Goal: Task Accomplishment & Management: Manage account settings

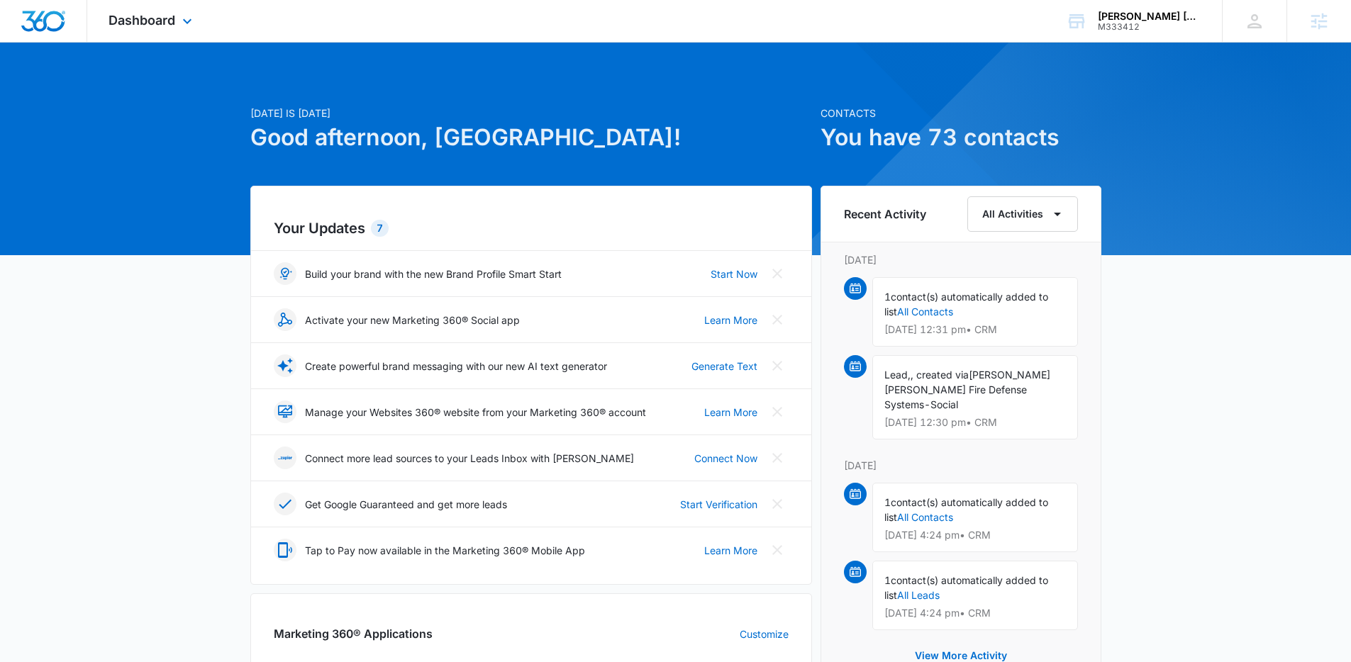
click at [175, 23] on div "Dashboard Apps Reputation Websites Forms CRM Email Social Payments POS Content …" at bounding box center [152, 21] width 130 height 42
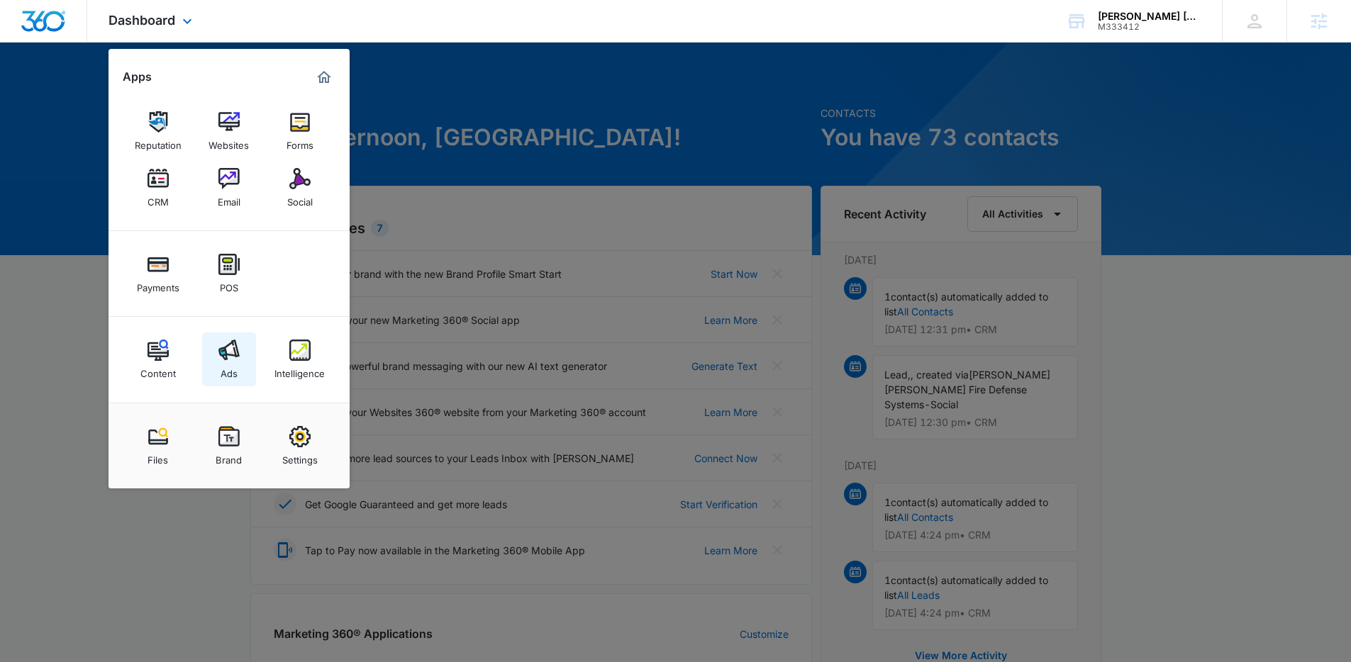
click at [238, 345] on img at bounding box center [228, 350] width 21 height 21
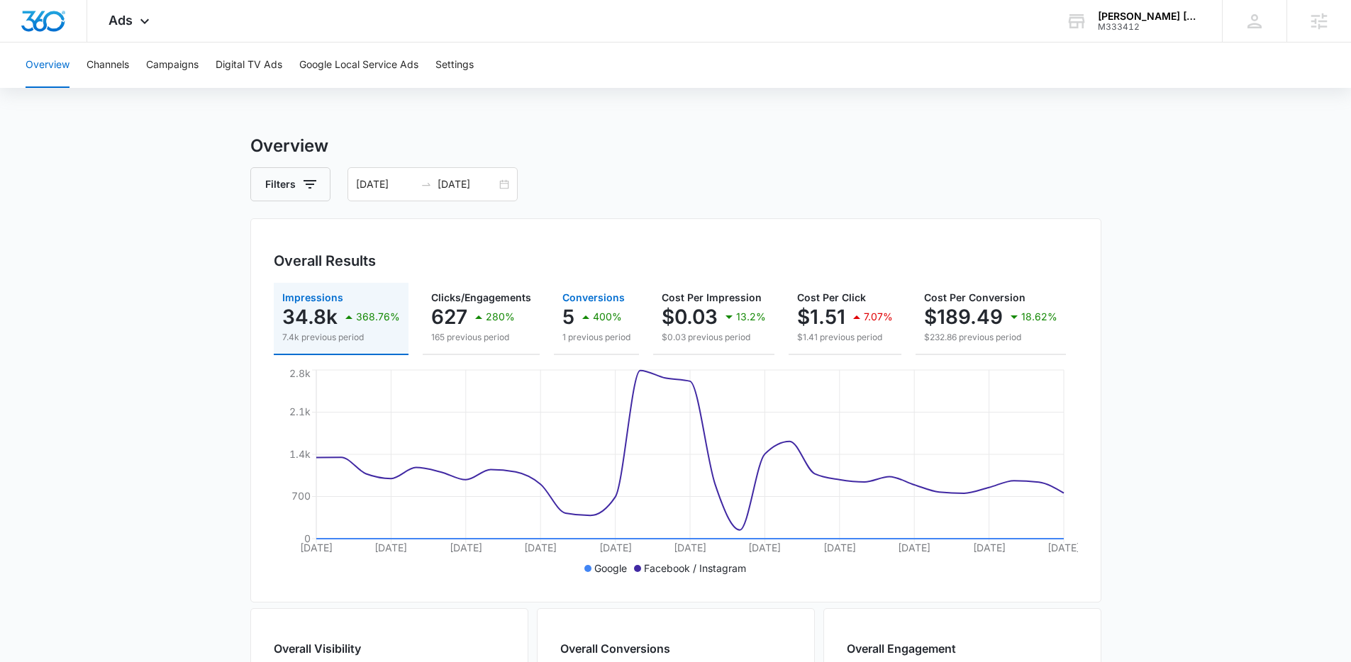
click at [623, 320] on div "5 400%" at bounding box center [596, 317] width 68 height 28
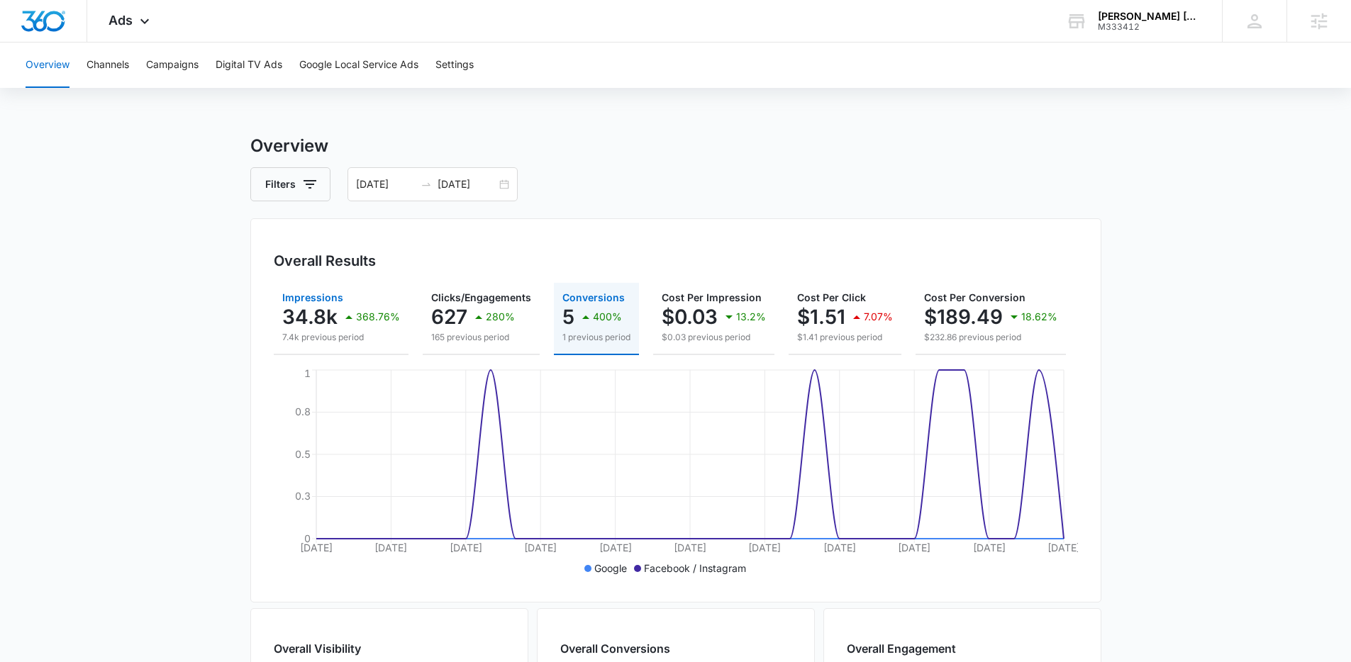
click at [363, 314] on p "368.76%" at bounding box center [378, 317] width 44 height 10
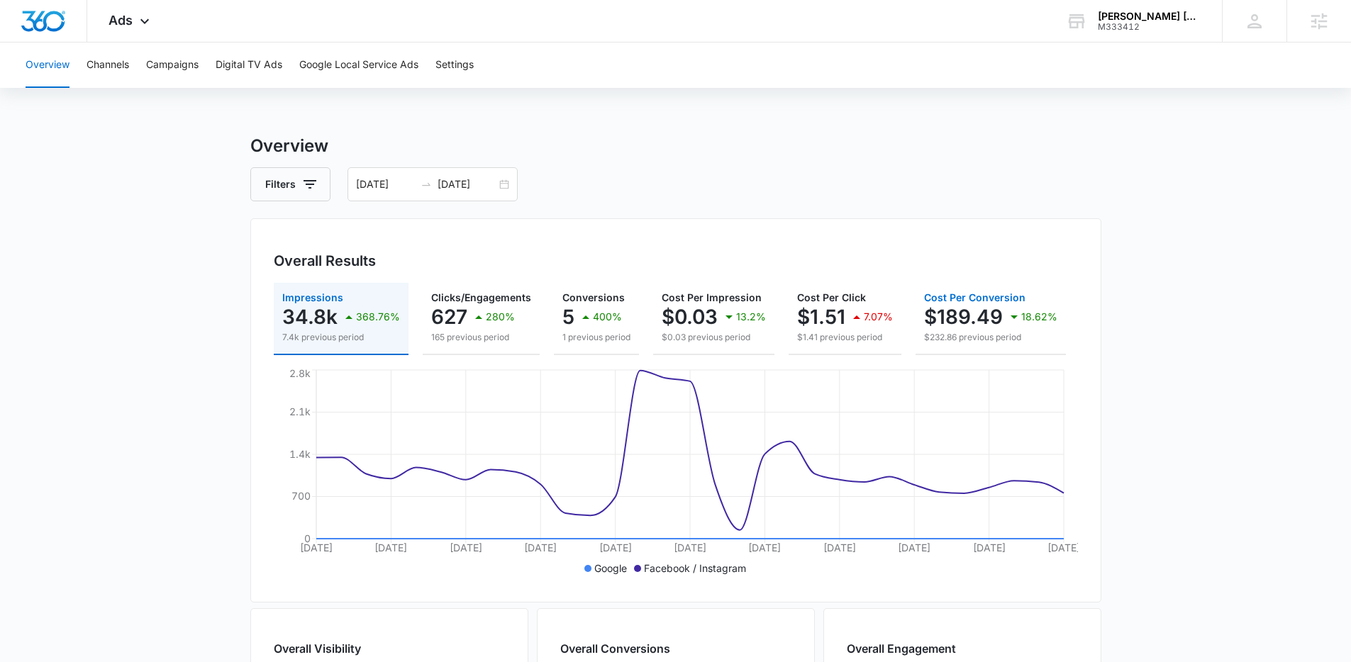
scroll to position [0, 163]
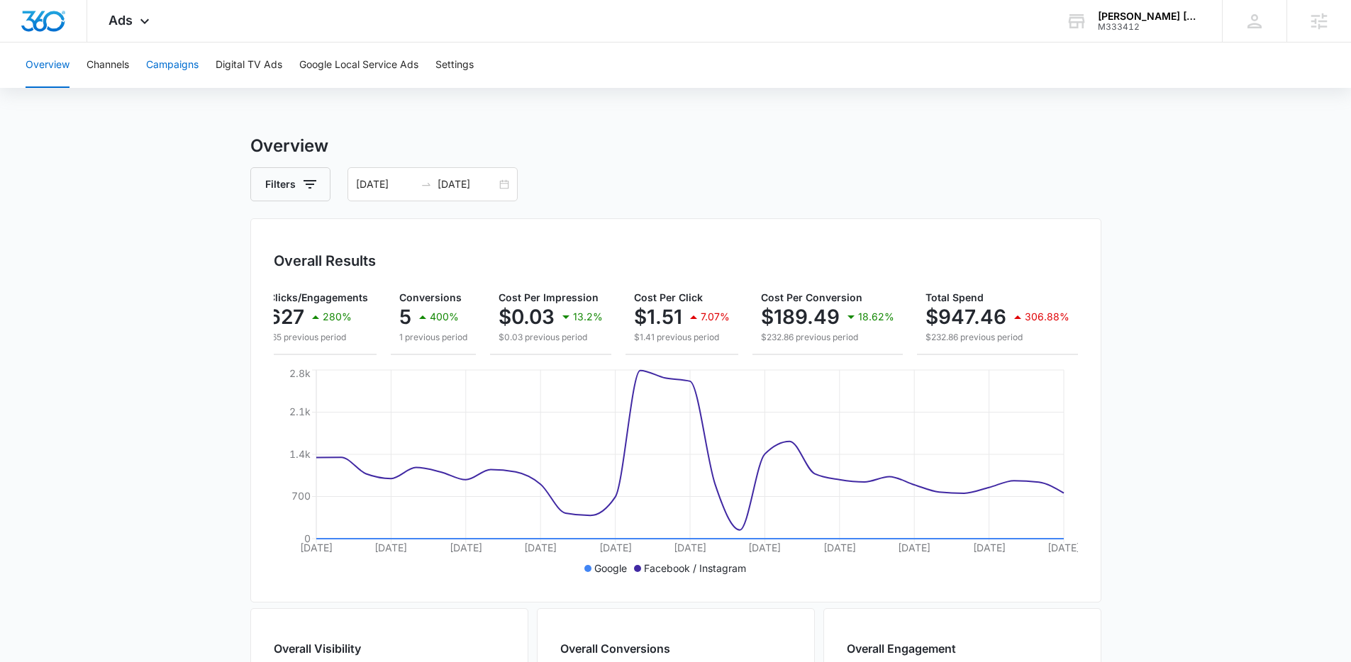
click at [178, 64] on button "Campaigns" at bounding box center [172, 65] width 52 height 45
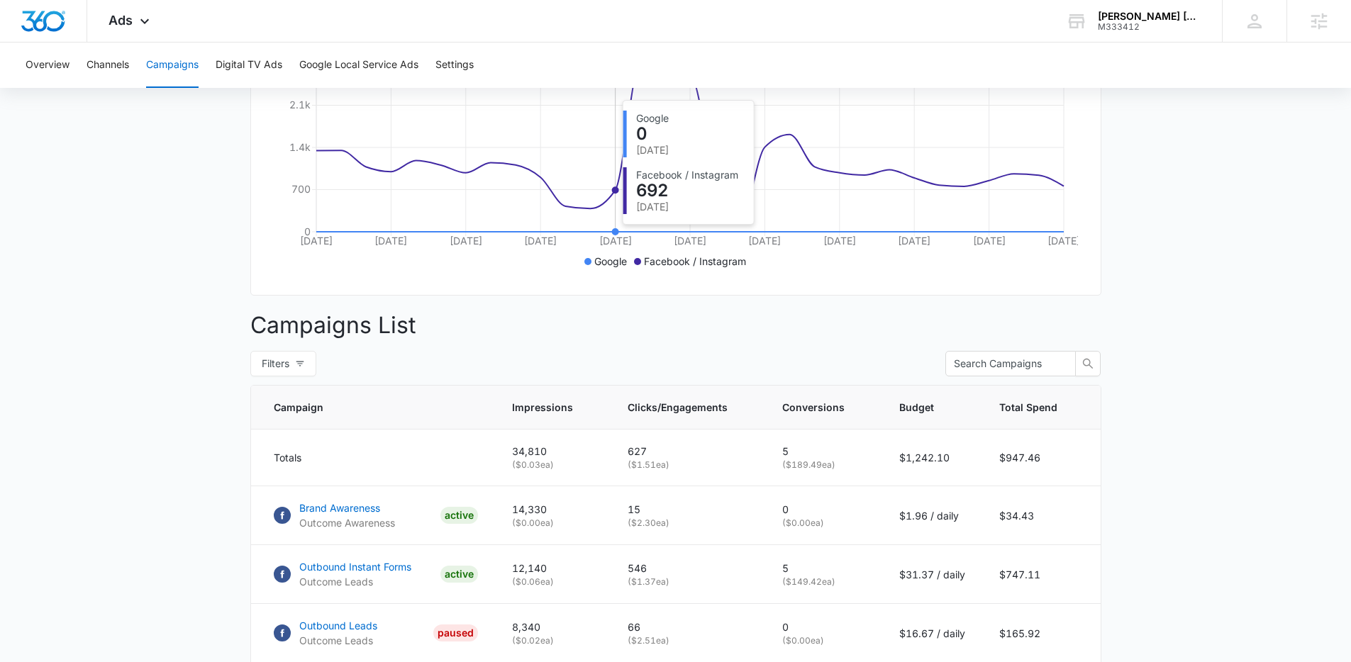
scroll to position [310, 0]
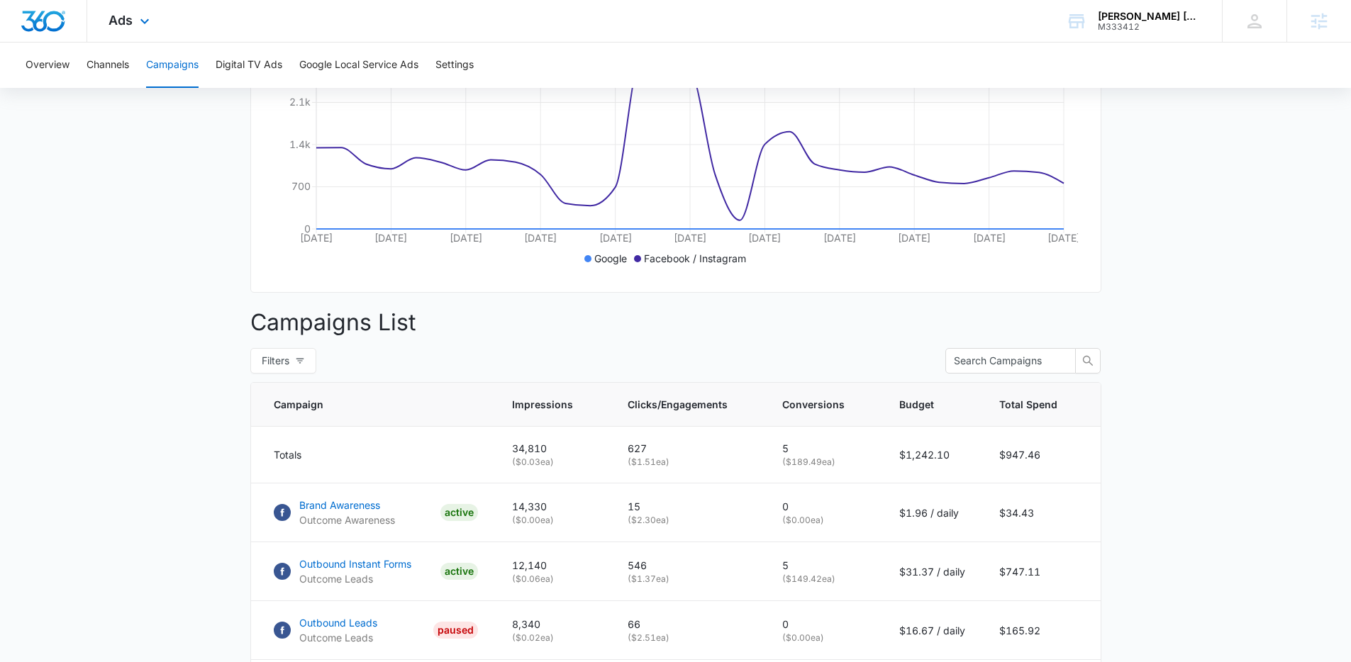
click at [134, 21] on div "Ads Apps Reputation Websites Forms CRM Email Social Payments POS Content Ads In…" at bounding box center [130, 21] width 87 height 42
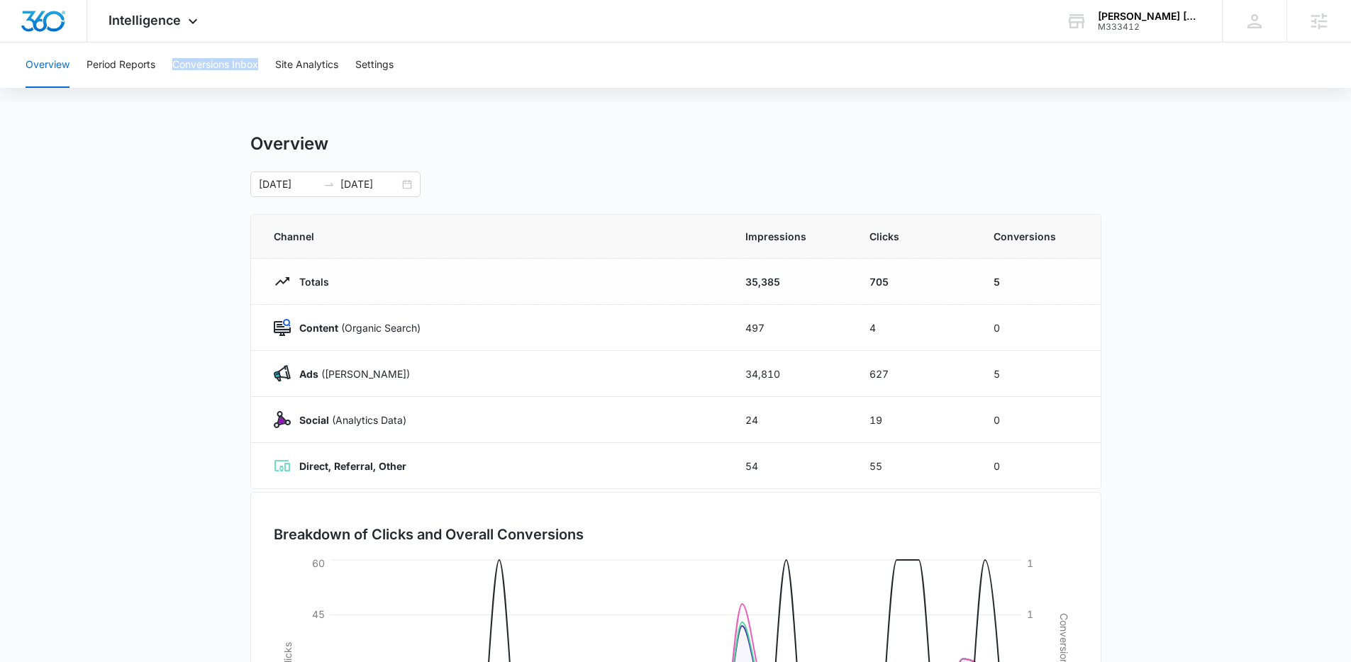
click at [260, 58] on div "Overview Period Reports Conversions Inbox Site Analytics Settings" at bounding box center [675, 65] width 1317 height 45
click at [258, 58] on button "Conversions Inbox" at bounding box center [215, 65] width 86 height 45
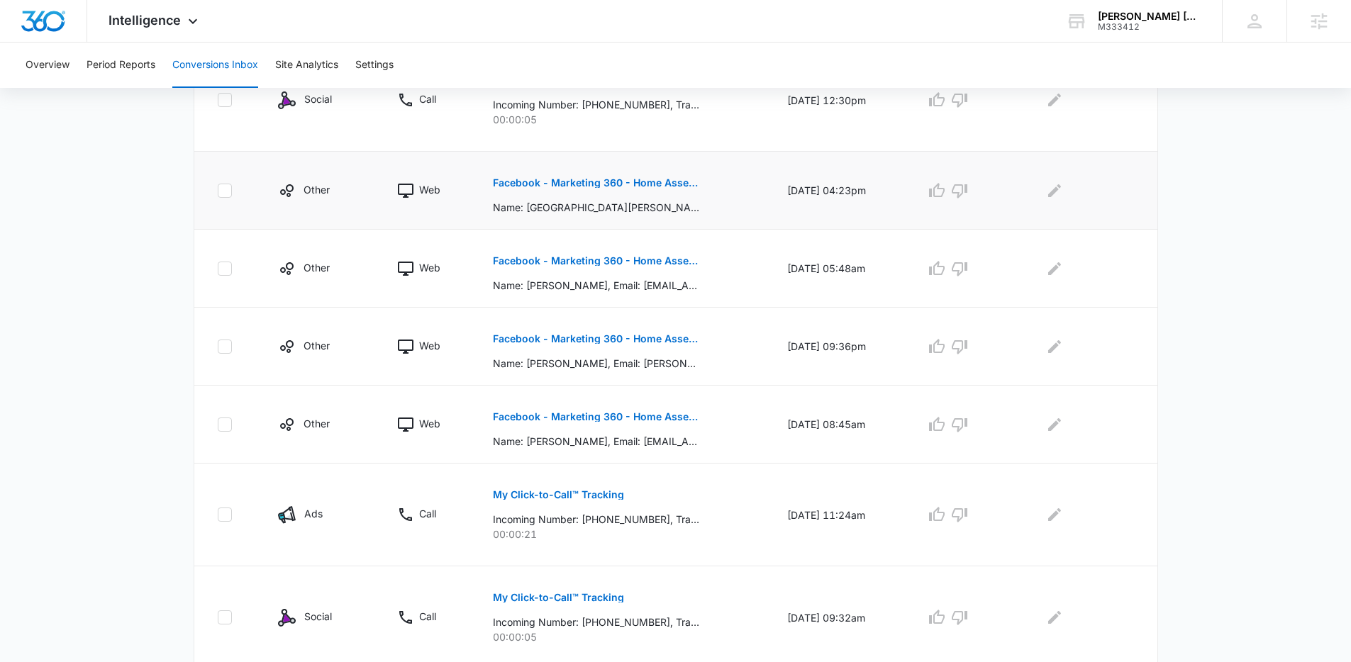
scroll to position [399, 0]
click at [647, 181] on p "Facebook - Marketing 360 - Home Assessment" at bounding box center [596, 182] width 206 height 10
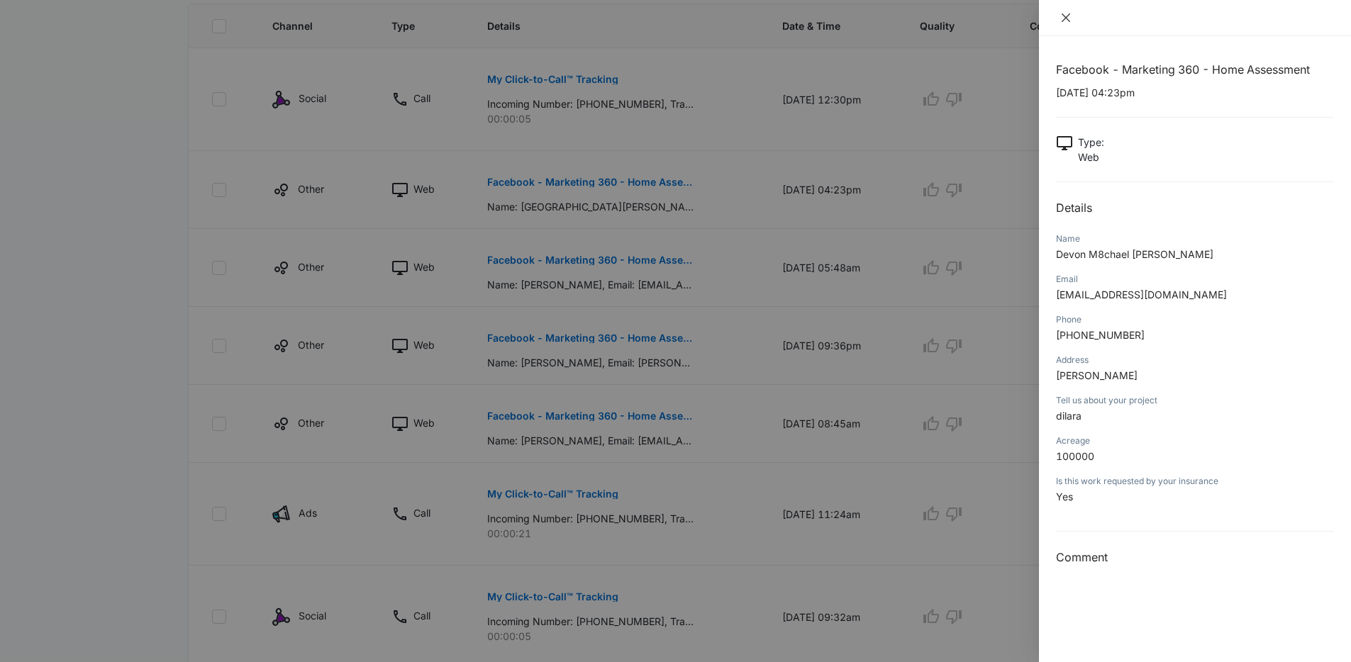
click at [1060, 21] on icon "close" at bounding box center [1065, 17] width 11 height 11
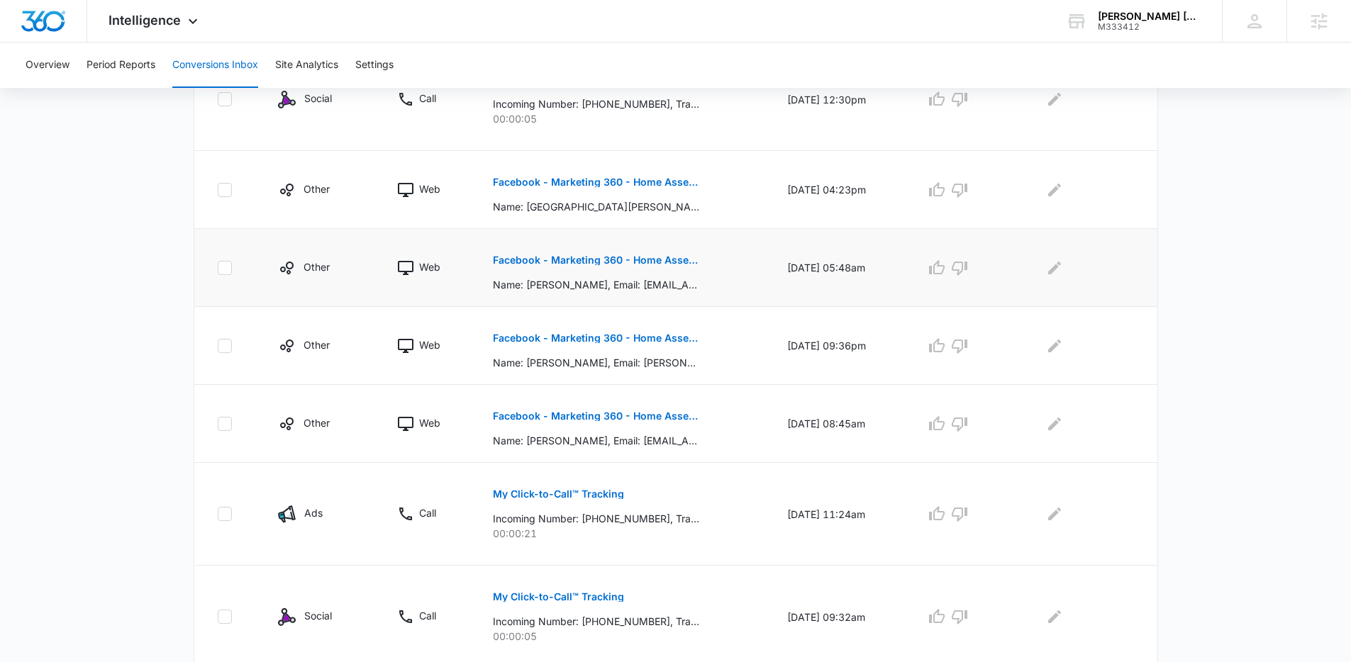
click at [634, 259] on p "Facebook - Marketing 360 - Home Assessment" at bounding box center [596, 260] width 206 height 10
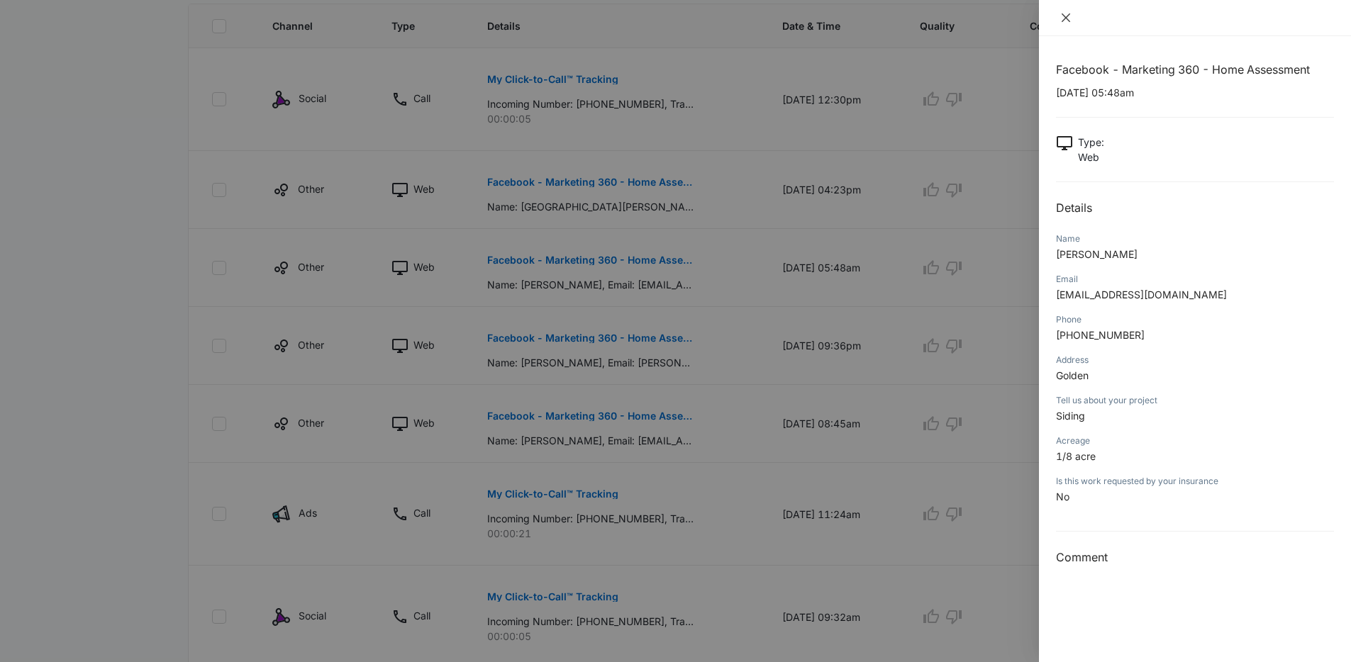
click at [1061, 15] on icon "close" at bounding box center [1065, 17] width 11 height 11
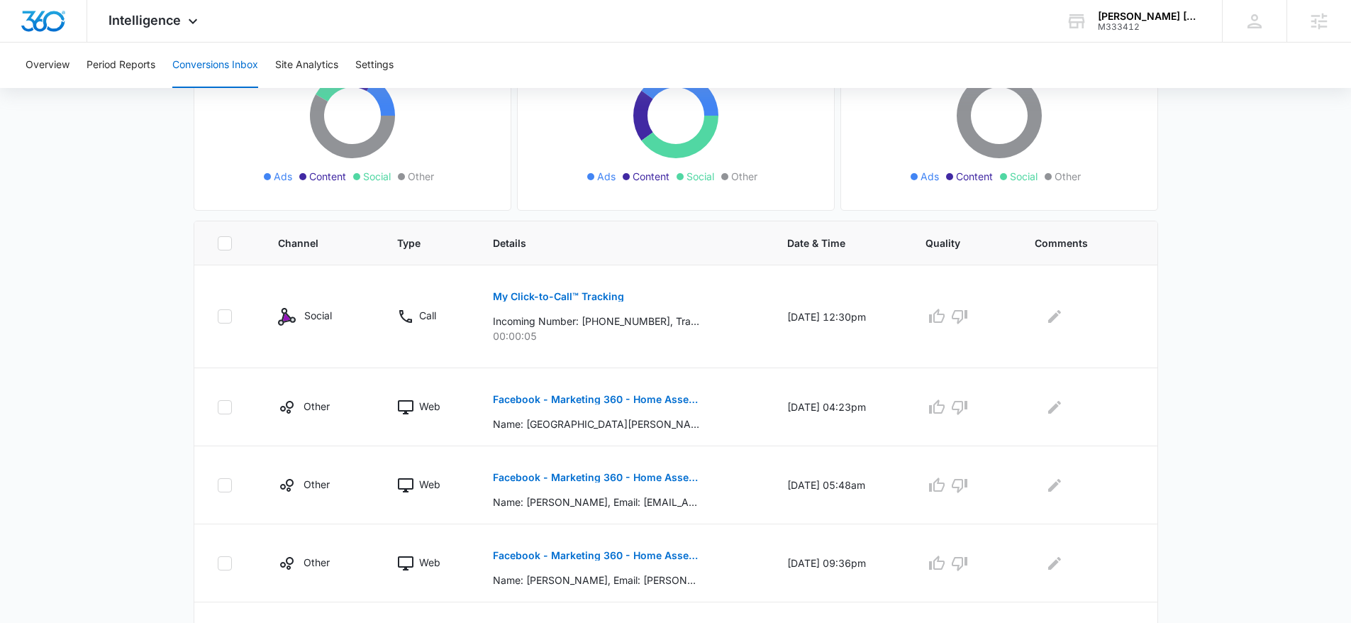
scroll to position [260, 0]
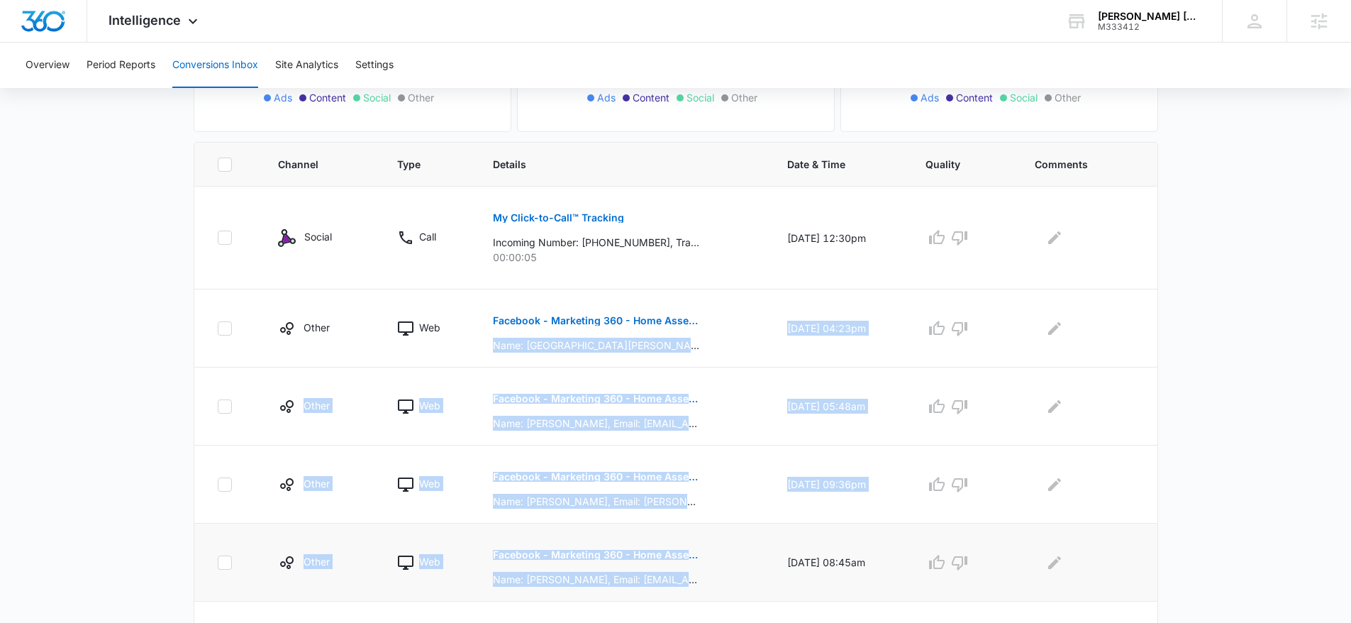
drag, startPoint x: 734, startPoint y: 310, endPoint x: 742, endPoint y: 577, distance: 267.5
click at [742, 577] on tbody "Social Call My Click-to-Call™ Tracking Incoming Number: +17195634962, Tracking …" at bounding box center [675, 627] width 963 height 880
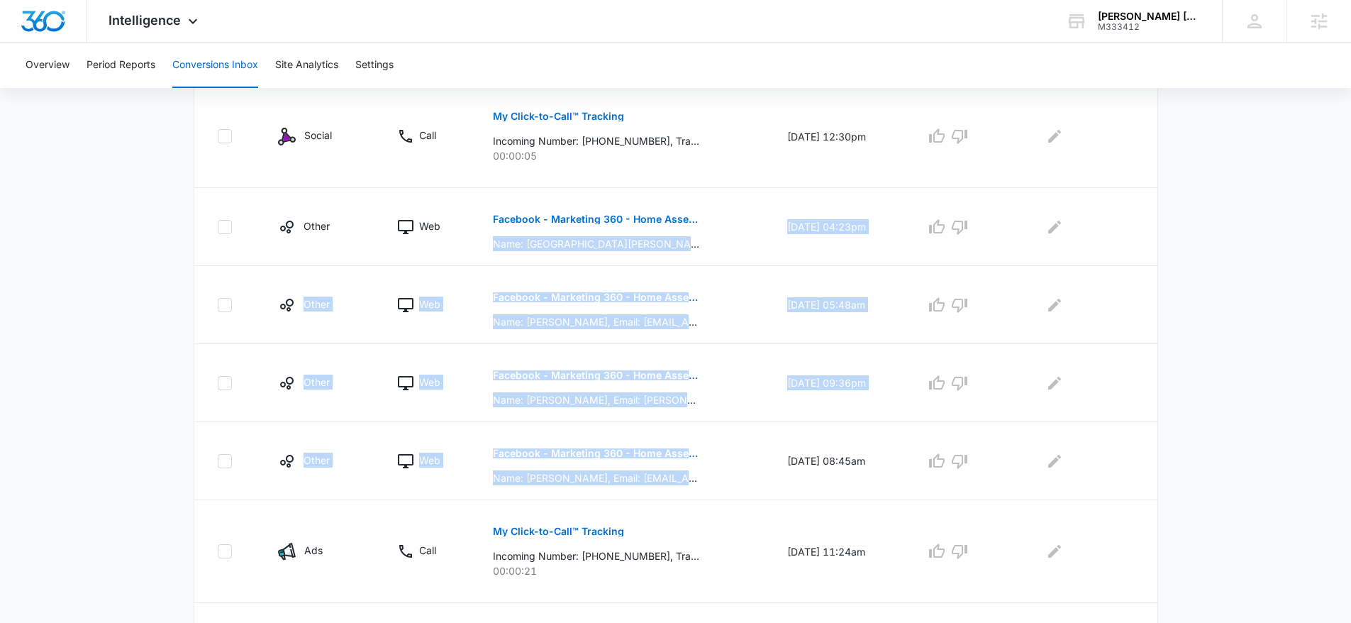
scroll to position [377, 0]
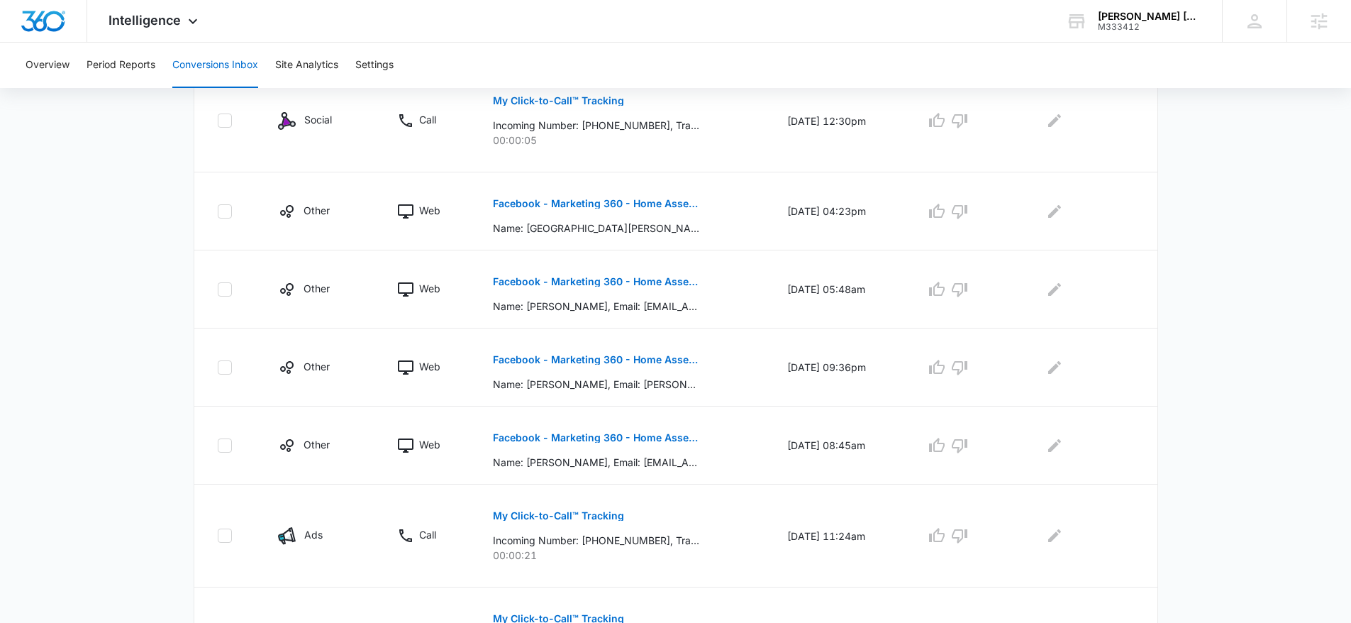
click at [1207, 365] on main "Filters 08/11/2025 09/10/2025 New Conversion Total Conversions: 12 Ads Content …" at bounding box center [675, 359] width 1351 height 1268
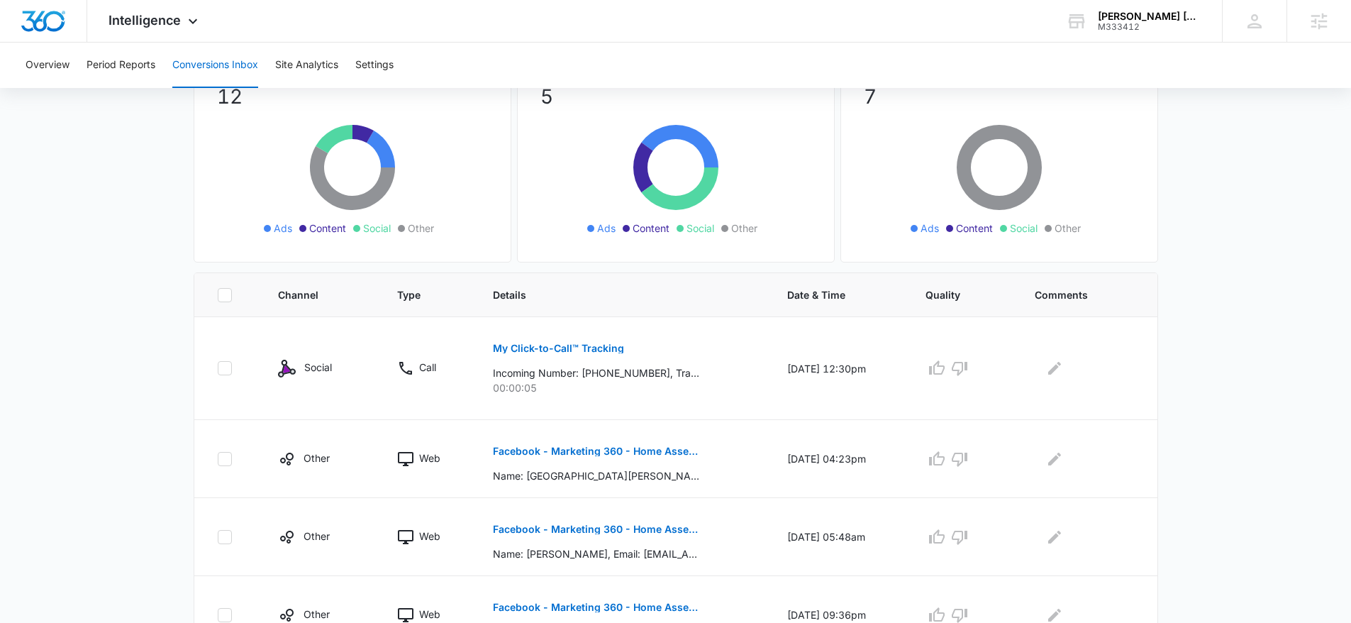
scroll to position [129, 0]
click at [1061, 370] on icon "Edit Comments" at bounding box center [1054, 368] width 13 height 13
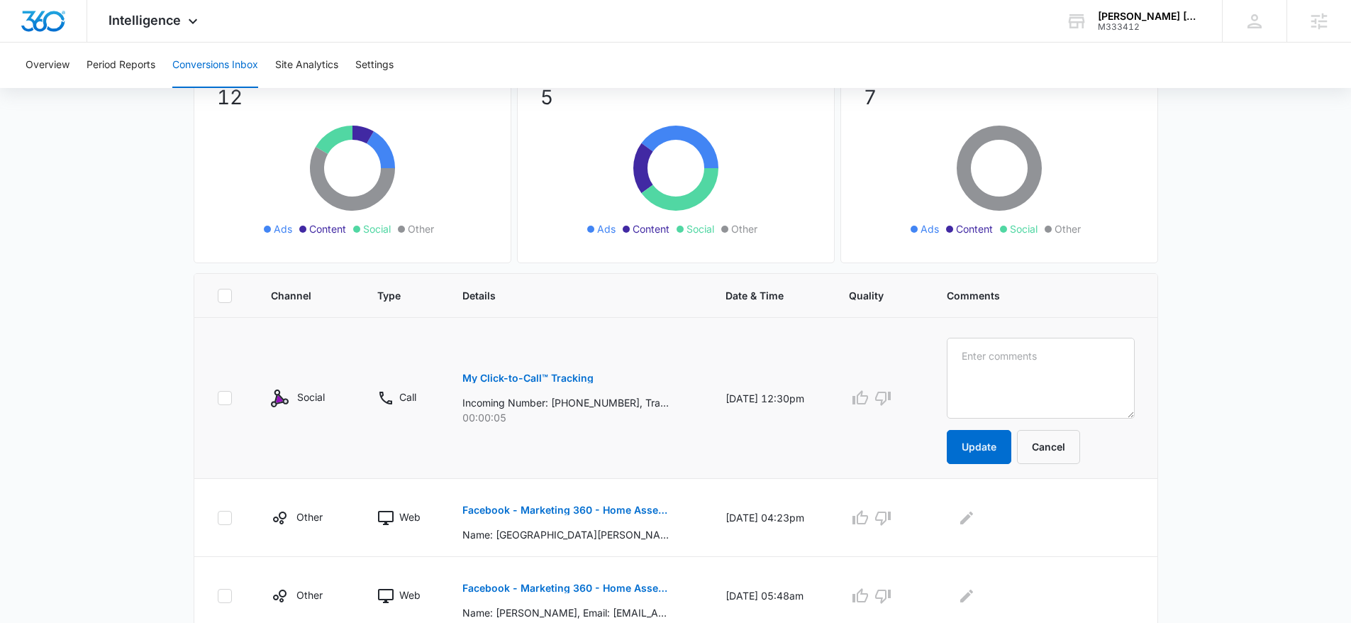
click at [1080, 451] on button "Cancel" at bounding box center [1048, 447] width 63 height 34
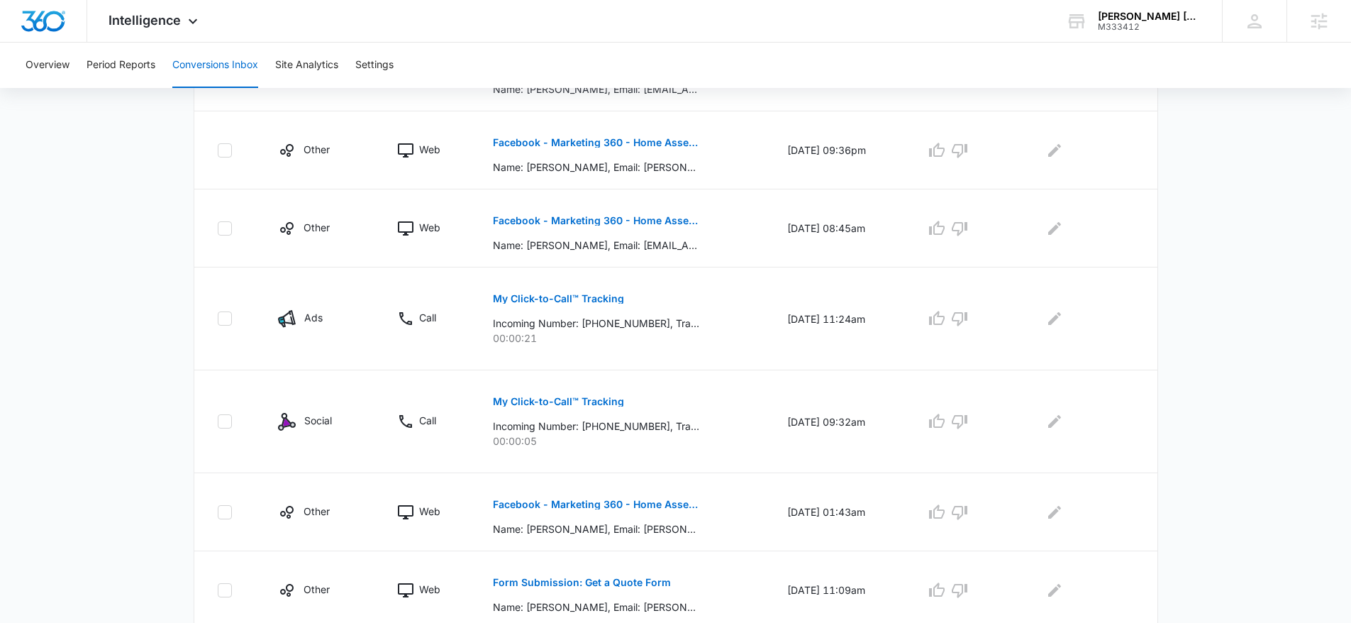
scroll to position [597, 0]
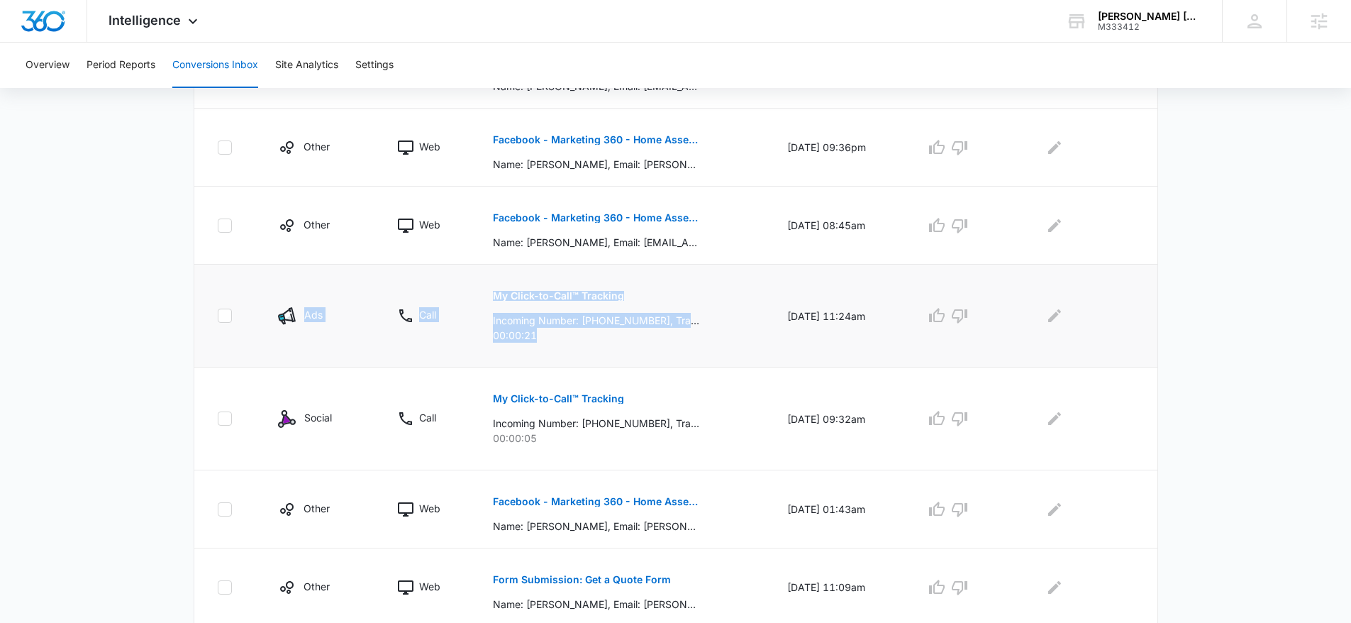
drag, startPoint x: 601, startPoint y: 346, endPoint x: 299, endPoint y: 306, distance: 304.9
click at [299, 306] on tr "Ads Call My Click-to-Call™ Tracking Incoming Number: +15014973234, Tracking Num…" at bounding box center [675, 316] width 963 height 103
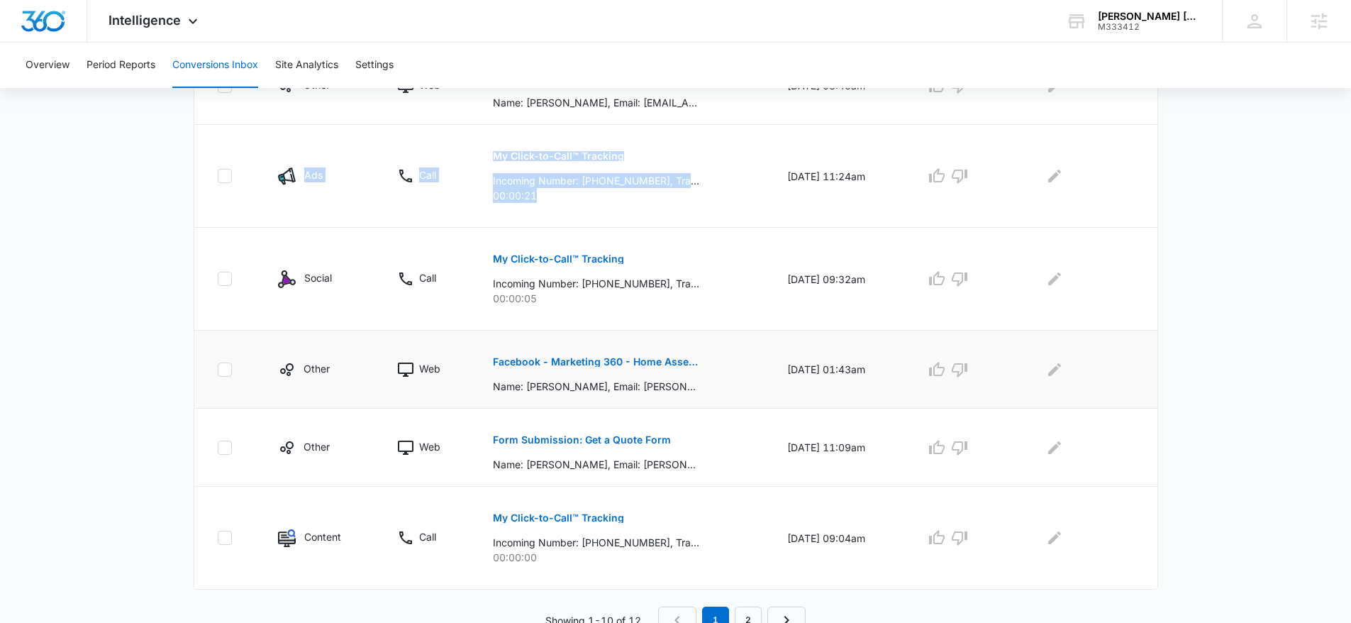
scroll to position [738, 0]
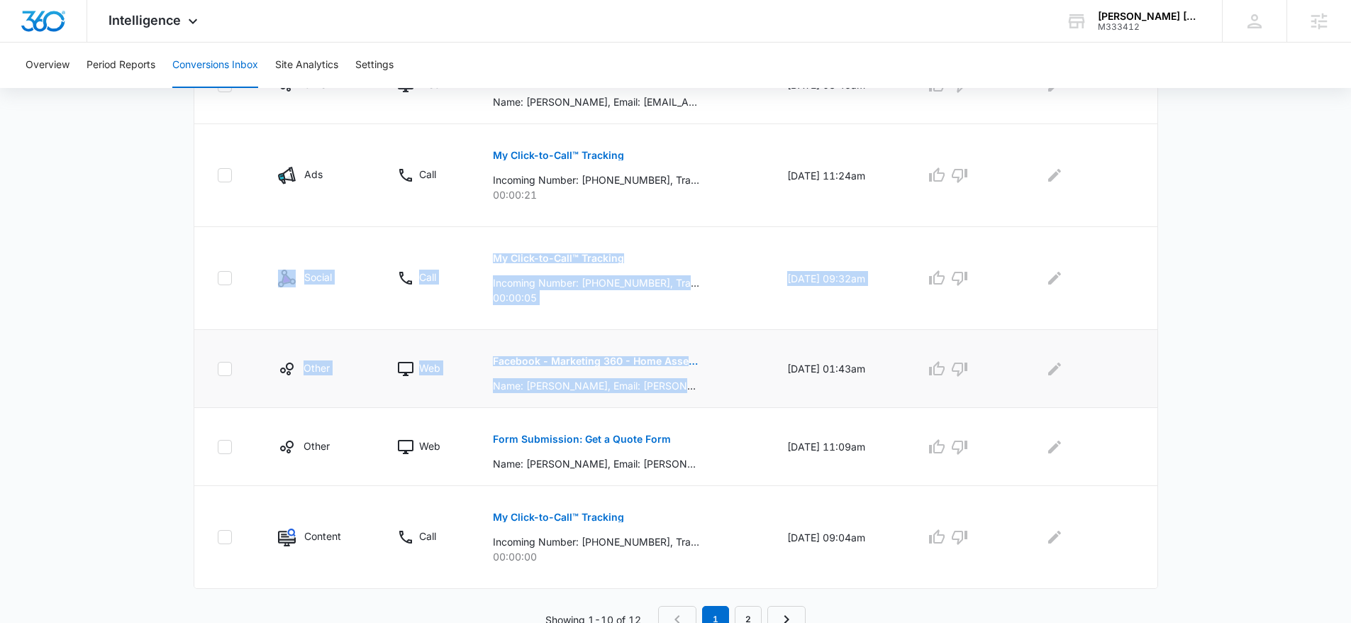
drag, startPoint x: 233, startPoint y: 255, endPoint x: 612, endPoint y: 406, distance: 408.7
click at [612, 406] on tbody "Social Call My Click-to-Call™ Tracking Incoming Number: +17195634962, Tracking …" at bounding box center [675, 149] width 963 height 880
click at [668, 316] on td "My Click-to-Call™ Tracking Incoming Number: +17196698859, Tracking Number: +171…" at bounding box center [623, 278] width 294 height 103
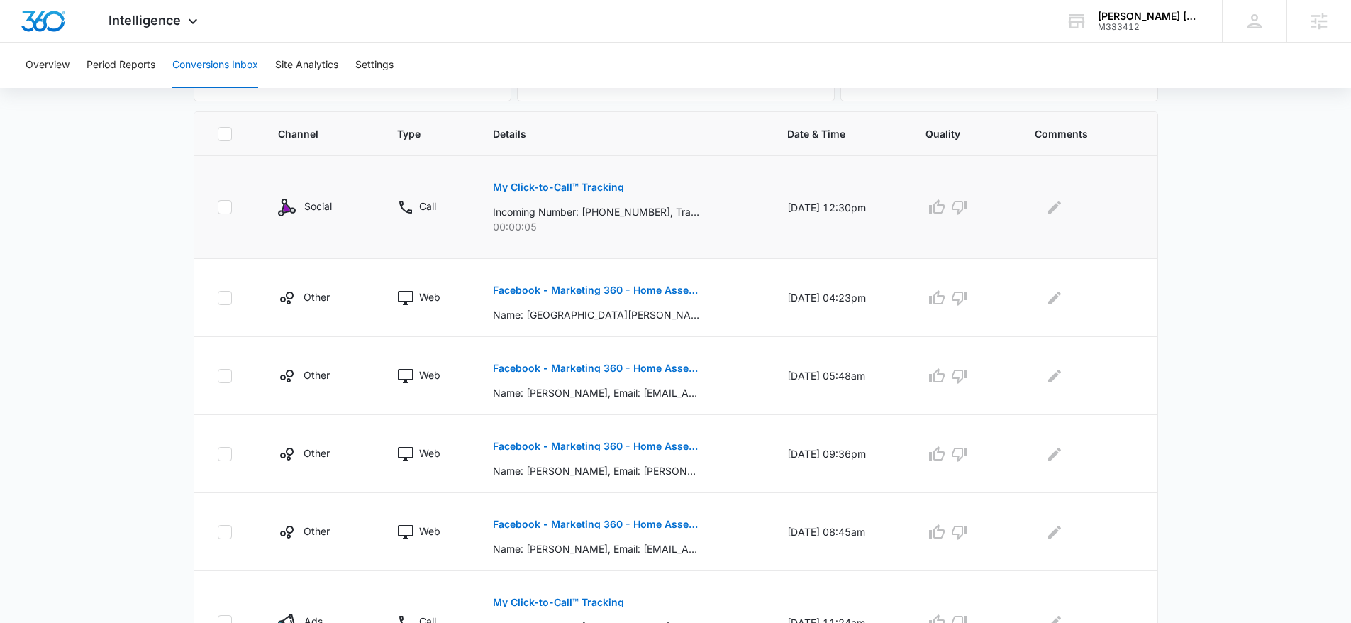
scroll to position [288, 0]
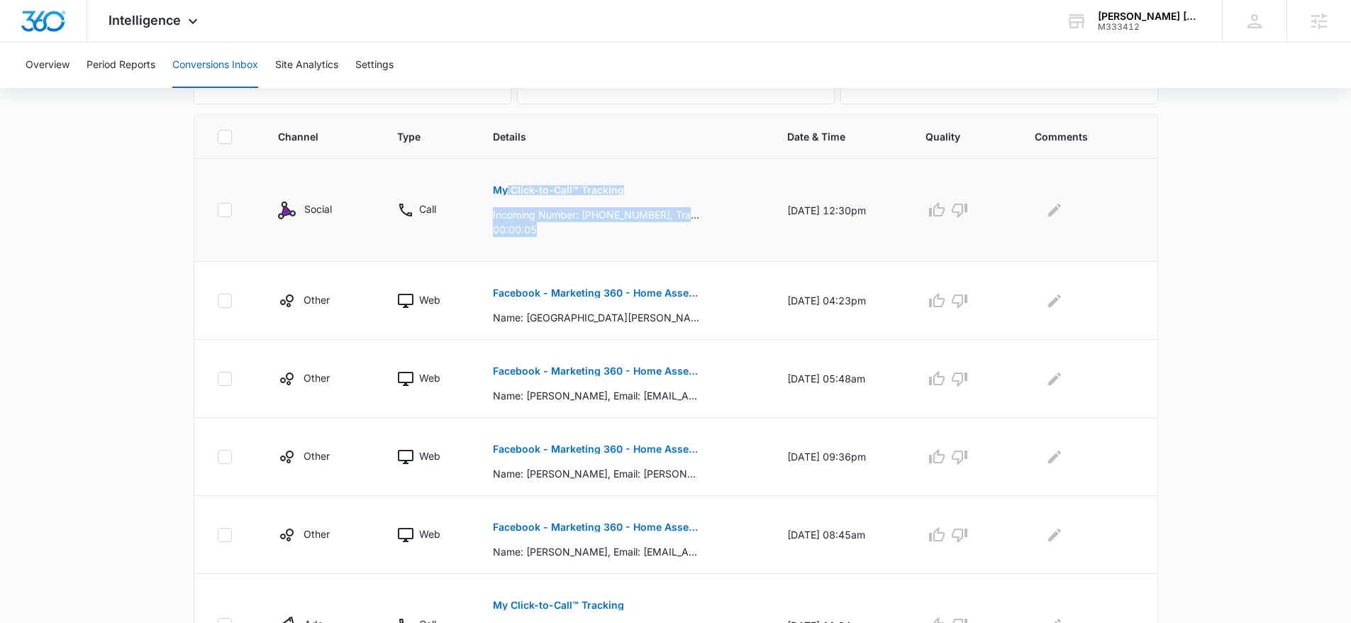
drag, startPoint x: 569, startPoint y: 238, endPoint x: 508, endPoint y: 188, distance: 79.1
click at [499, 188] on td "My Click-to-Call™ Tracking Incoming Number: +17195634962, Tracking Number: +171…" at bounding box center [623, 210] width 294 height 103
click at [837, 209] on td "09/10/25 at 12:30pm" at bounding box center [839, 210] width 138 height 103
drag, startPoint x: 582, startPoint y: 217, endPoint x: 616, endPoint y: 216, distance: 33.4
click at [607, 216] on p "Incoming Number: +17195634962, Tracking Number: +17193154189, Ring To: +1907978…" at bounding box center [596, 214] width 206 height 15
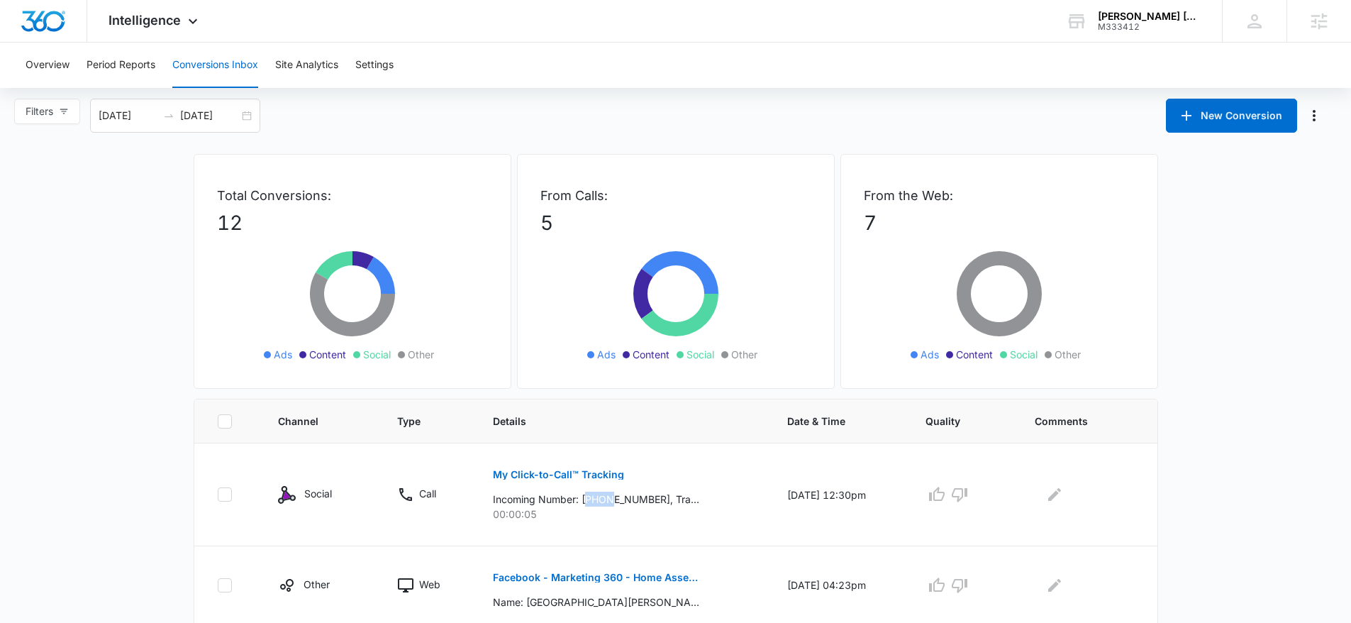
scroll to position [0, 0]
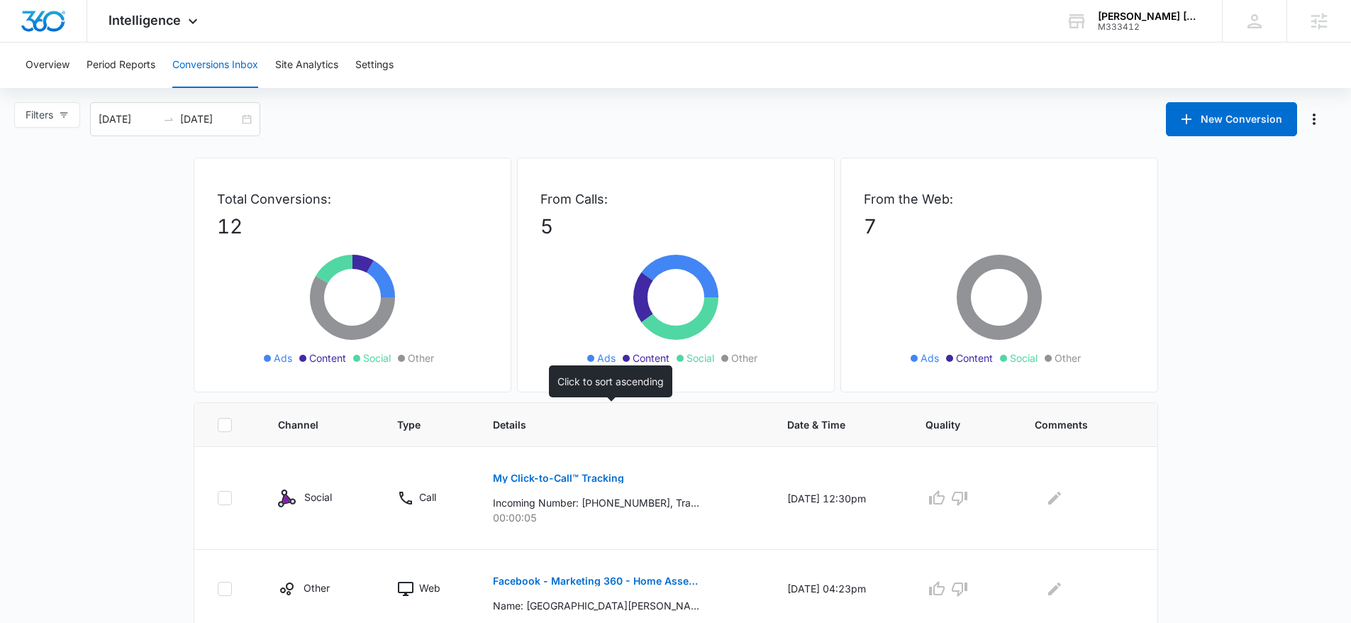
click at [666, 418] on span "Details" at bounding box center [613, 424] width 240 height 15
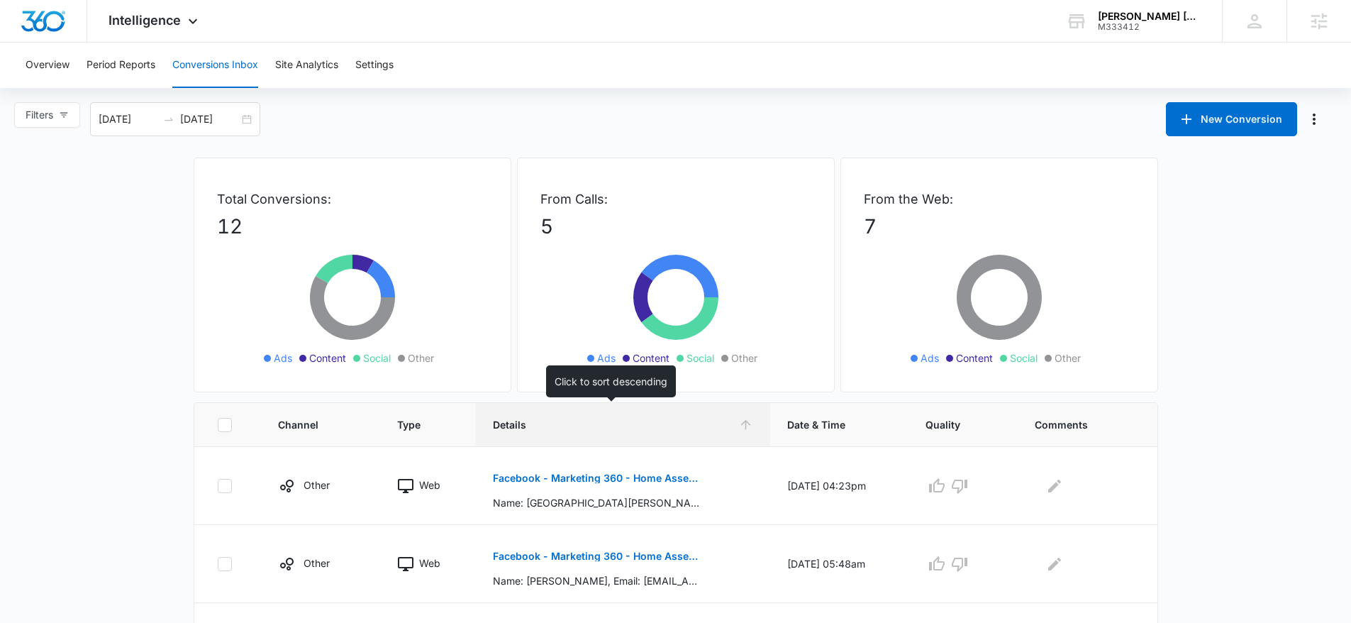
click at [663, 426] on span "Details" at bounding box center [613, 424] width 240 height 15
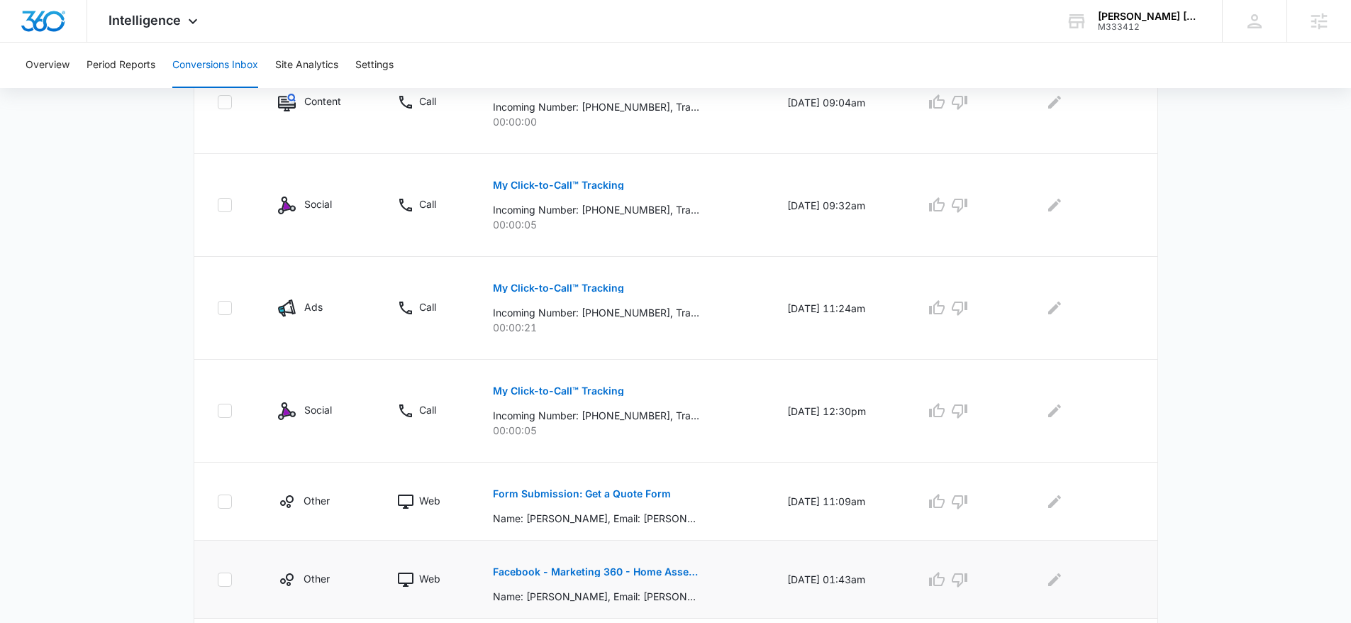
scroll to position [462, 0]
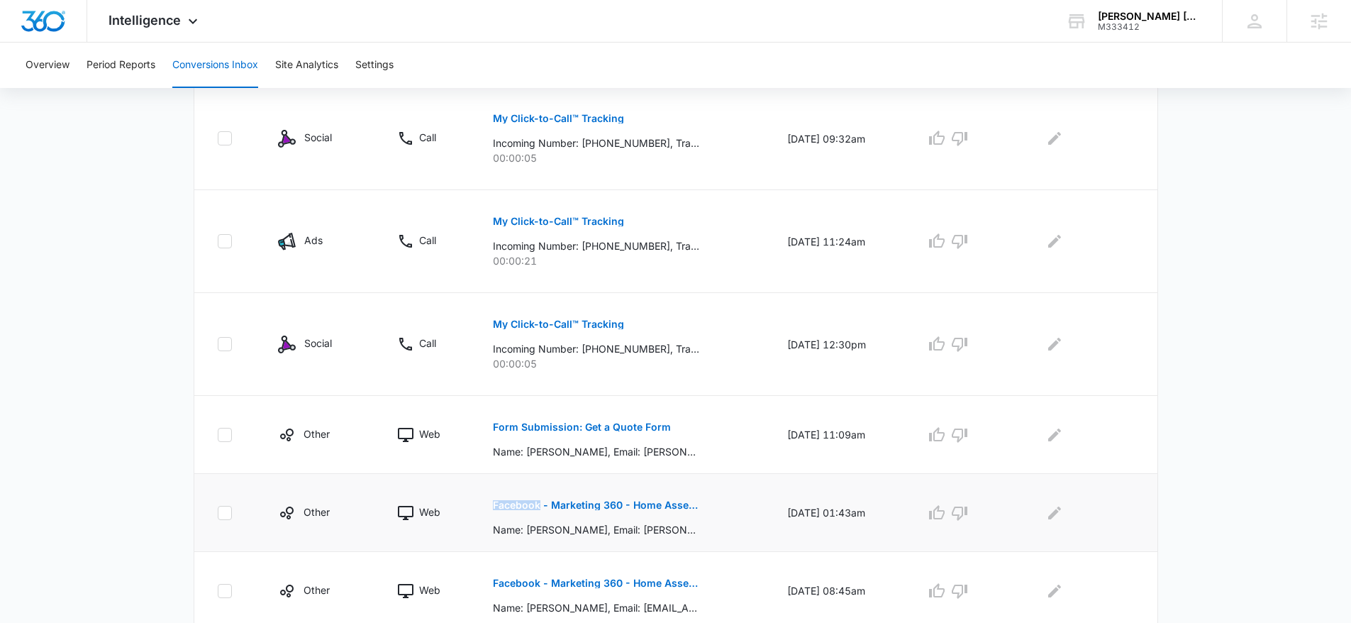
drag, startPoint x: 469, startPoint y: 493, endPoint x: 532, endPoint y: 503, distance: 63.9
click at [532, 503] on td "Facebook - Marketing 360 - Home Assessment Name: Brad Ginnett, Email: brad.ginn…" at bounding box center [623, 513] width 294 height 78
drag, startPoint x: 314, startPoint y: 199, endPoint x: 336, endPoint y: 238, distance: 45.4
click at [336, 238] on td "Ads" at bounding box center [320, 241] width 119 height 103
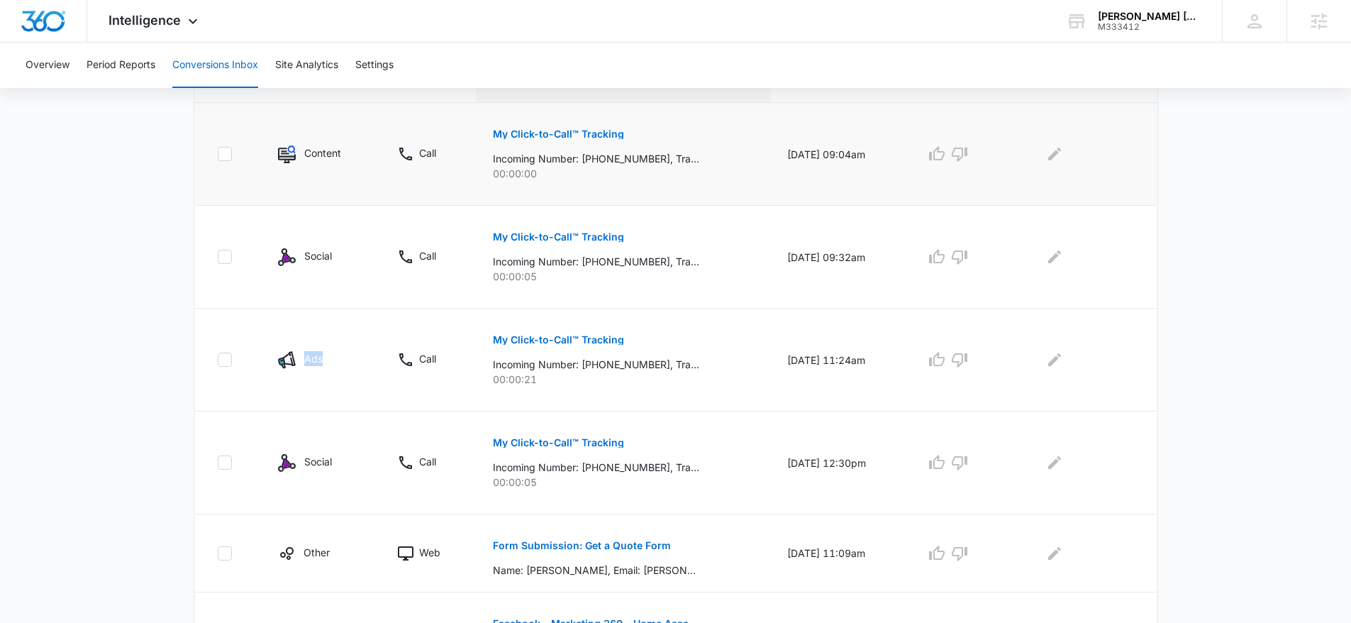
scroll to position [336, 0]
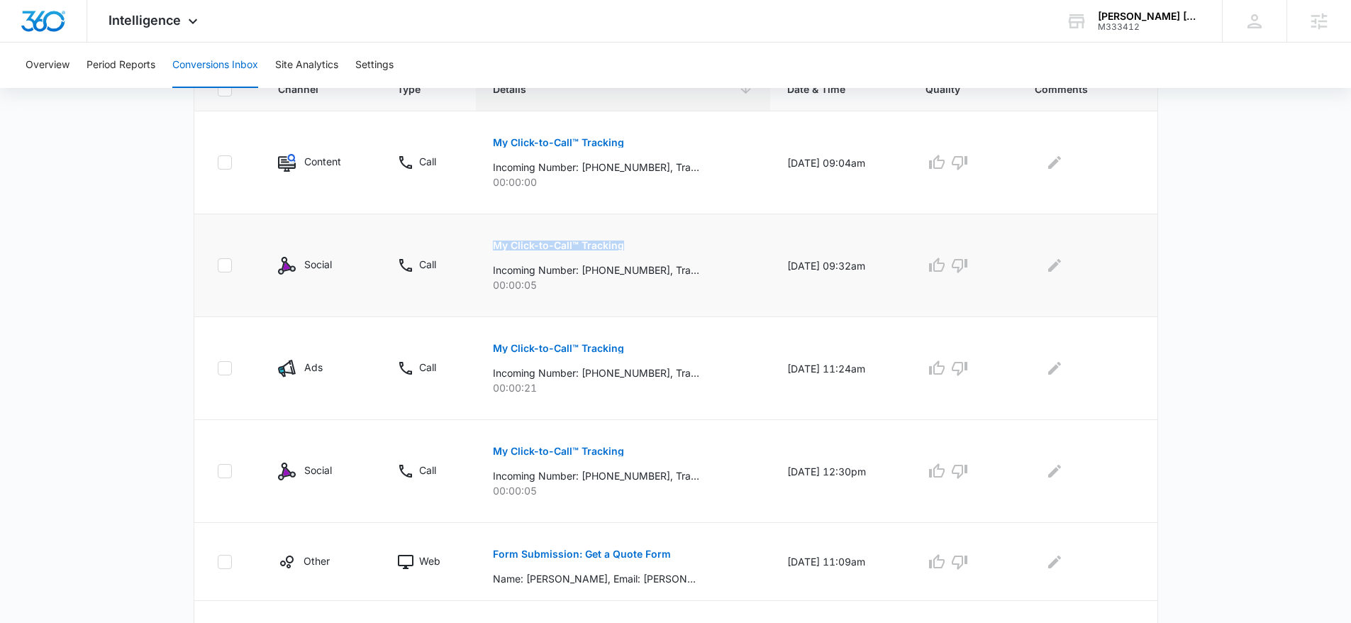
drag, startPoint x: 665, startPoint y: 256, endPoint x: 536, endPoint y: 233, distance: 131.8
click at [536, 233] on div "My Click-to-Call™ Tracking Incoming Number: +17196698859, Tracking Number: +171…" at bounding box center [623, 260] width 260 height 64
click at [770, 299] on td "08/25/25 at 09:32am" at bounding box center [839, 265] width 138 height 103
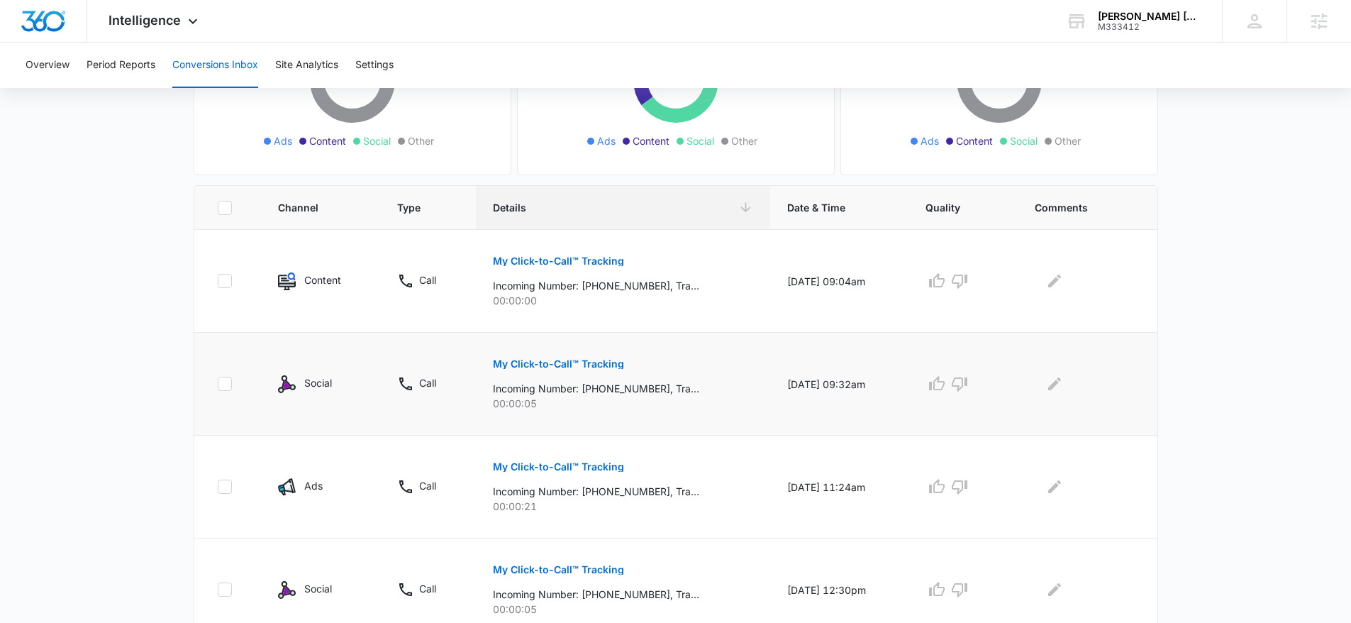
scroll to position [215, 0]
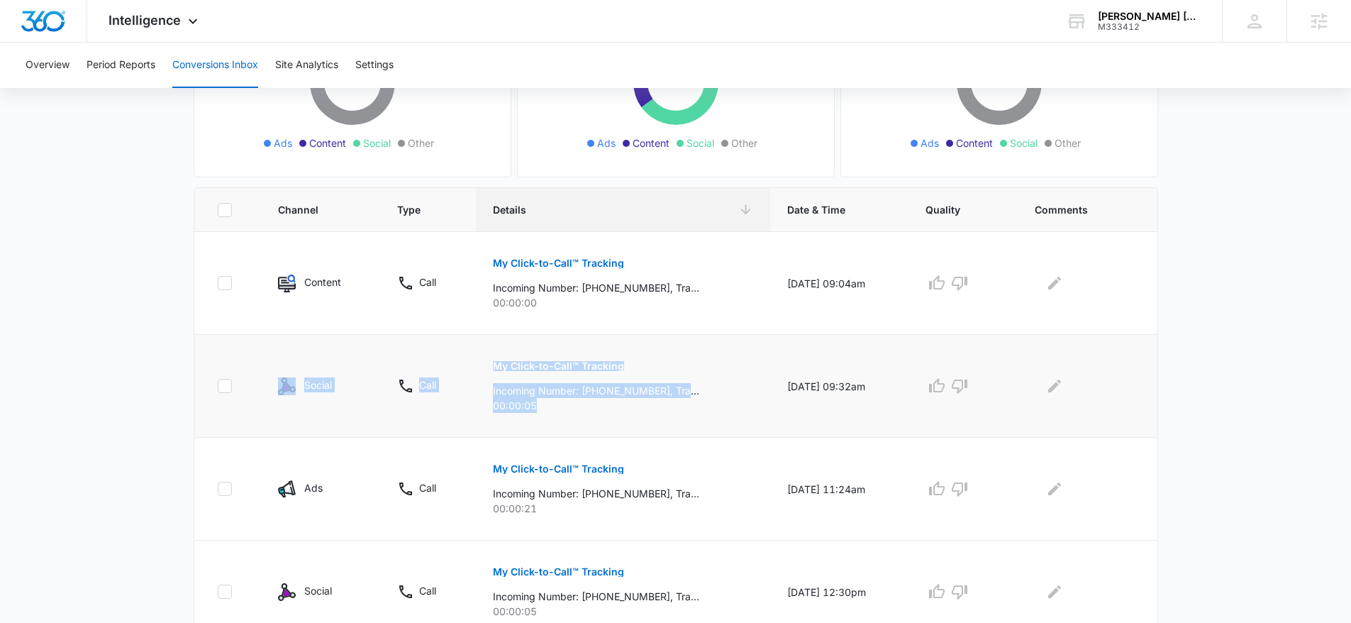
drag, startPoint x: 558, startPoint y: 404, endPoint x: 296, endPoint y: 370, distance: 263.8
click at [296, 370] on tr "Social Call My Click-to-Call™ Tracking Incoming Number: +17196698859, Tracking …" at bounding box center [675, 386] width 963 height 103
click at [1254, 370] on main "Filters 08/11/2025 09/10/2025 New Conversion Total Conversions: 12 Ads Content …" at bounding box center [675, 521] width 1351 height 1268
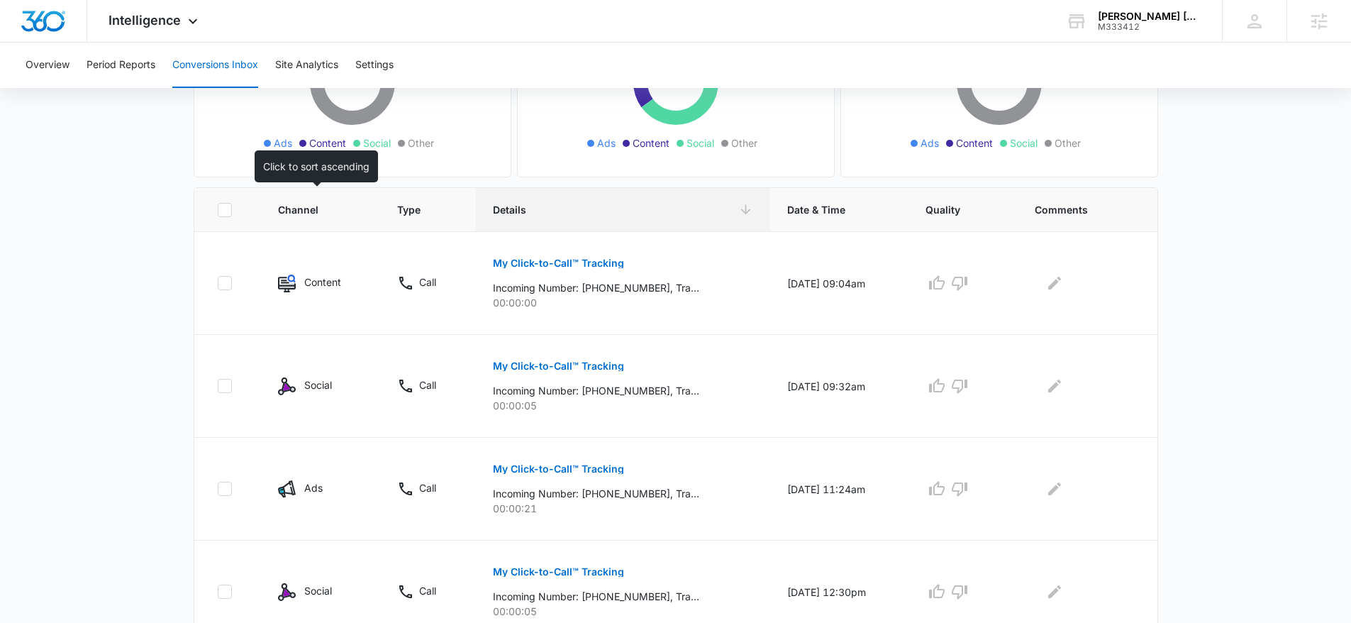
click at [293, 211] on span "Channel" at bounding box center [310, 209] width 65 height 15
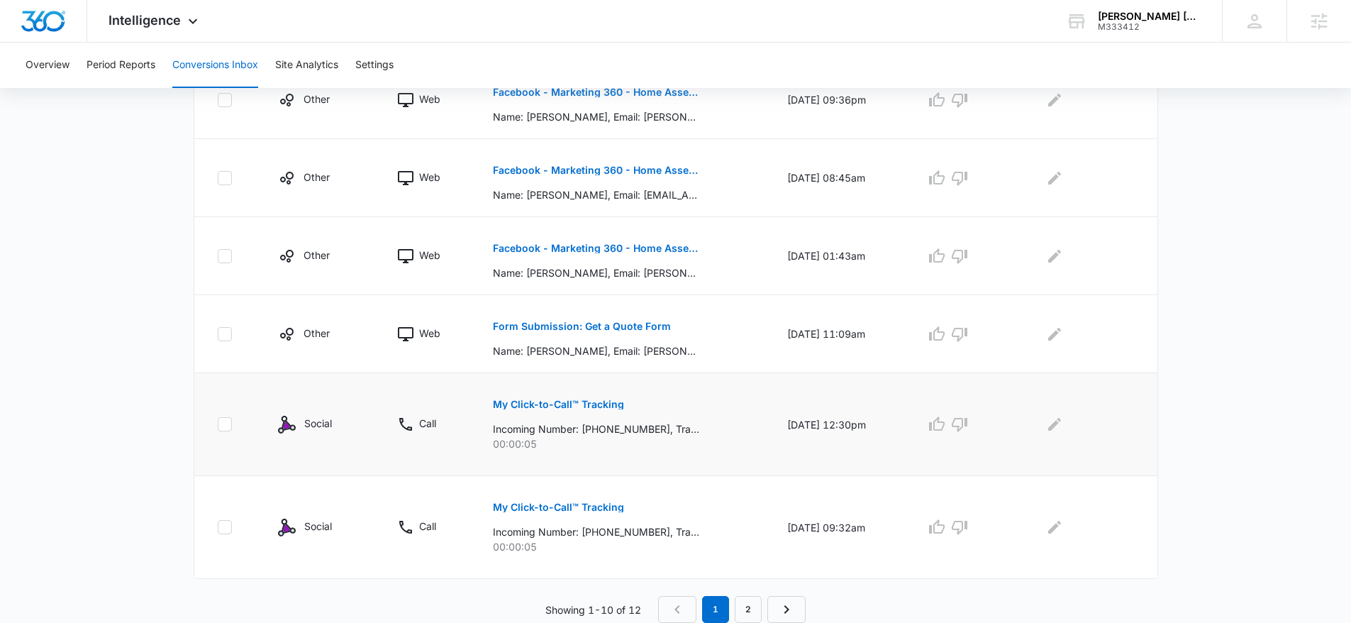
scroll to position [745, 0]
drag, startPoint x: 331, startPoint y: 424, endPoint x: 260, endPoint y: 420, distance: 70.4
click at [261, 420] on td "Social" at bounding box center [320, 427] width 119 height 103
click at [317, 431] on p "Social" at bounding box center [318, 425] width 28 height 15
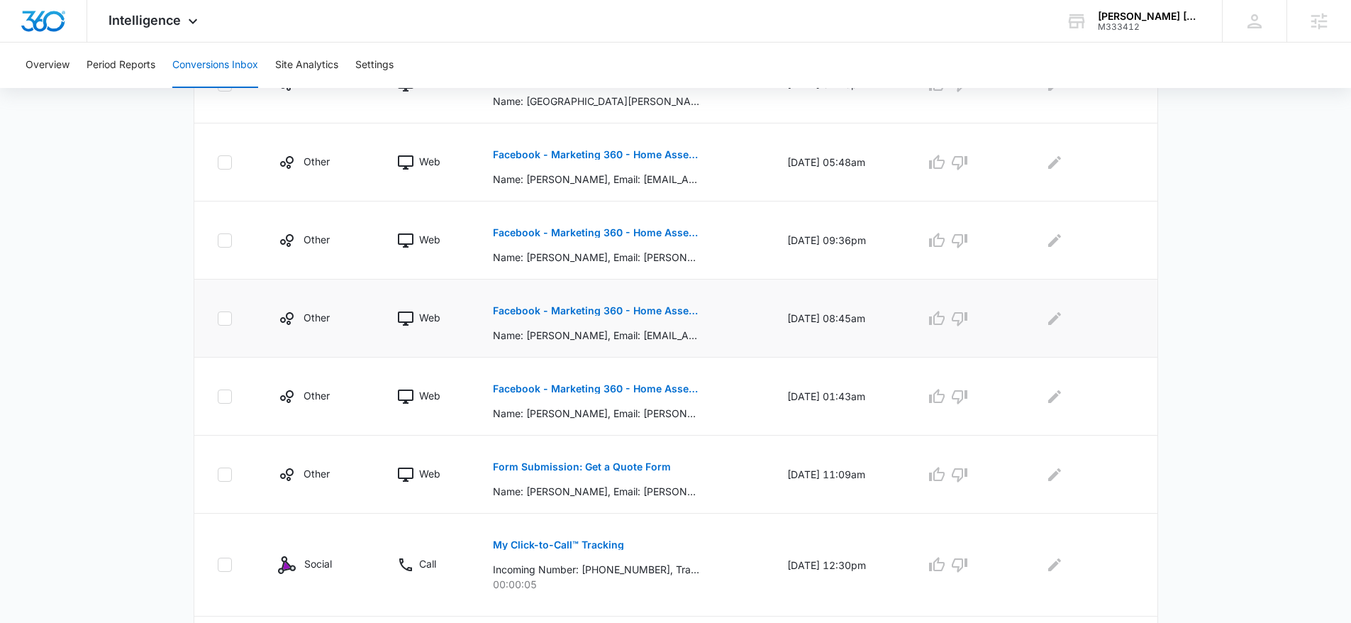
scroll to position [591, 0]
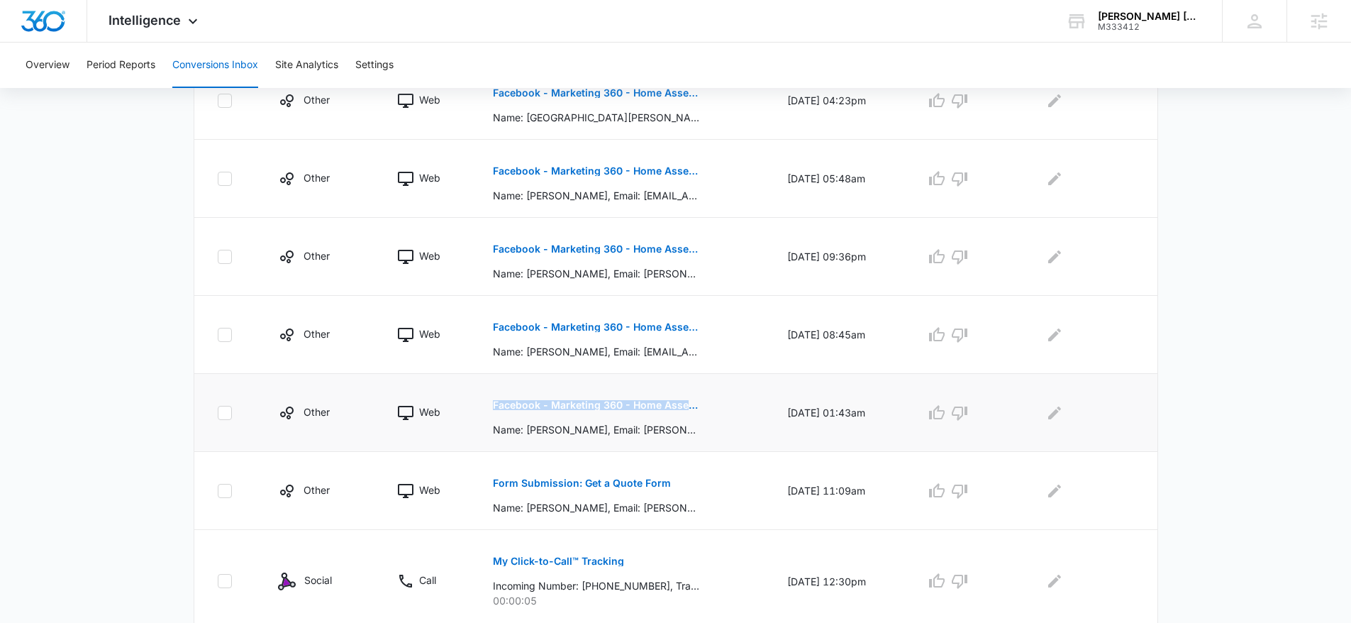
drag, startPoint x: 477, startPoint y: 389, endPoint x: 459, endPoint y: 411, distance: 28.7
click at [459, 411] on tr "Other Web Facebook - Marketing 360 - Home Assessment Name: Brad Ginnett, Email:…" at bounding box center [675, 413] width 963 height 78
click at [323, 394] on td "Other" at bounding box center [320, 413] width 119 height 78
drag, startPoint x: 470, startPoint y: 394, endPoint x: 531, endPoint y: 406, distance: 62.2
click at [531, 406] on td "Facebook - Marketing 360 - Home Assessment Name: Brad Ginnett, Email: brad.ginn…" at bounding box center [623, 413] width 294 height 78
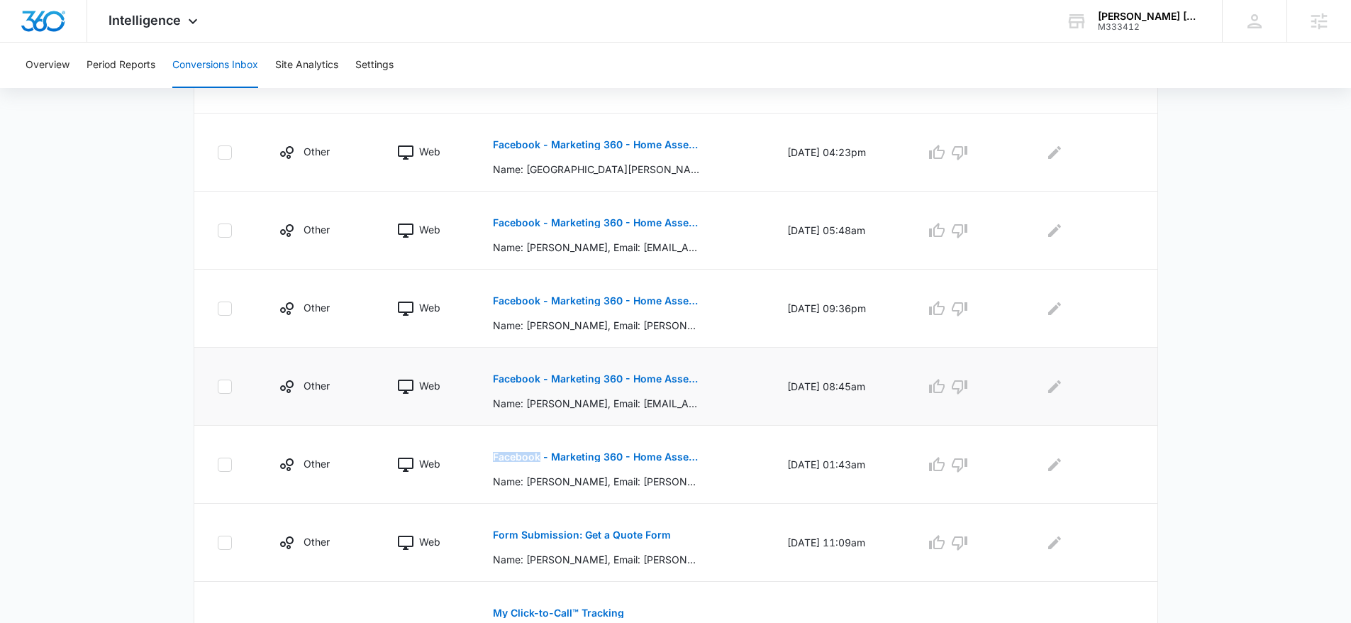
scroll to position [748, 0]
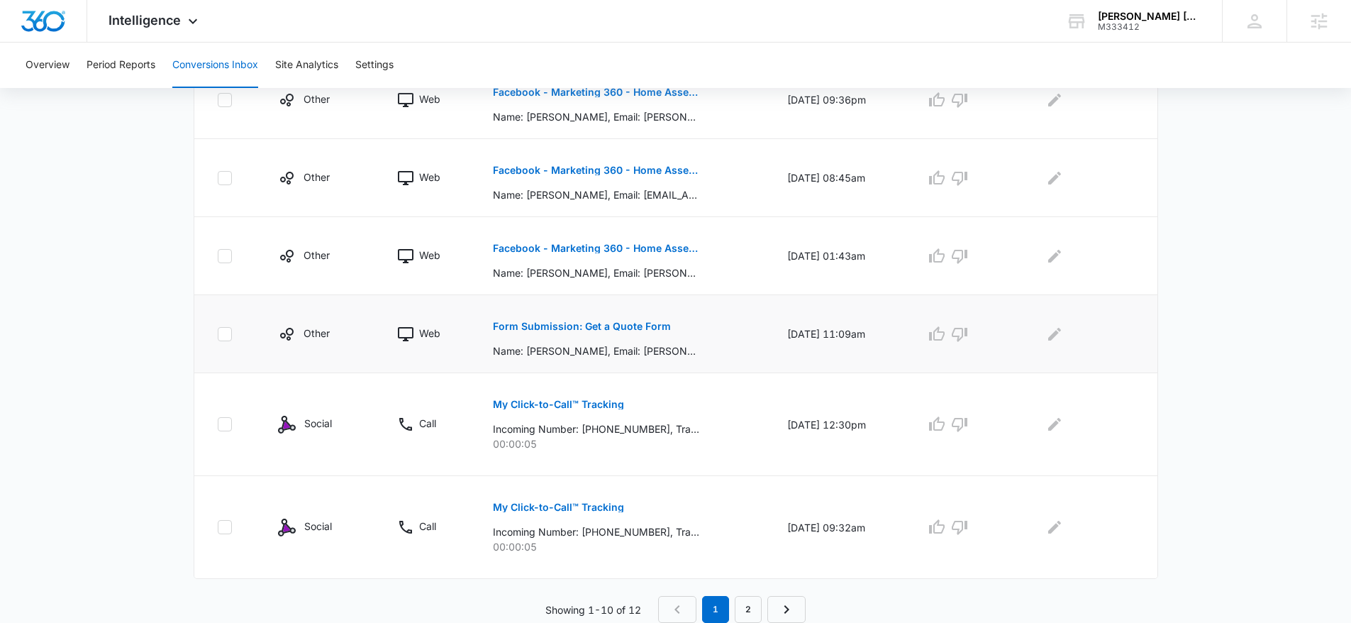
drag, startPoint x: 494, startPoint y: 311, endPoint x: 361, endPoint y: 328, distance: 134.3
click at [538, 320] on td "Form Submission: Get a Quote Form Name: Ryan Kess, Email: Ryan@mzfederal.com, P…" at bounding box center [623, 334] width 294 height 78
drag, startPoint x: 298, startPoint y: 328, endPoint x: 318, endPoint y: 335, distance: 21.8
click at [318, 335] on div "Other" at bounding box center [320, 334] width 85 height 17
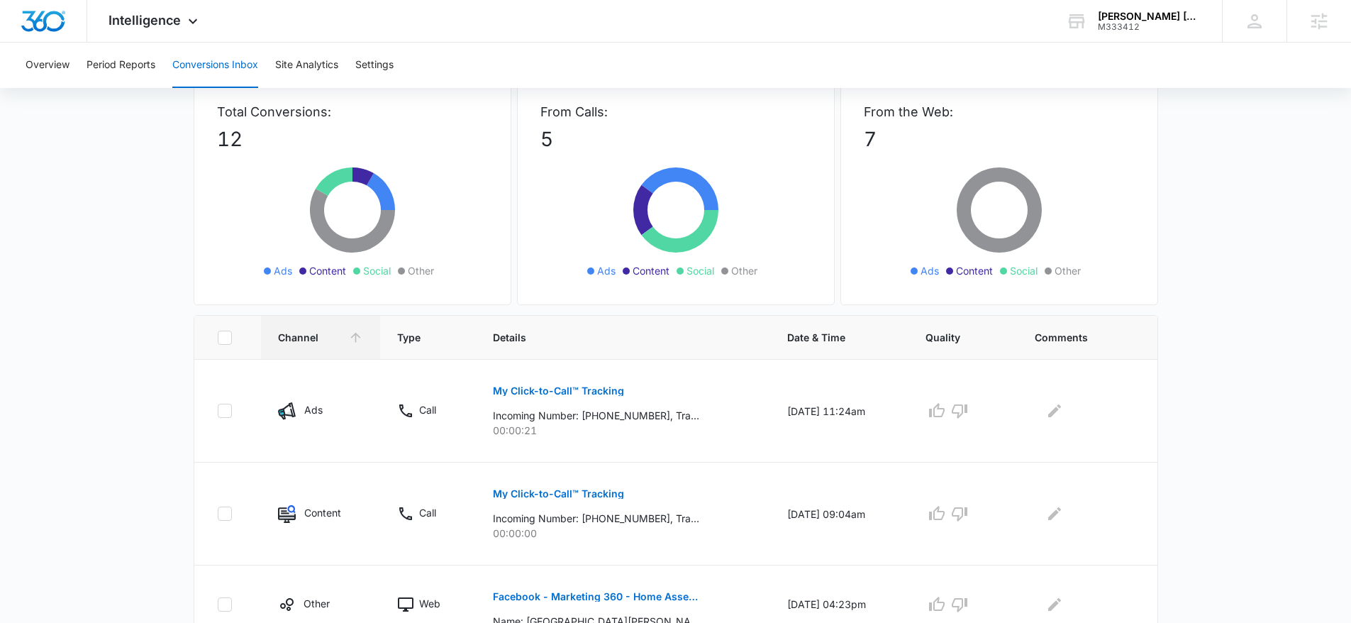
scroll to position [0, 0]
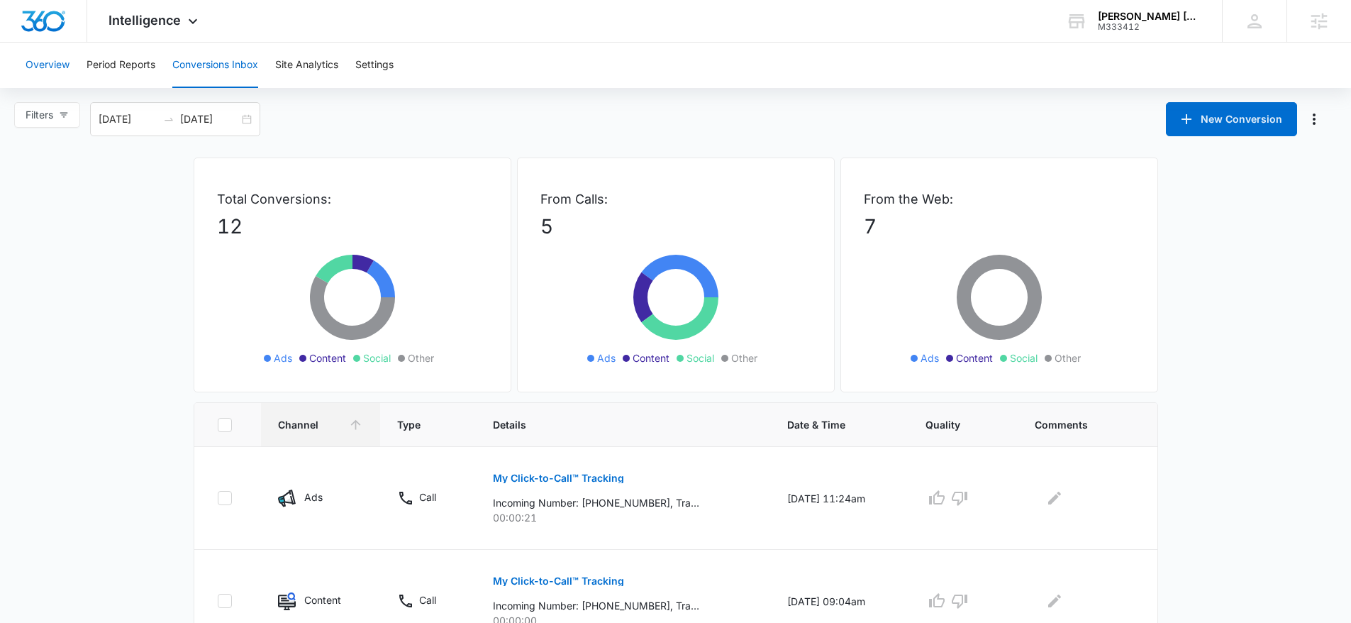
click at [64, 62] on button "Overview" at bounding box center [48, 65] width 44 height 45
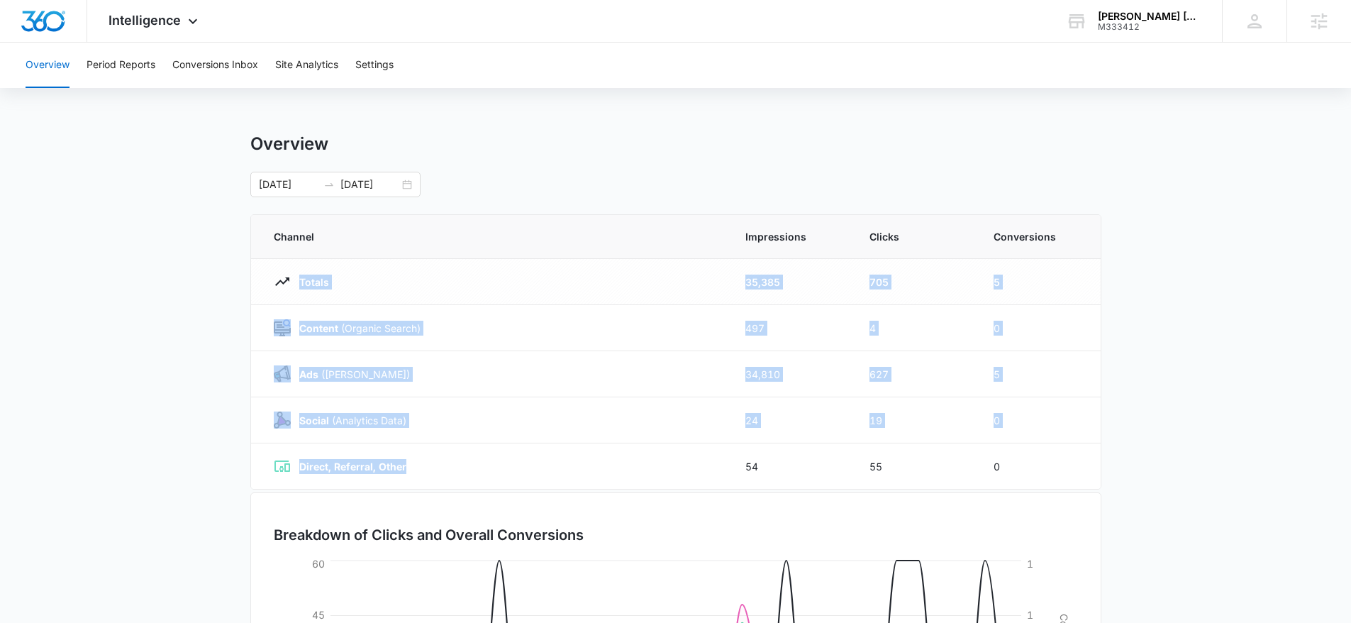
drag, startPoint x: 426, startPoint y: 470, endPoint x: 277, endPoint y: 274, distance: 246.0
click at [277, 274] on tbody "Totals 35,385 705 5 Content (Organic Search) 497 4 0 Ads (Ad Campaigns) 34,810 …" at bounding box center [676, 374] width 850 height 231
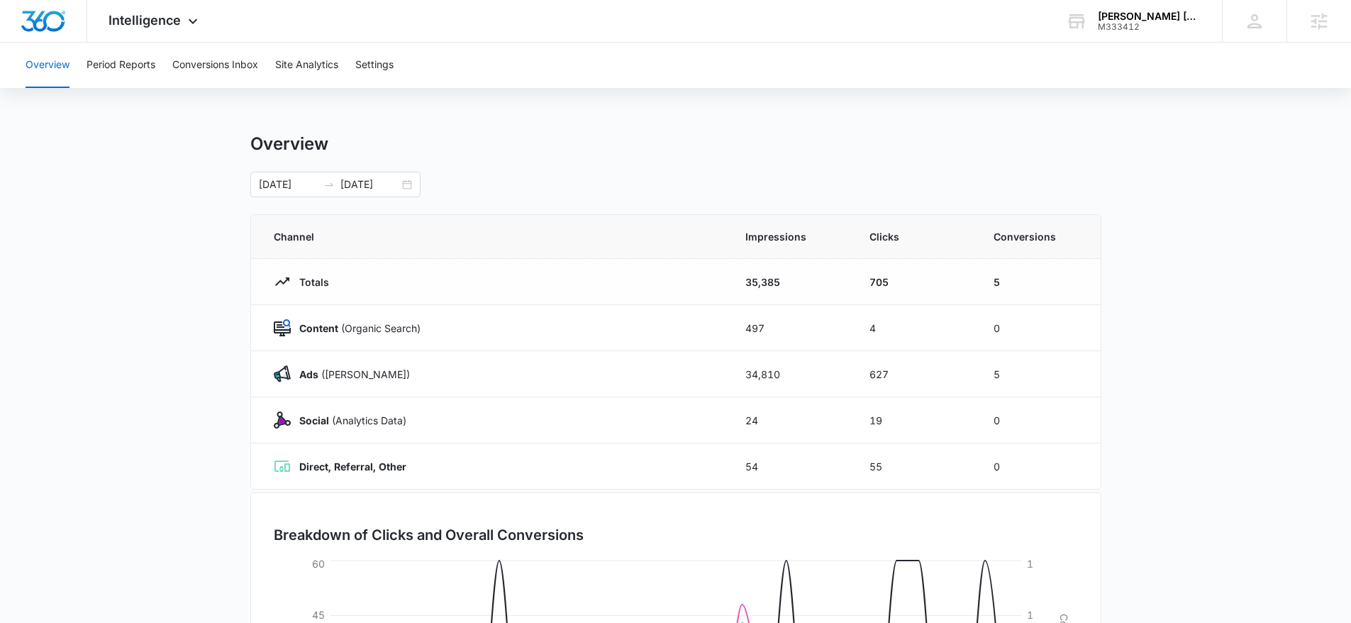
click at [220, 243] on main "Overview 08/10/2025 09/09/2025 Channel Impressions Clicks Conversions Totals 35…" at bounding box center [675, 505] width 1351 height 745
drag, startPoint x: 440, startPoint y: 331, endPoint x: 295, endPoint y: 326, distance: 145.5
click at [295, 326] on div "Content (Organic Search)" at bounding box center [493, 327] width 438 height 17
click at [717, 163] on div "Overview 08/10/2025 09/09/2025" at bounding box center [675, 165] width 851 height 64
drag, startPoint x: 731, startPoint y: 371, endPoint x: 796, endPoint y: 376, distance: 65.4
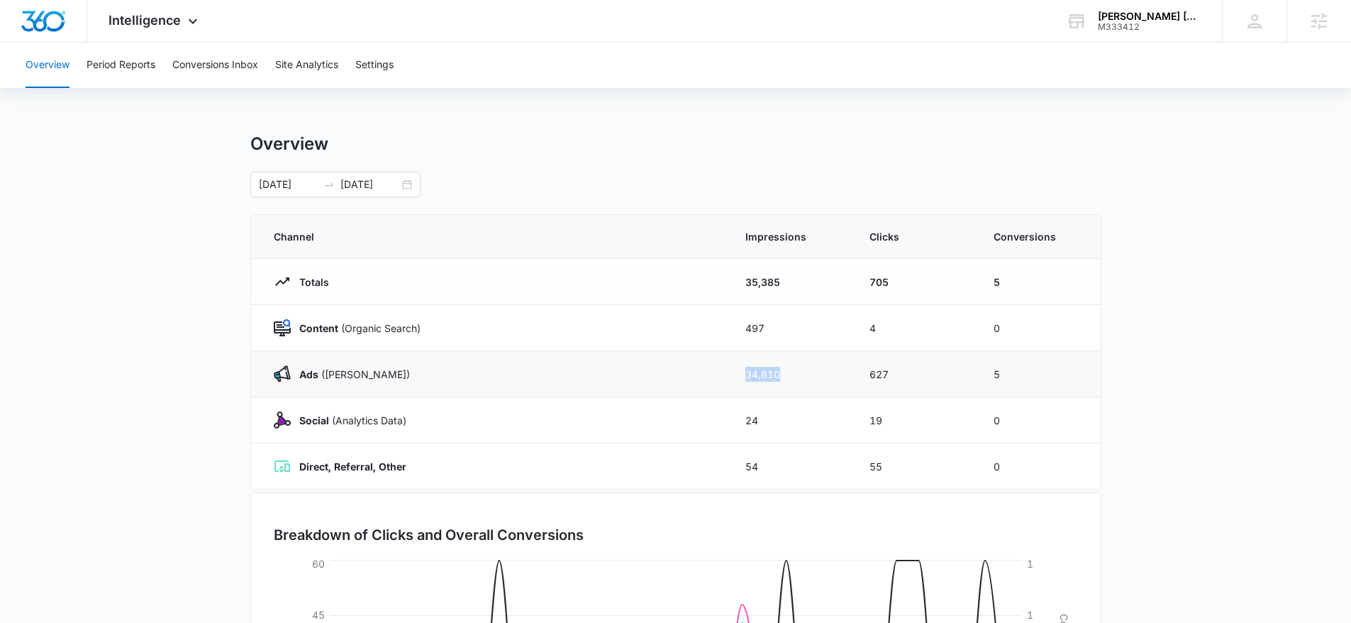
click at [796, 376] on td "34,810" at bounding box center [790, 374] width 124 height 46
drag, startPoint x: 1013, startPoint y: 365, endPoint x: 1031, endPoint y: 370, distance: 18.6
click at [1031, 370] on td "5" at bounding box center [1039, 374] width 124 height 46
drag, startPoint x: 304, startPoint y: 416, endPoint x: 953, endPoint y: 420, distance: 649.0
click at [953, 420] on tr "Social (Analytics Data) 24 19 0" at bounding box center [676, 420] width 850 height 46
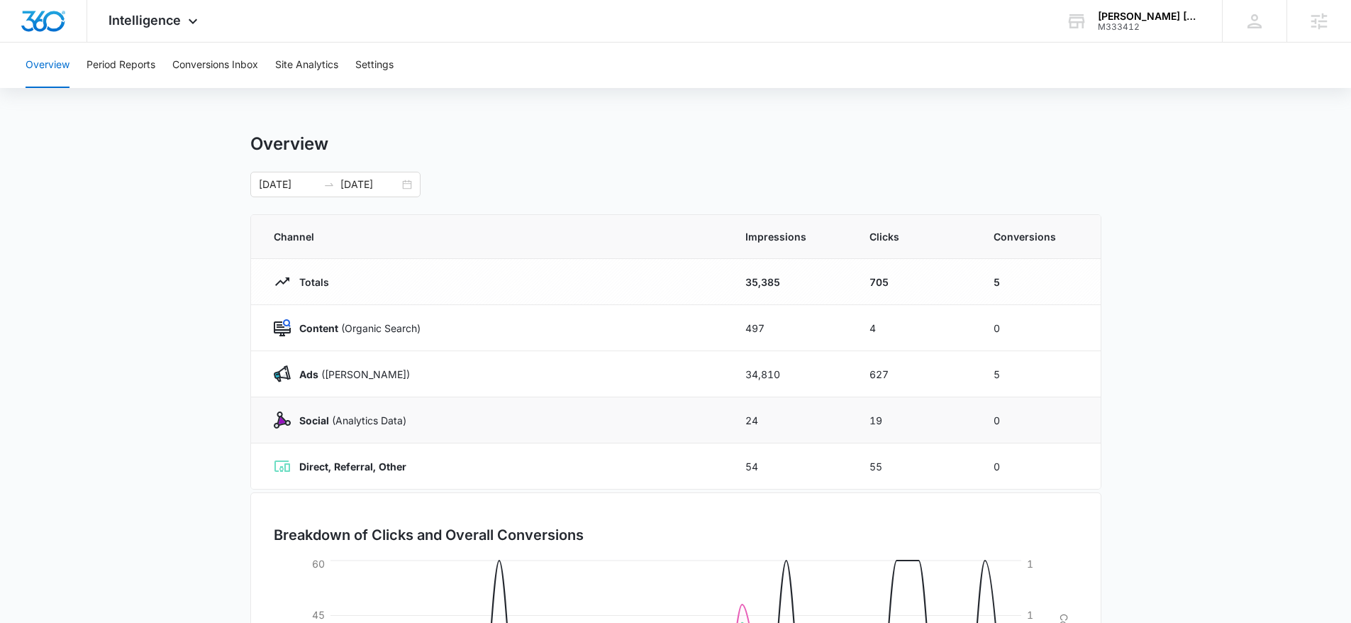
drag, startPoint x: 921, startPoint y: 421, endPoint x: 905, endPoint y: 423, distance: 15.7
click at [911, 423] on td "19" at bounding box center [915, 420] width 124 height 46
drag, startPoint x: 904, startPoint y: 423, endPoint x: 814, endPoint y: 414, distance: 90.6
click at [814, 414] on tr "Social (Analytics Data) 24 19 0" at bounding box center [676, 420] width 850 height 46
drag, startPoint x: 309, startPoint y: 416, endPoint x: 431, endPoint y: 421, distance: 122.1
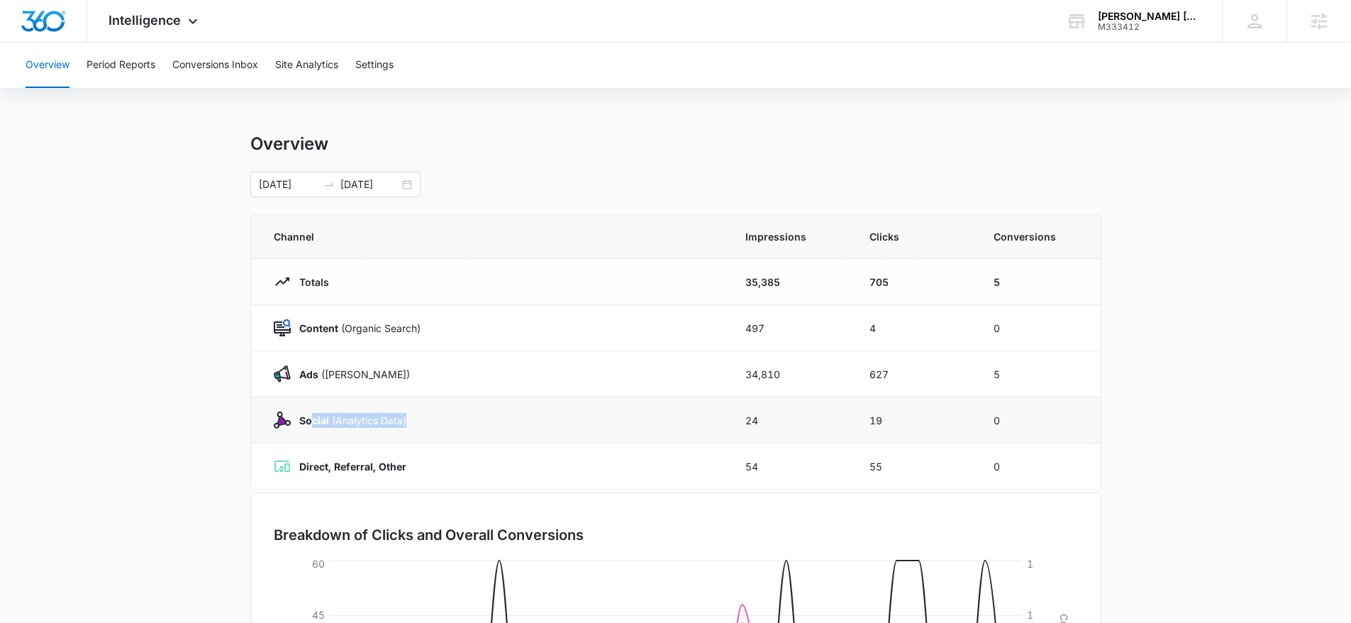
click at [431, 421] on div "Social (Analytics Data)" at bounding box center [493, 419] width 438 height 17
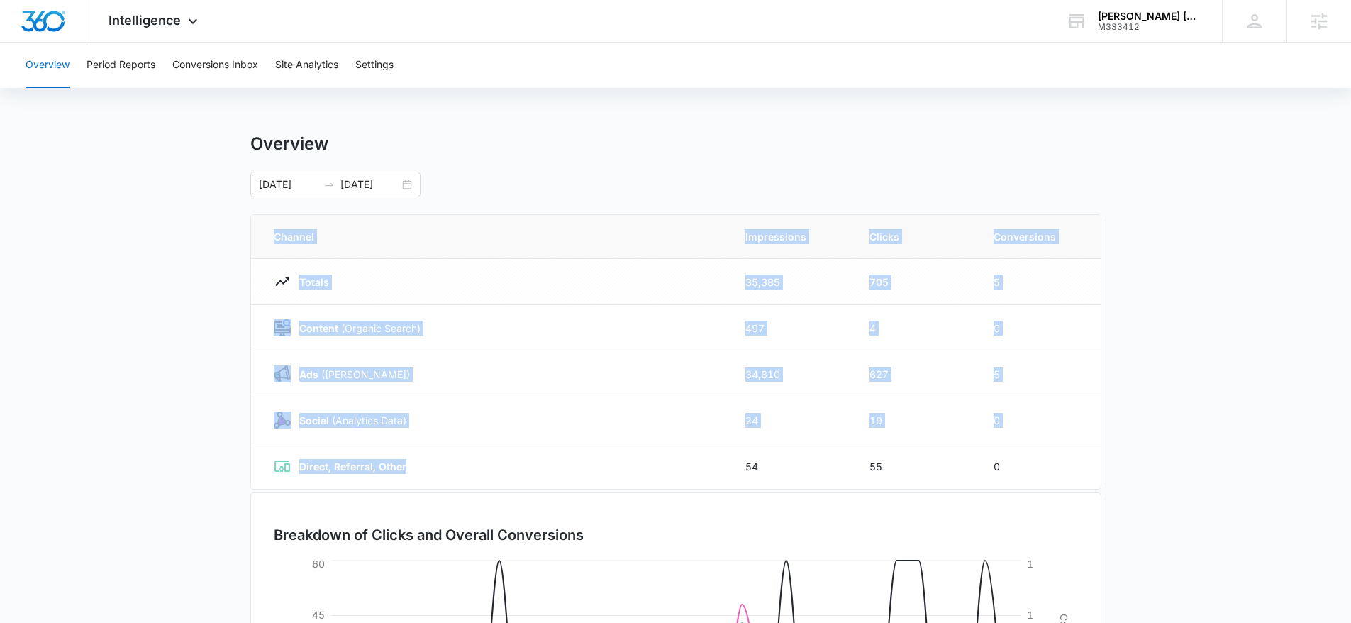
drag, startPoint x: 425, startPoint y: 468, endPoint x: 235, endPoint y: 433, distance: 193.4
click at [235, 432] on main "Overview 08/10/2025 09/09/2025 Channel Impressions Clicks Conversions Totals 35…" at bounding box center [675, 505] width 1351 height 745
click at [284, 460] on icon at bounding box center [283, 465] width 16 height 11
click at [317, 471] on strong "Direct, Referral, Other" at bounding box center [352, 466] width 107 height 12
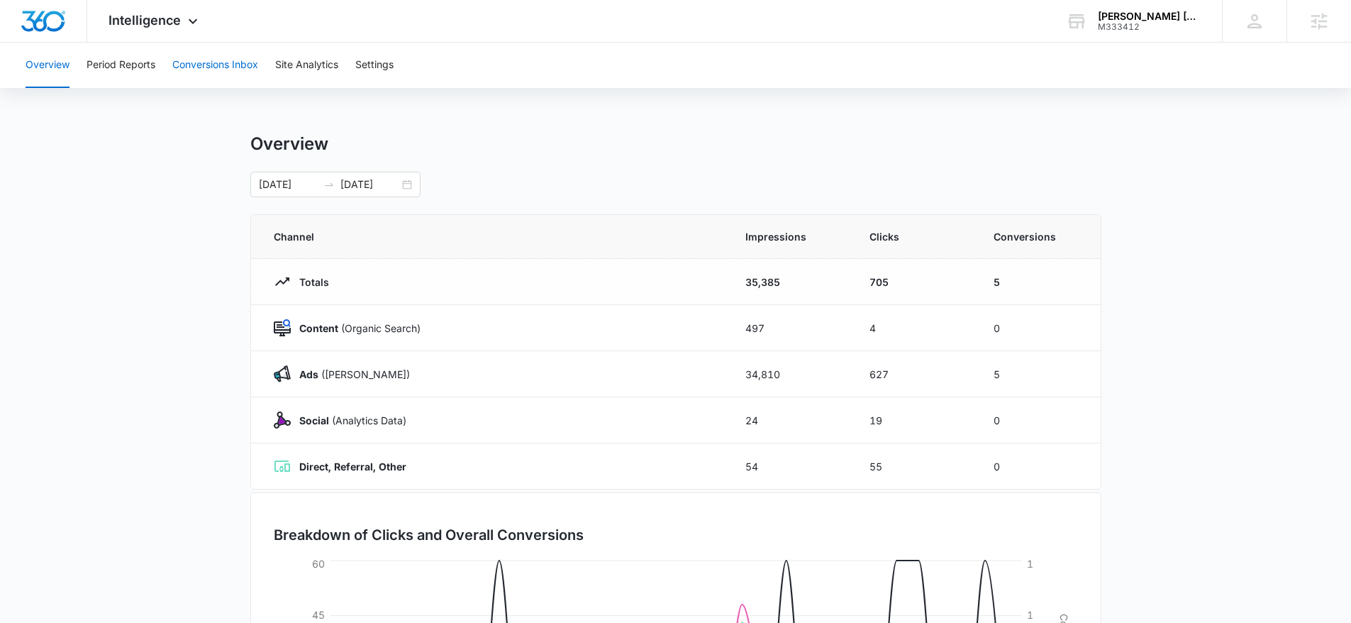
click at [257, 79] on button "Conversions Inbox" at bounding box center [215, 65] width 86 height 45
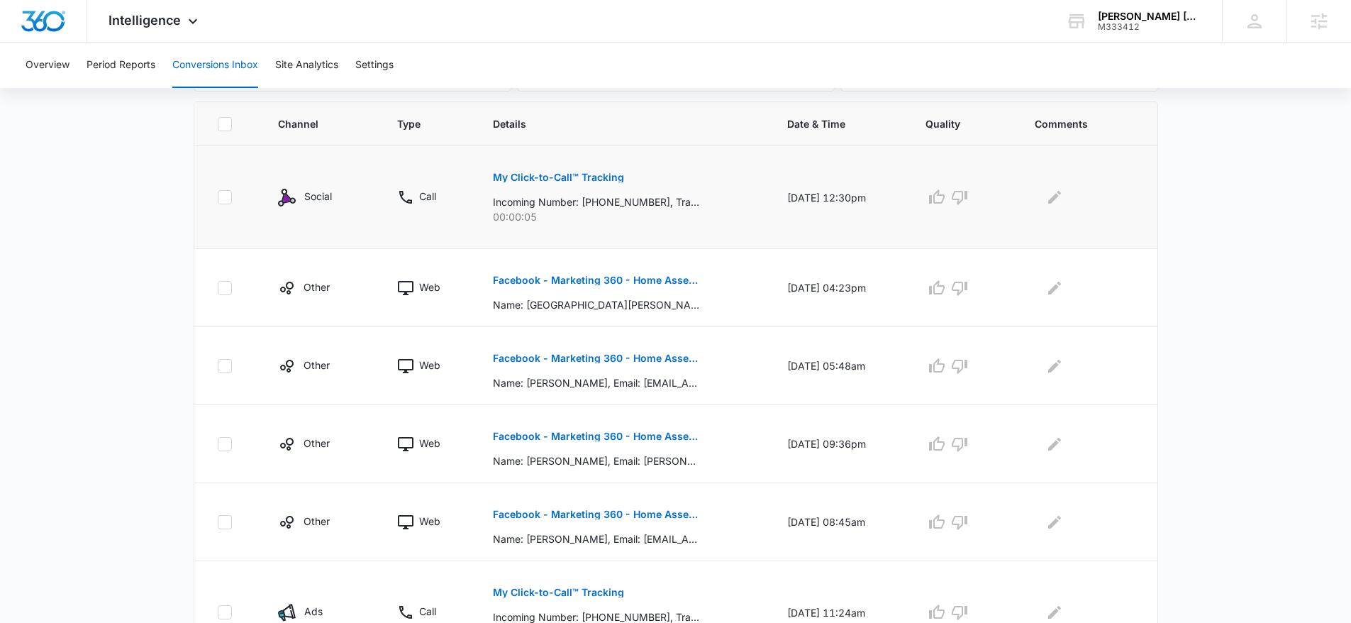
scroll to position [314, 0]
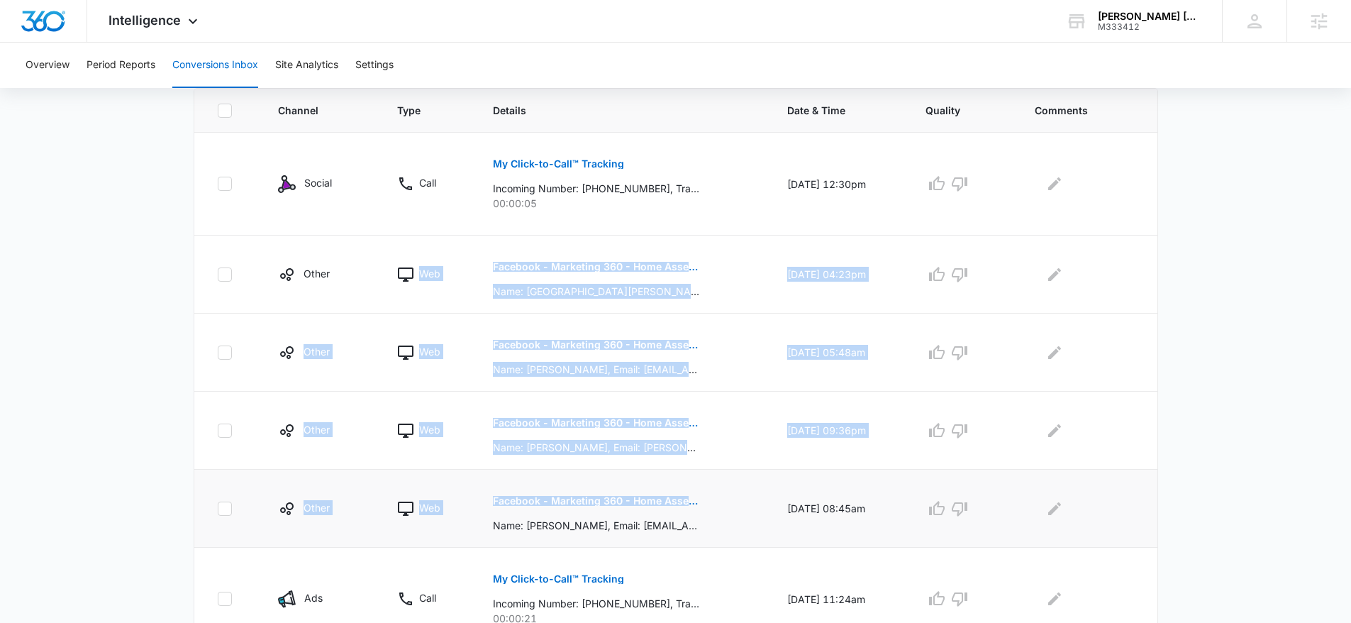
drag, startPoint x: 460, startPoint y: 257, endPoint x: 748, endPoint y: 499, distance: 376.1
click at [688, 515] on tbody "Social Call My Click-to-Call™ Tracking Incoming Number: +17195634962, Tracking …" at bounding box center [675, 573] width 963 height 880
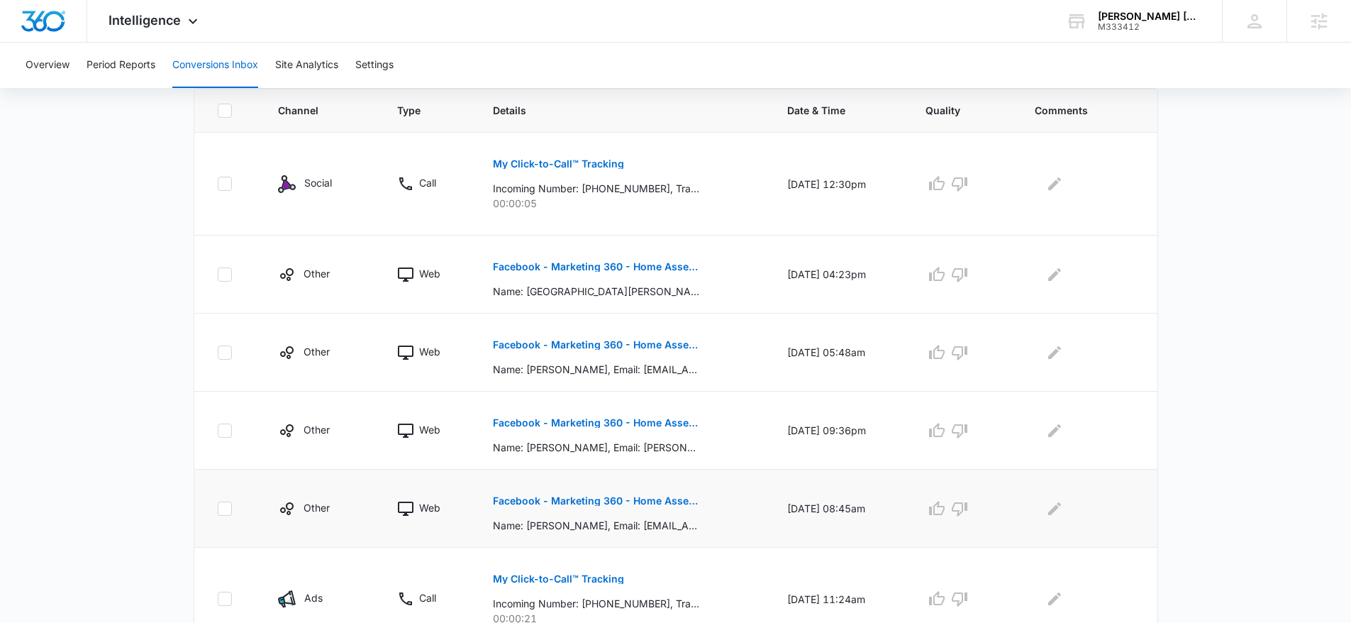
click at [752, 498] on td "Facebook - Marketing 360 - Home Assessment Name: Landon Verbrugge, Email: Lando…" at bounding box center [623, 509] width 294 height 78
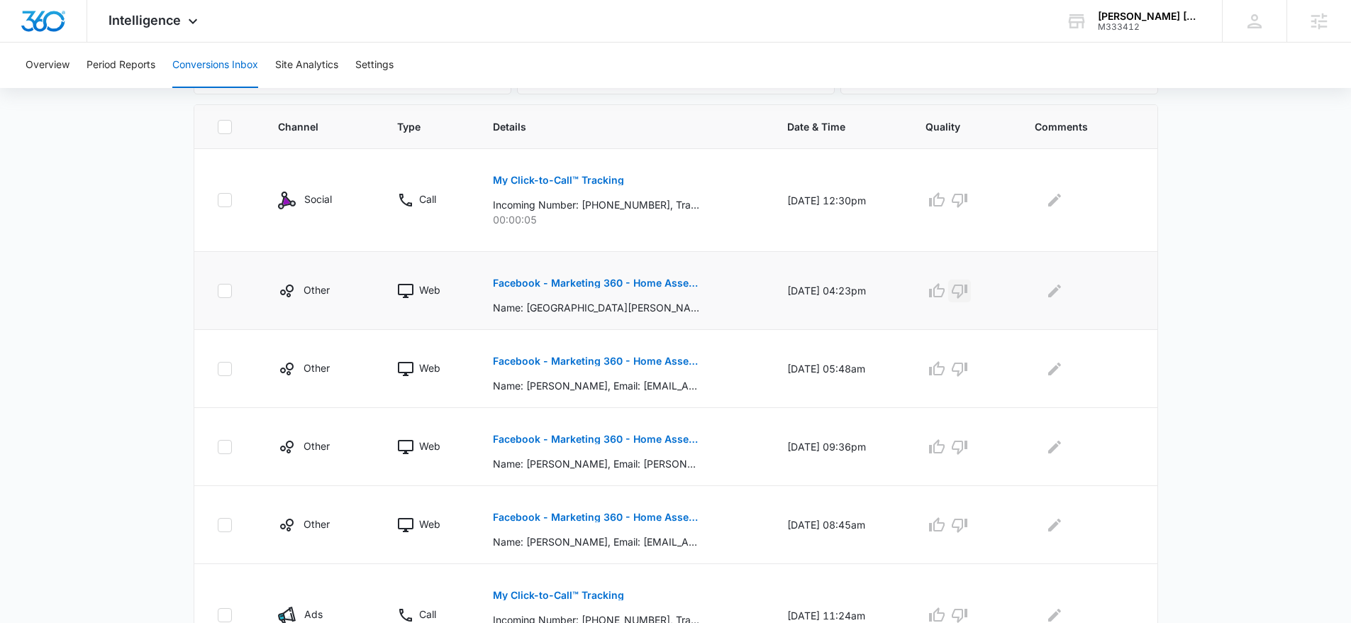
click at [968, 289] on icon "button" at bounding box center [959, 290] width 17 height 17
click at [971, 365] on button "button" at bounding box center [959, 368] width 23 height 23
click at [974, 368] on div "Loading Loading" at bounding box center [963, 368] width 75 height 23
click at [970, 379] on td at bounding box center [963, 369] width 109 height 78
click at [967, 372] on icon "button" at bounding box center [960, 369] width 16 height 14
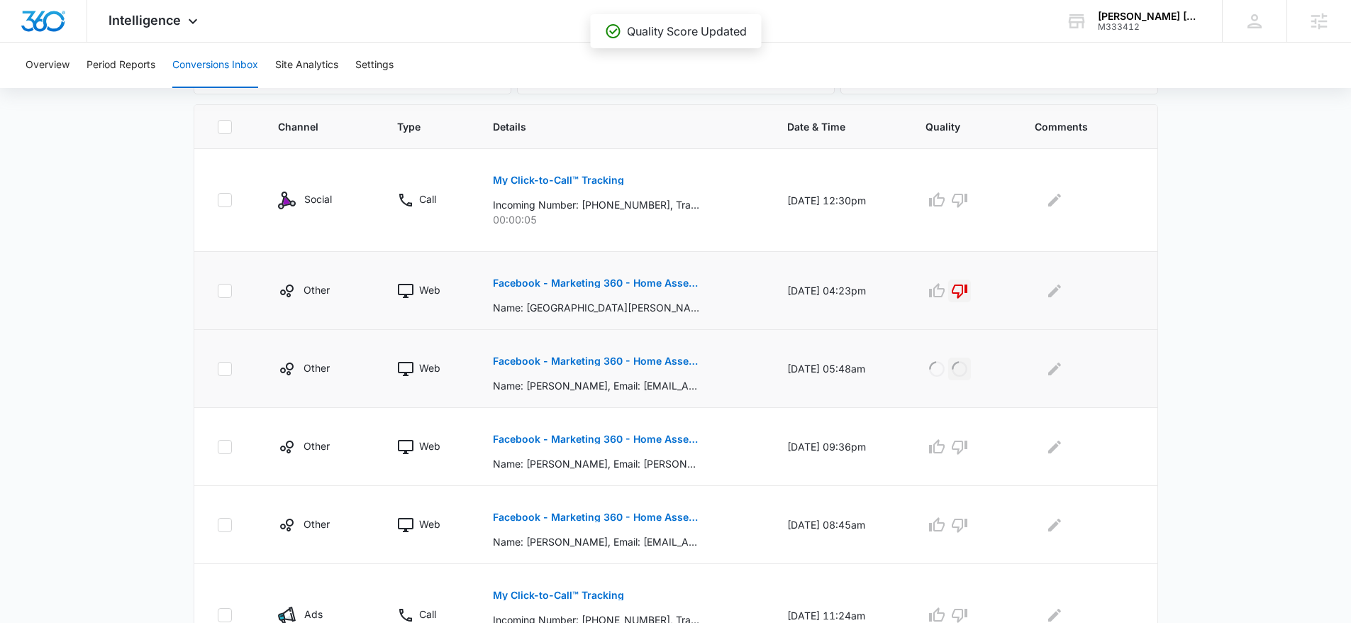
click at [965, 287] on icon "button" at bounding box center [959, 290] width 17 height 17
drag, startPoint x: 633, startPoint y: 382, endPoint x: 680, endPoint y: 391, distance: 48.4
click at [680, 391] on p "Name: Jack Weinrauch, Email: jackweinrauch5@gmail.com, Phone: +17206168465, Add…" at bounding box center [596, 385] width 206 height 15
click at [636, 387] on p "Name: Jack Weinrauch, Email: jackweinrauch5@gmail.com, Phone: +17206168465, Add…" at bounding box center [596, 385] width 206 height 15
click at [526, 285] on p "Facebook - Marketing 360 - Home Assessment" at bounding box center [596, 283] width 206 height 10
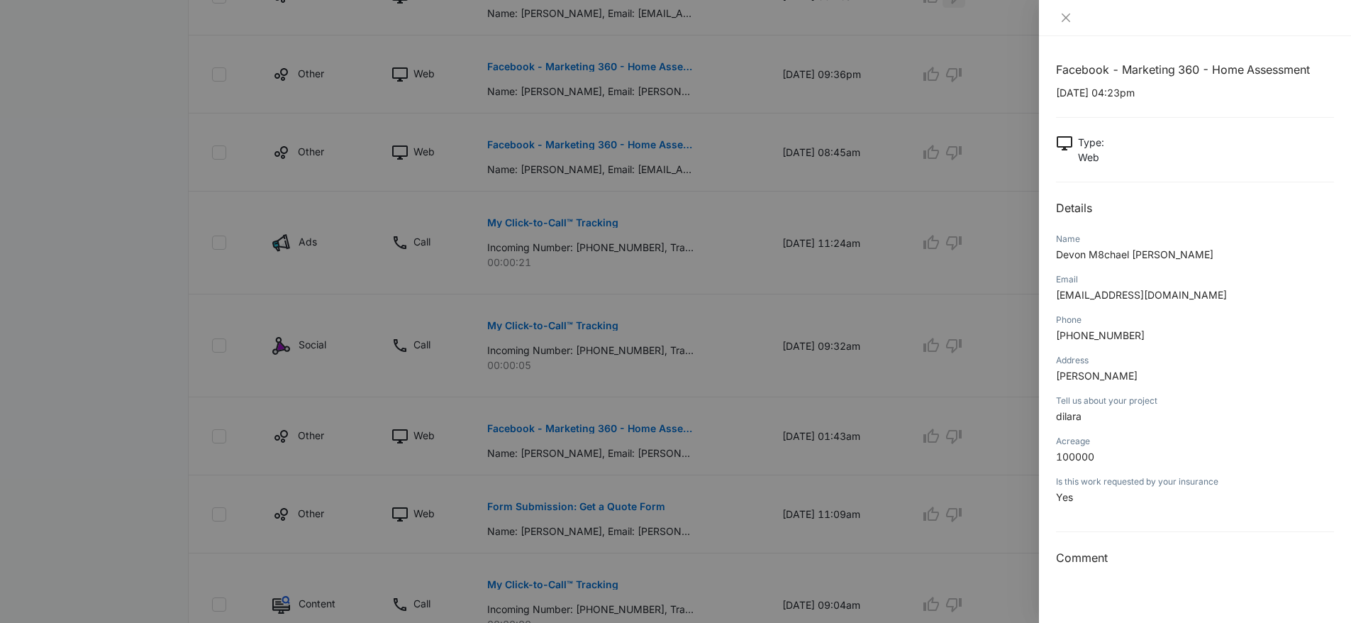
scroll to position [673, 0]
click at [1066, 14] on icon "close" at bounding box center [1065, 17] width 11 height 11
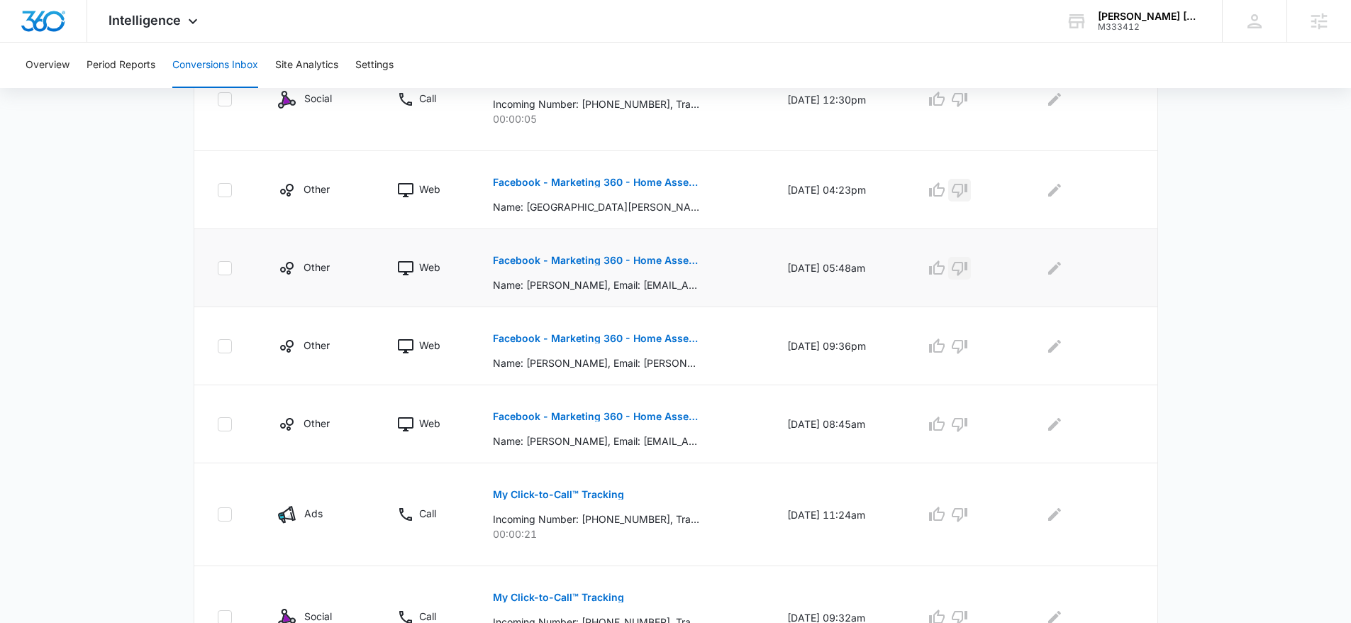
scroll to position [398, 0]
click at [209, 26] on div "Intelligence Apps Reputation Websites Forms CRM Email Social Payments POS Conte…" at bounding box center [154, 21] width 135 height 42
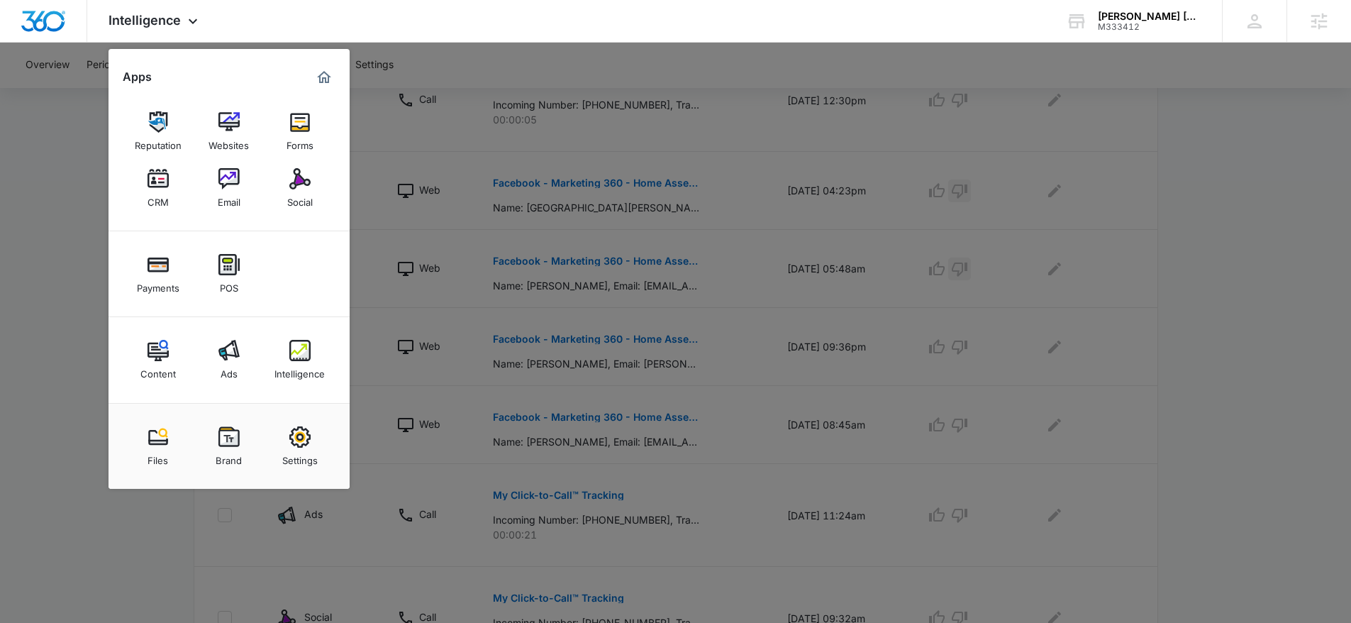
click at [847, 311] on div at bounding box center [675, 311] width 1351 height 623
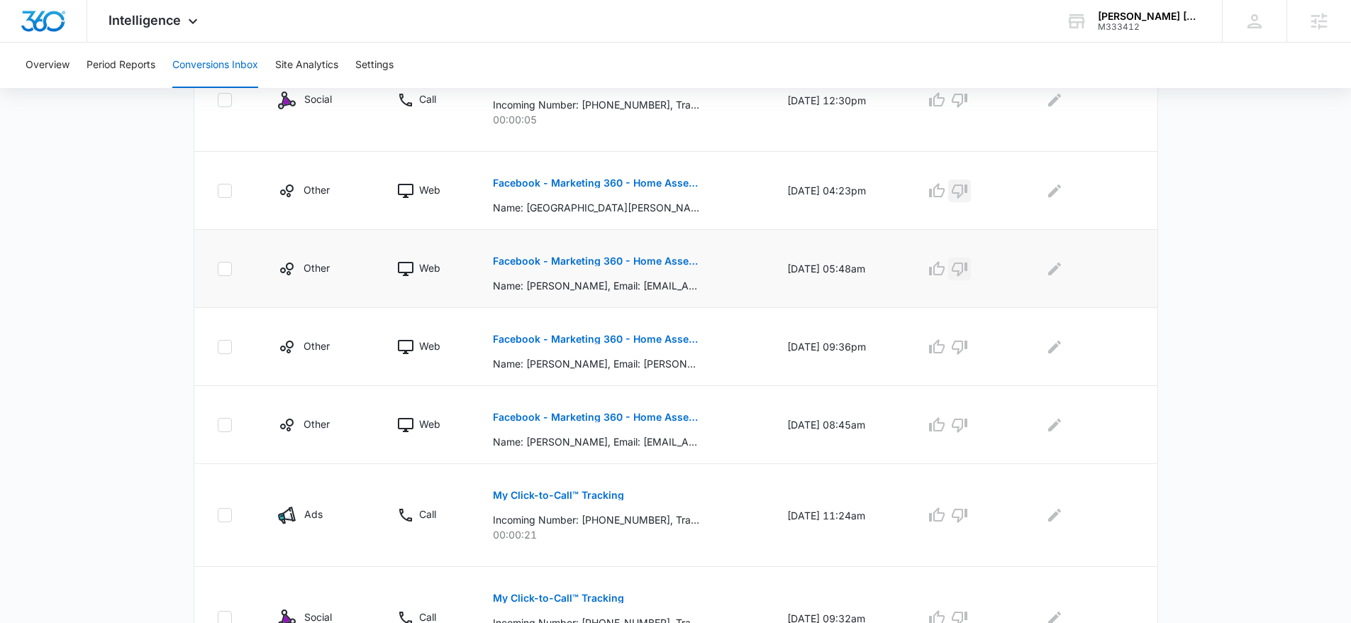
click at [660, 265] on p "Facebook - Marketing 360 - Home Assessment" at bounding box center [596, 261] width 206 height 10
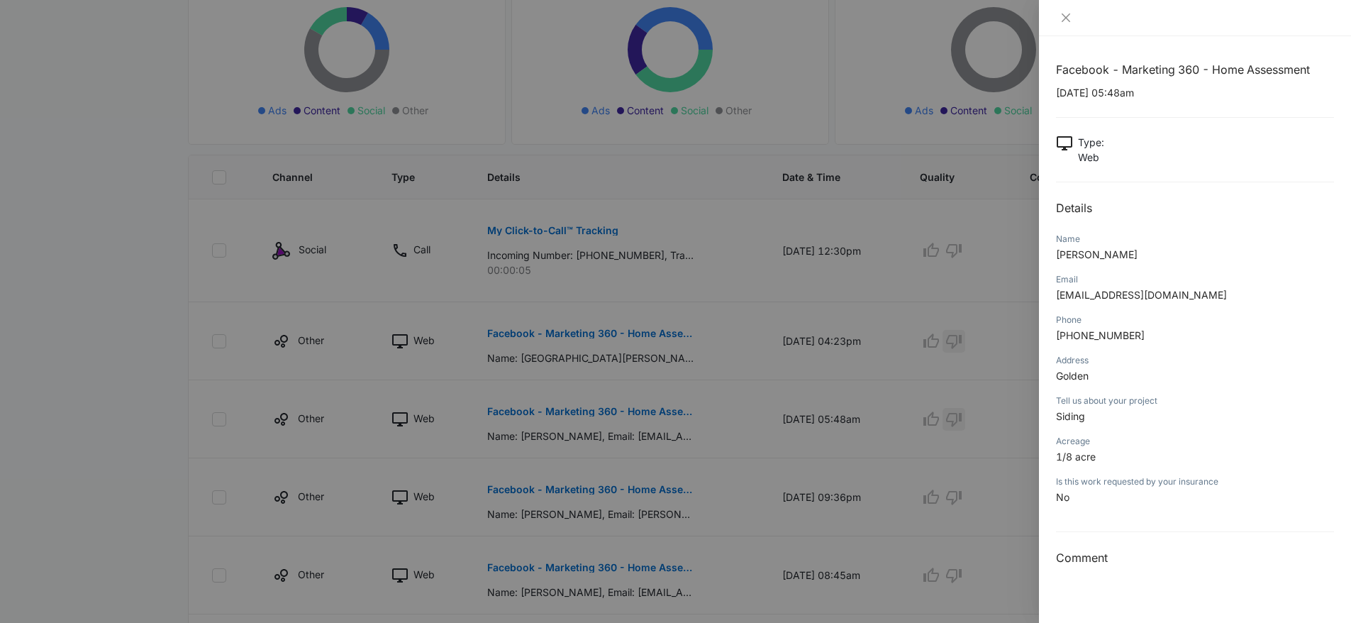
scroll to position [246, 0]
click at [812, 192] on div at bounding box center [675, 311] width 1351 height 623
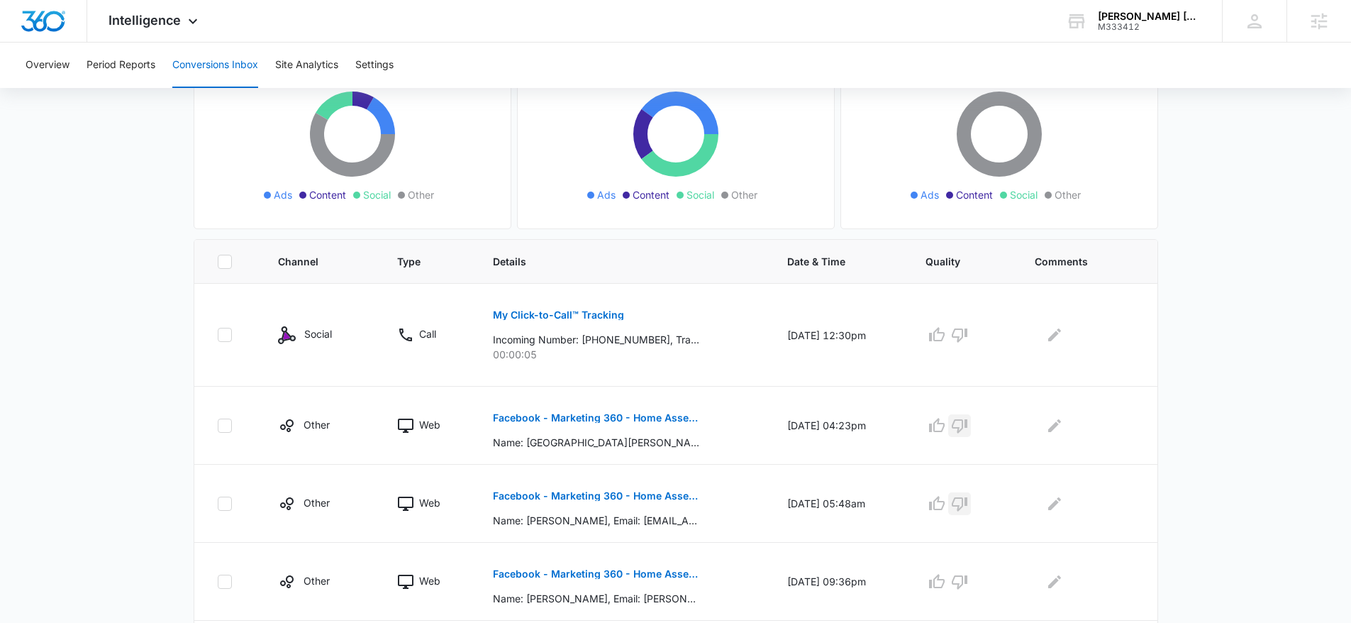
scroll to position [748, 0]
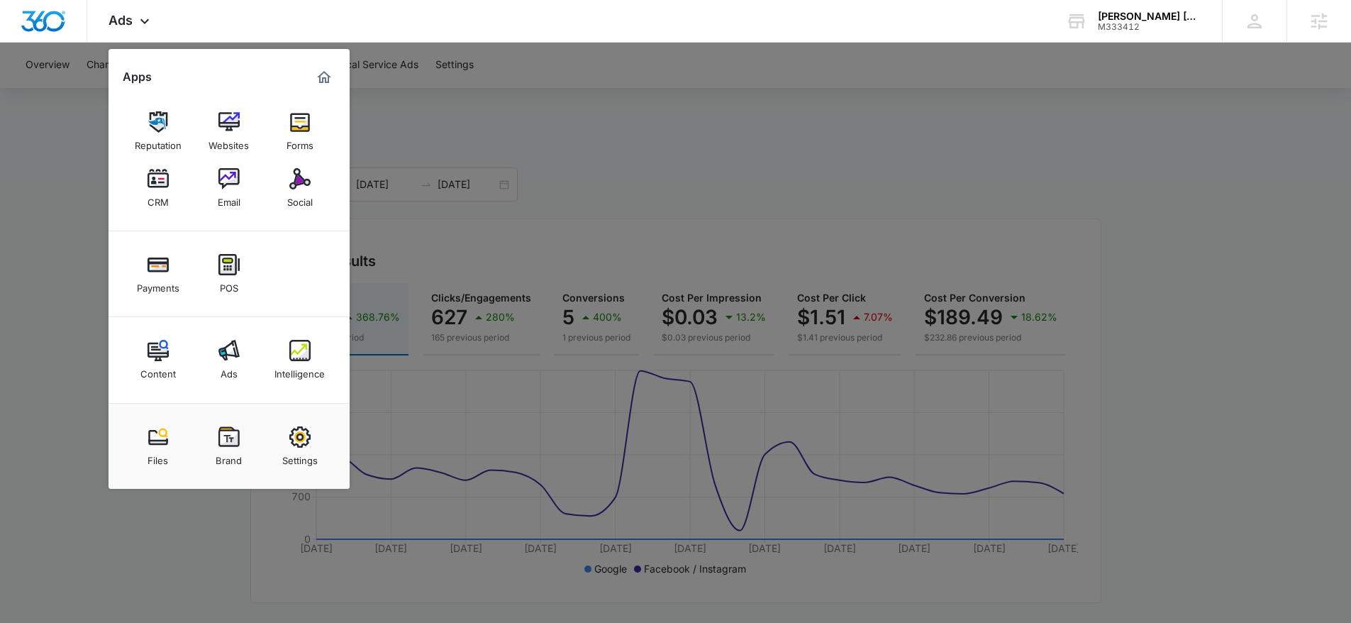
click at [448, 165] on div at bounding box center [675, 311] width 1351 height 623
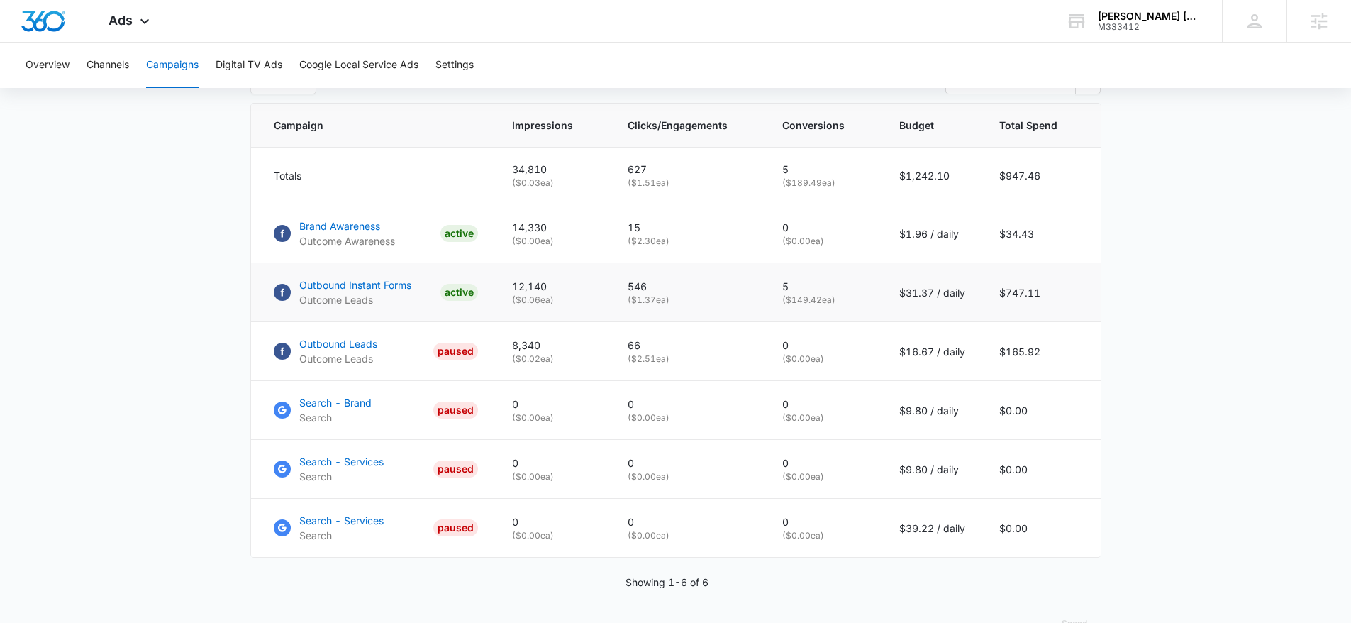
scroll to position [604, 0]
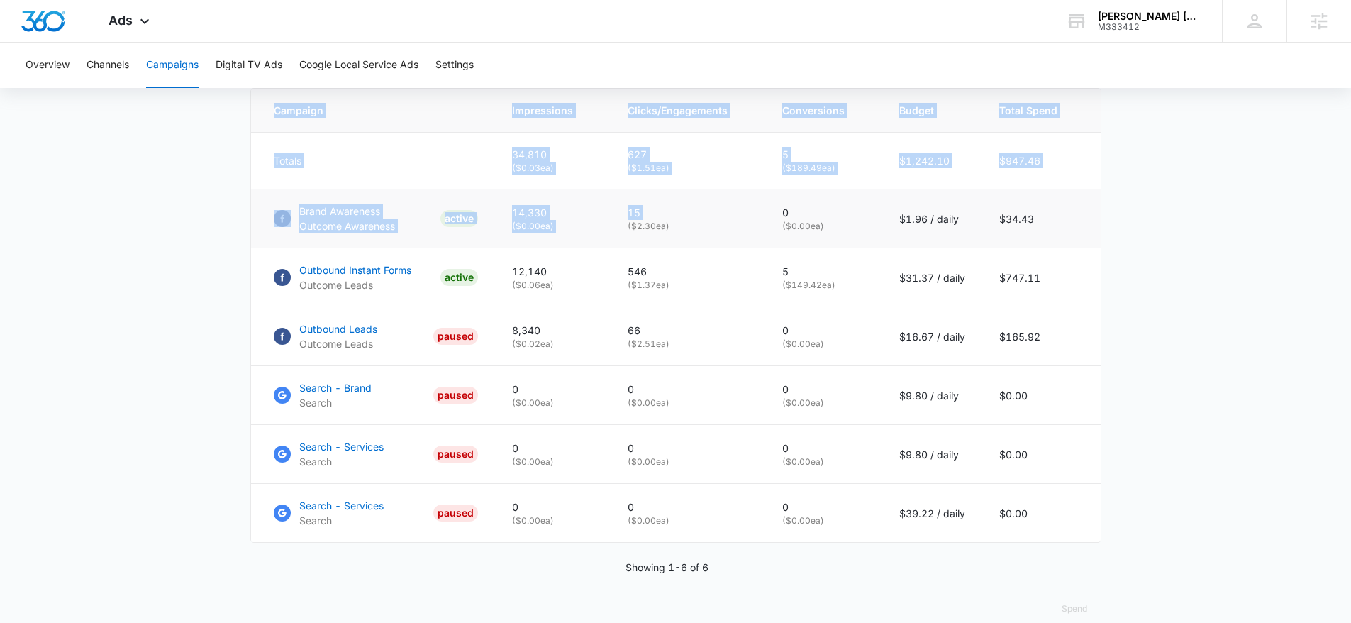
drag, startPoint x: 259, startPoint y: 211, endPoint x: 619, endPoint y: 239, distance: 360.7
click at [616, 239] on main "Campaigns Filters 08/10/2025 09/09/2025 Overall Results Impressions 34.8k 368.7…" at bounding box center [675, 86] width 1351 height 1114
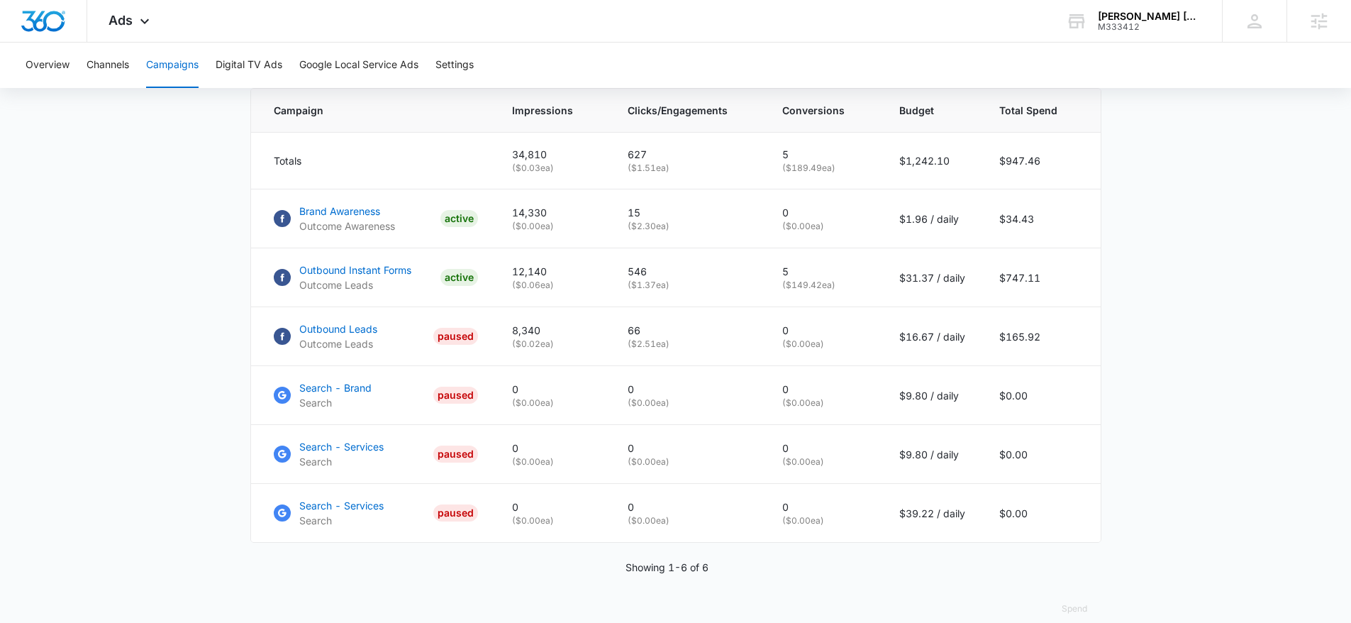
click at [1154, 226] on main "Campaigns Filters 08/10/2025 09/09/2025 Overall Results Impressions 34.8k 368.7…" at bounding box center [675, 86] width 1351 height 1114
drag, startPoint x: 541, startPoint y: 233, endPoint x: 502, endPoint y: 226, distance: 39.8
click at [502, 226] on td "14,330 ( $0.00 ea)" at bounding box center [553, 218] width 116 height 59
click at [1227, 356] on main "Campaigns Filters 08/10/2025 09/09/2025 Overall Results Impressions 34.8k 368.7…" at bounding box center [675, 83] width 1351 height 1114
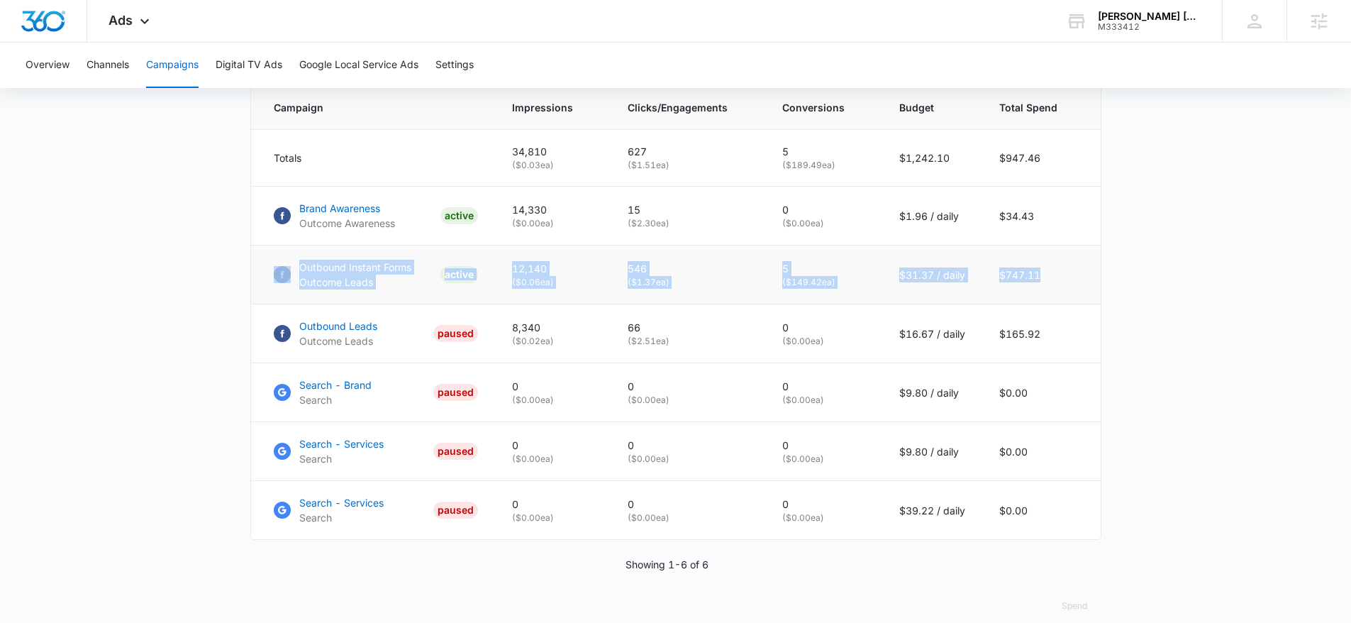
drag, startPoint x: 1072, startPoint y: 291, endPoint x: 255, endPoint y: 292, distance: 816.4
click at [255, 292] on tr "Outbound Instant Forms Outcome Leads ACTIVE 12,140 ( $0.06 ea) 546 ( $1.37 ea) …" at bounding box center [676, 274] width 850 height 59
click at [257, 288] on td "Outbound Instant Forms Outcome Leads ACTIVE" at bounding box center [373, 274] width 244 height 59
click at [379, 275] on p "Outbound Instant Forms" at bounding box center [355, 267] width 112 height 15
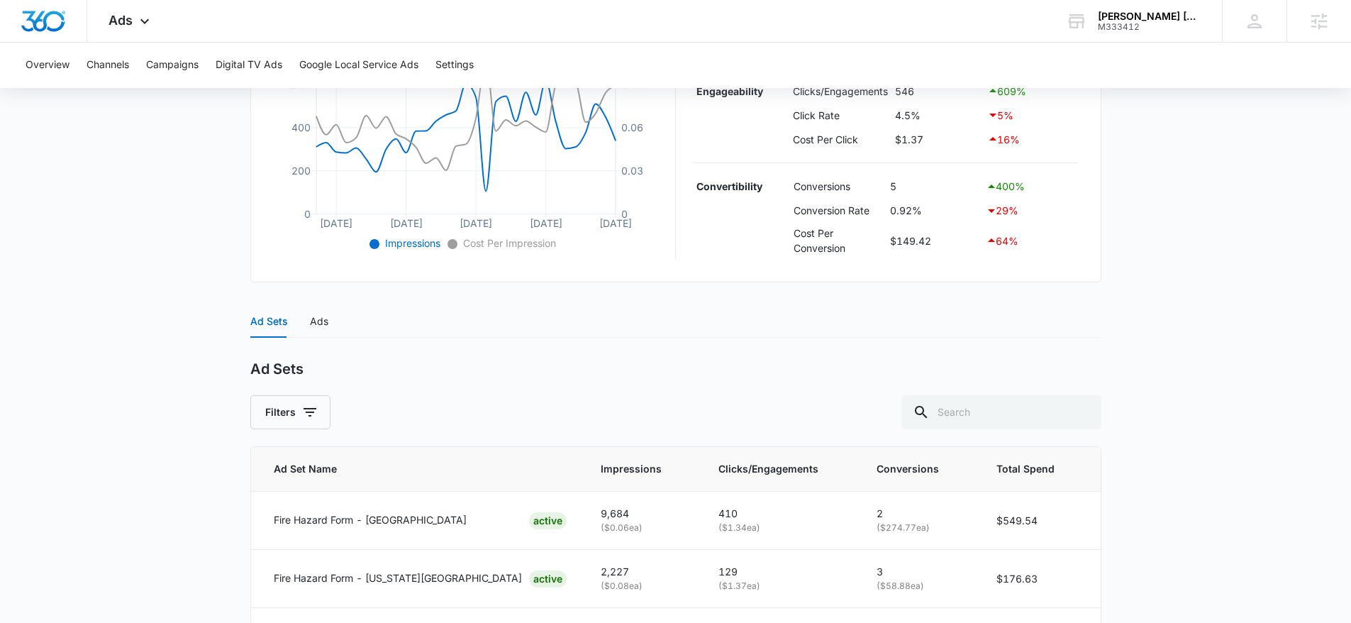
scroll to position [374, 0]
click at [316, 317] on div "Ads" at bounding box center [319, 319] width 18 height 16
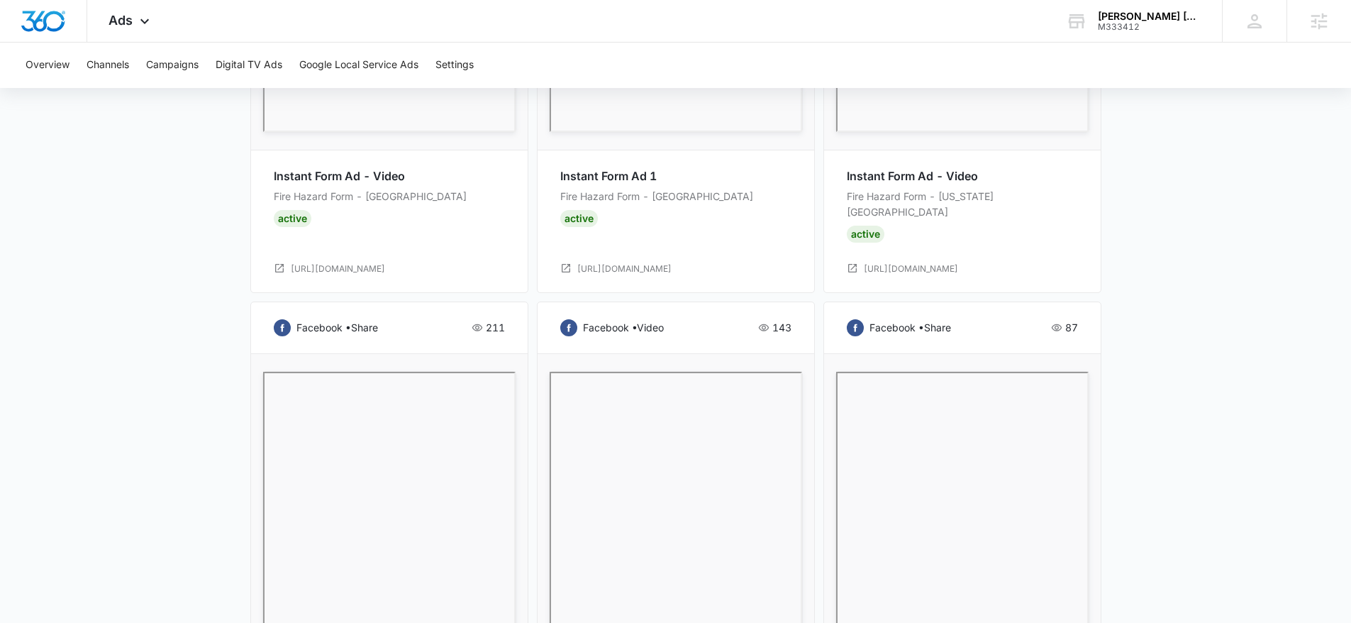
scroll to position [1053, 0]
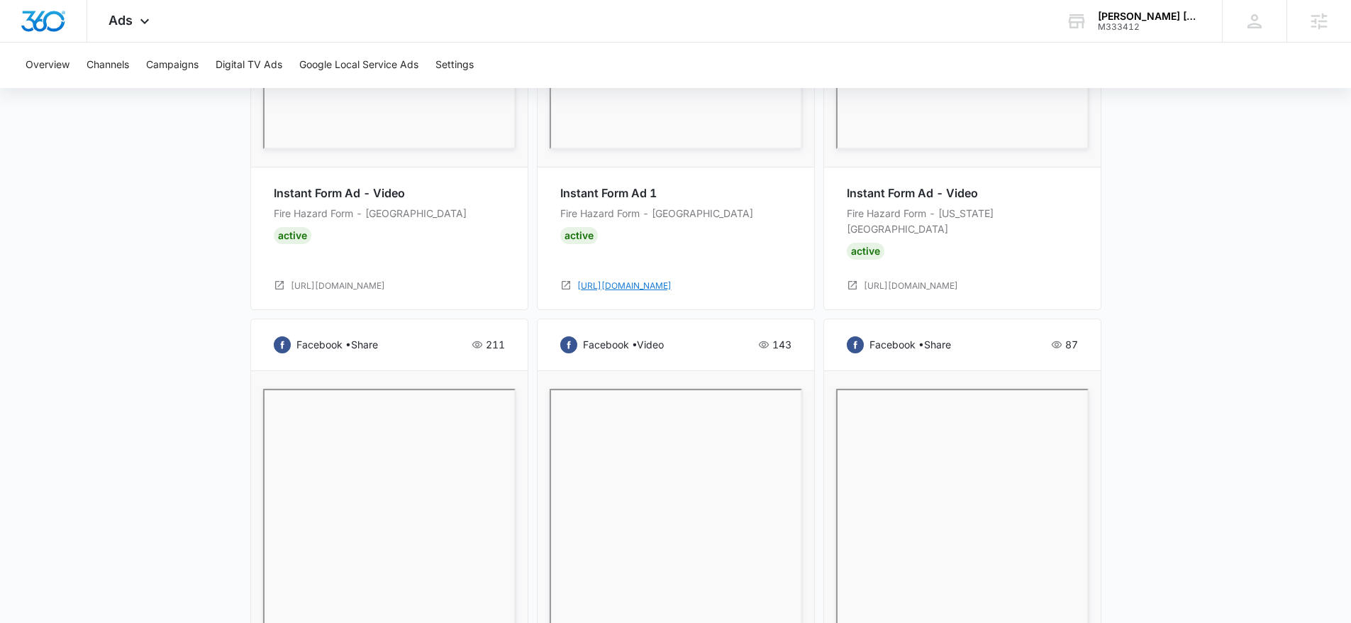
click at [596, 279] on link "http://fb.me/" at bounding box center [624, 285] width 94 height 13
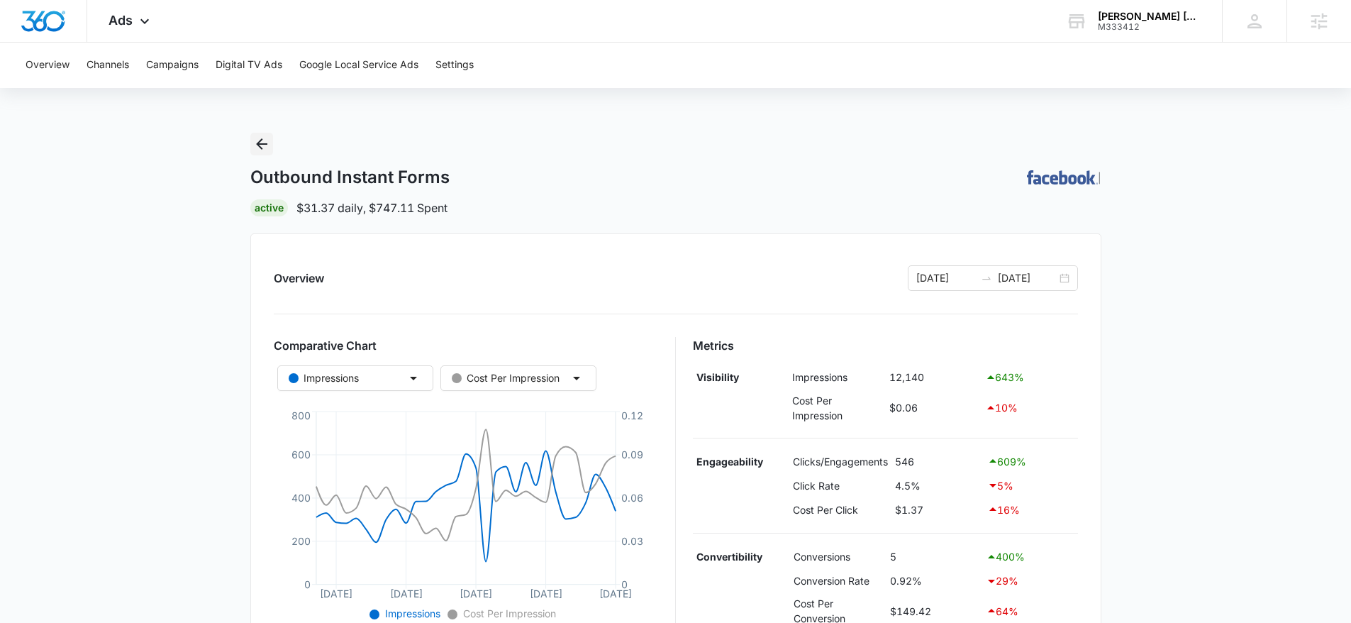
scroll to position [0, 0]
click at [260, 137] on icon "Back" at bounding box center [261, 144] width 17 height 17
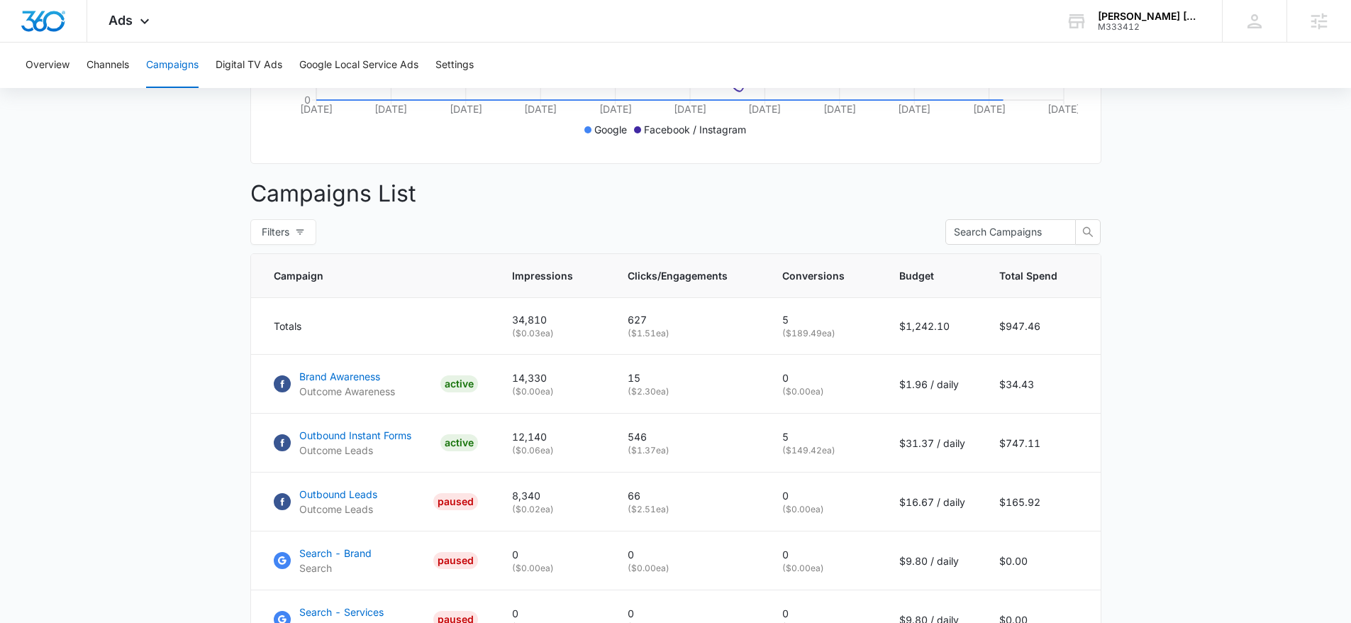
scroll to position [443, 0]
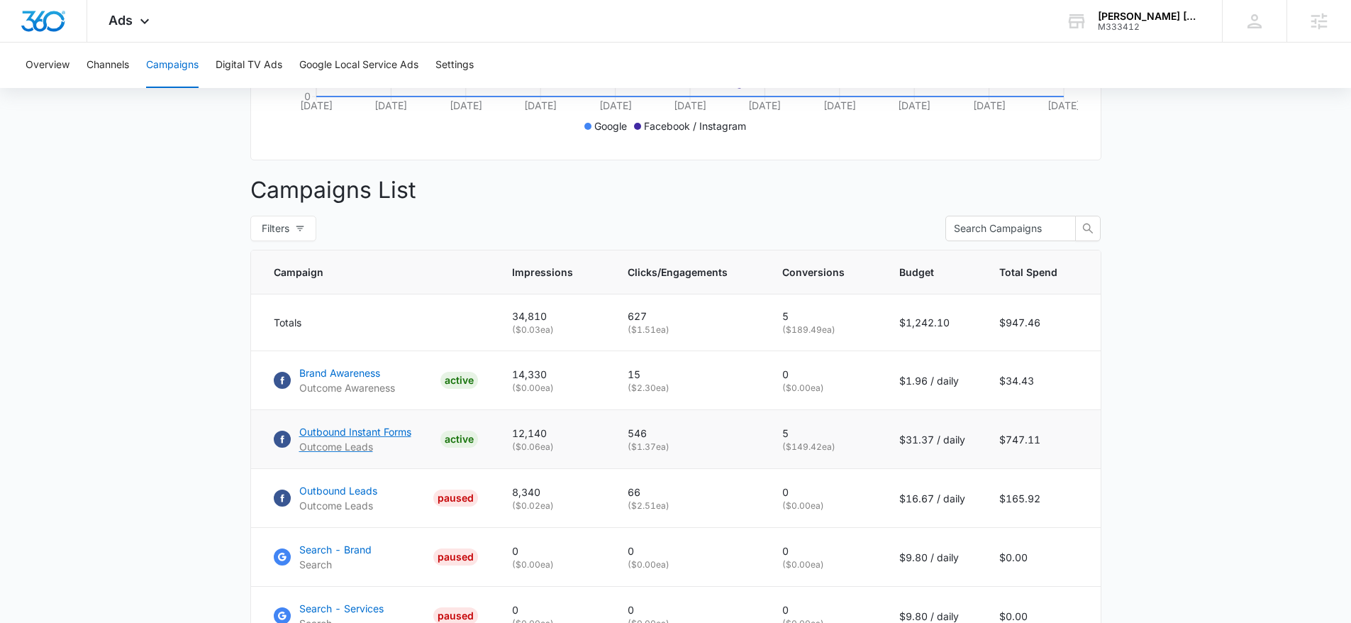
click at [378, 439] on p "Outbound Instant Forms" at bounding box center [355, 431] width 112 height 15
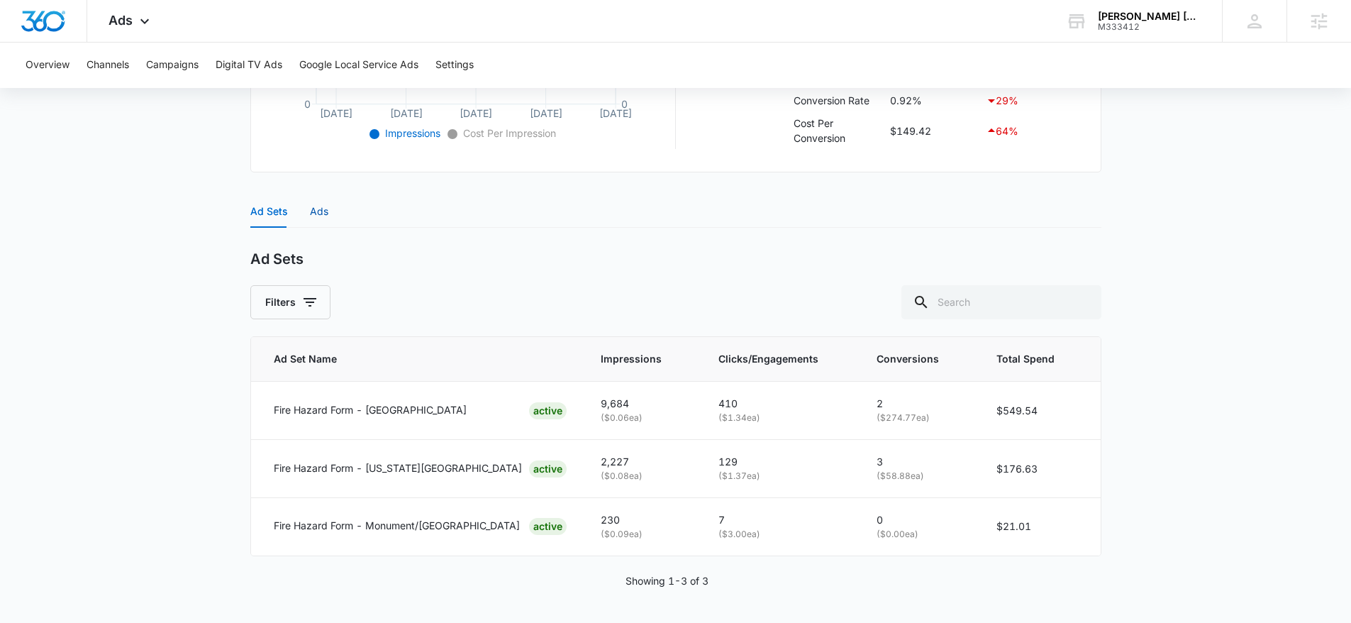
click at [311, 211] on div "Ads" at bounding box center [319, 212] width 18 height 16
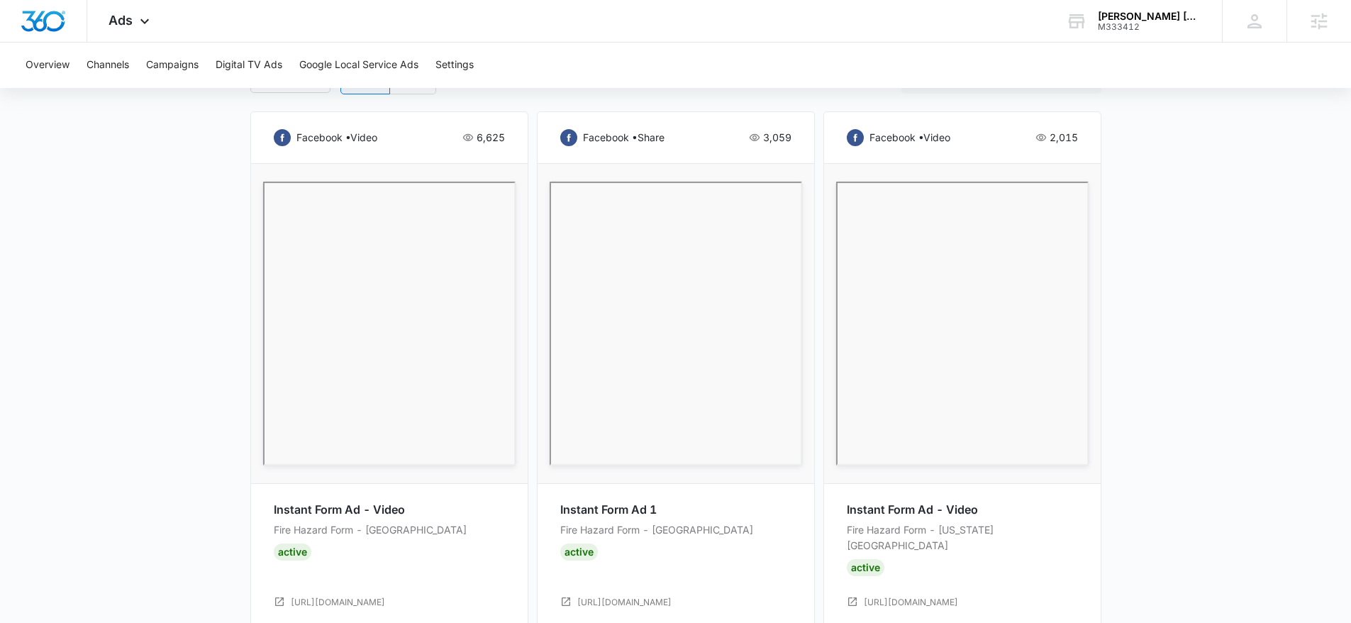
scroll to position [753, 0]
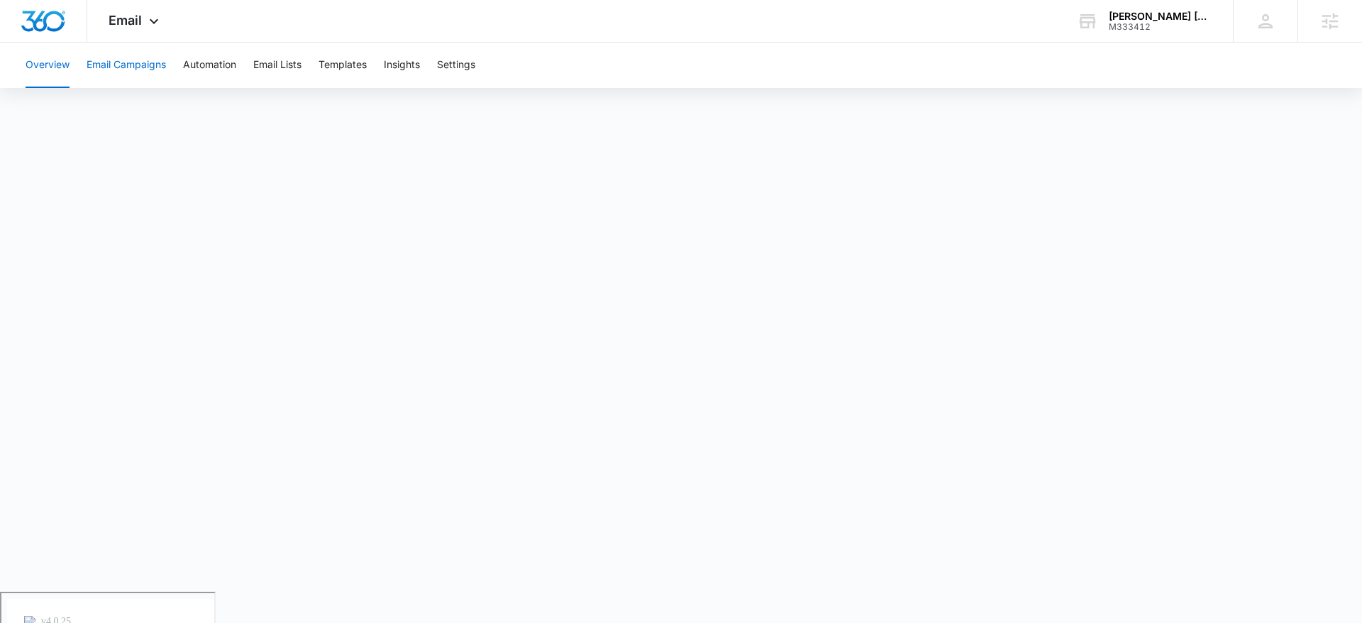
click at [128, 62] on button "Email Campaigns" at bounding box center [126, 65] width 79 height 45
click at [223, 75] on button "Automation" at bounding box center [209, 65] width 53 height 45
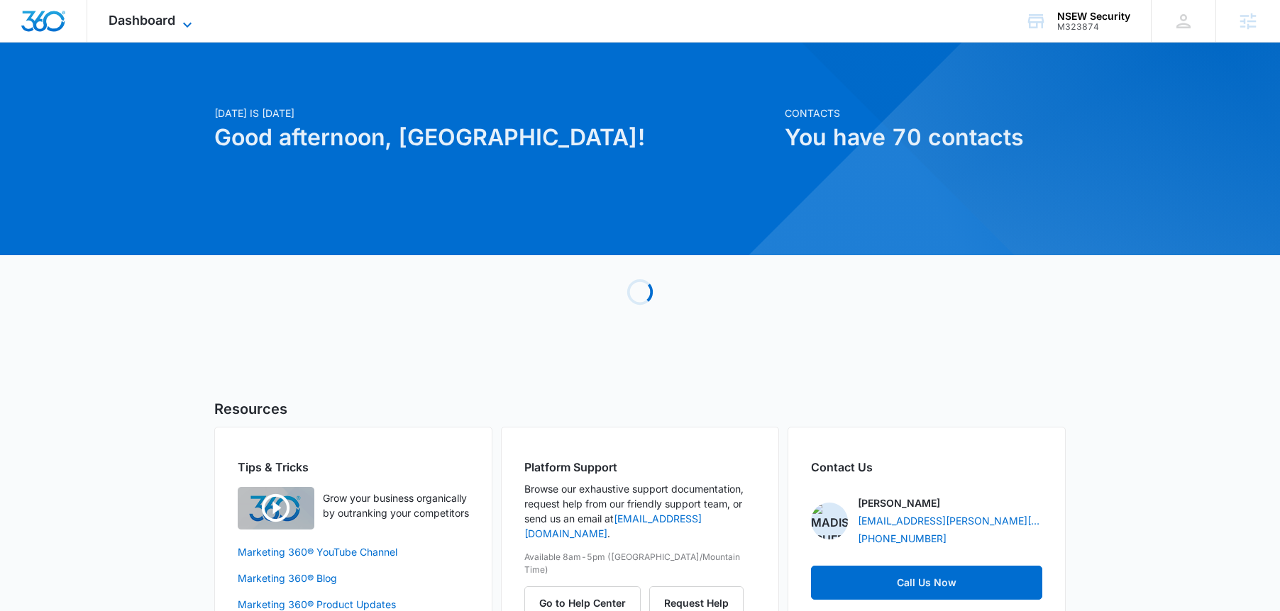
click at [126, 15] on span "Dashboard" at bounding box center [142, 20] width 67 height 15
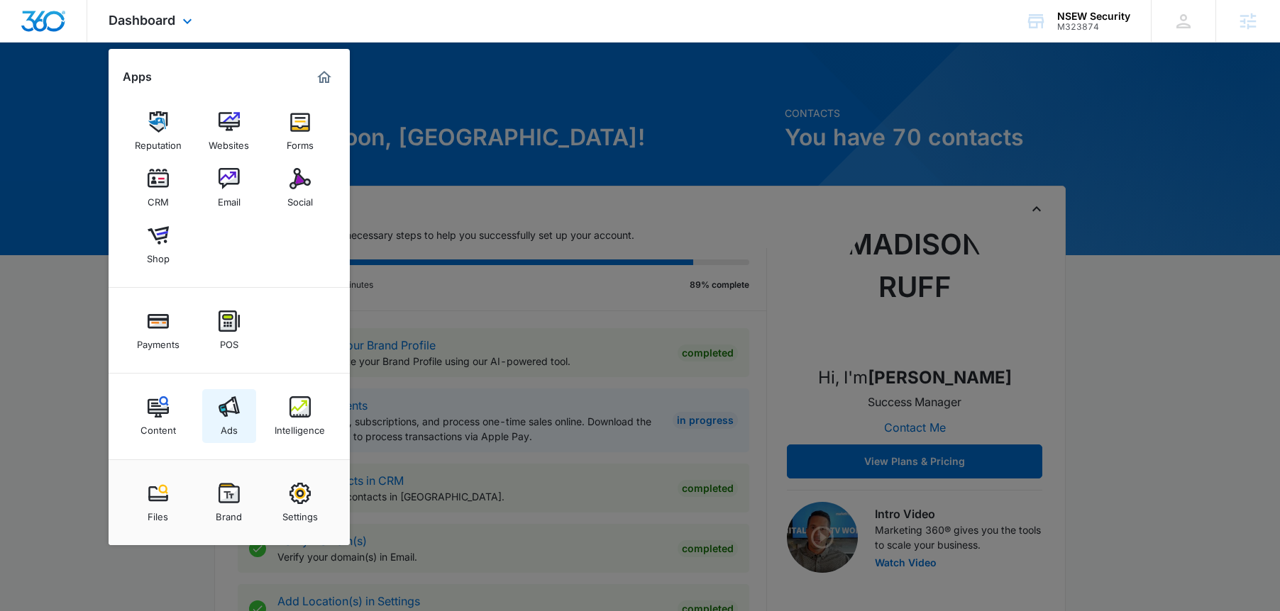
click at [224, 416] on img at bounding box center [228, 407] width 21 height 21
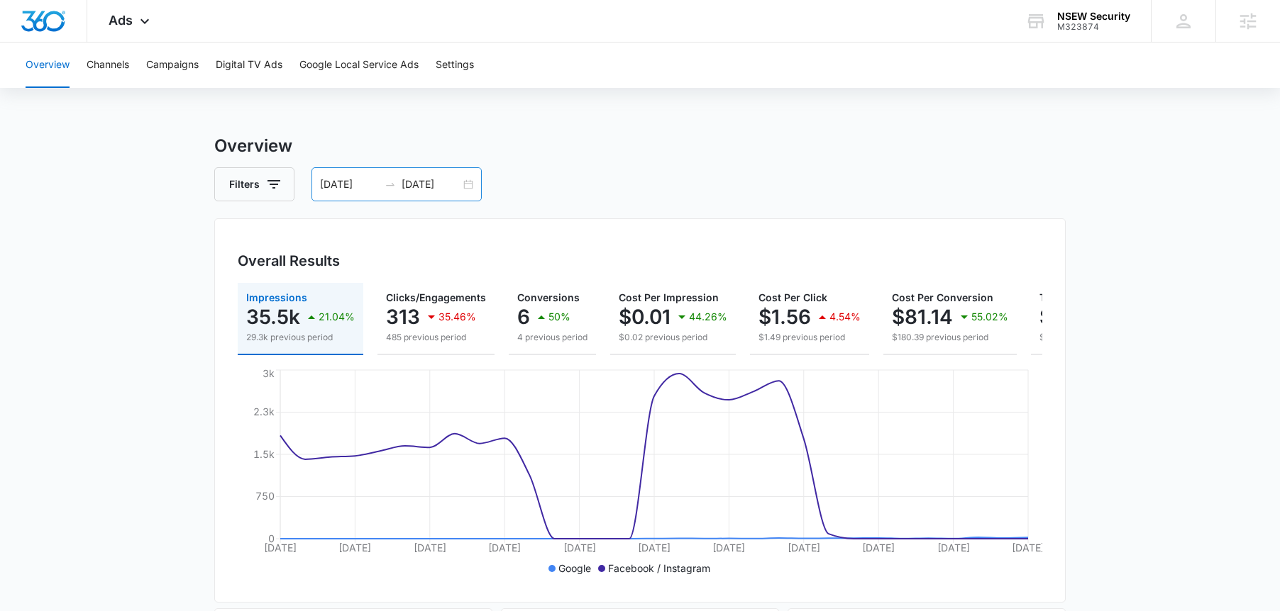
click at [461, 192] on div "[DATE] [DATE]" at bounding box center [396, 184] width 170 height 34
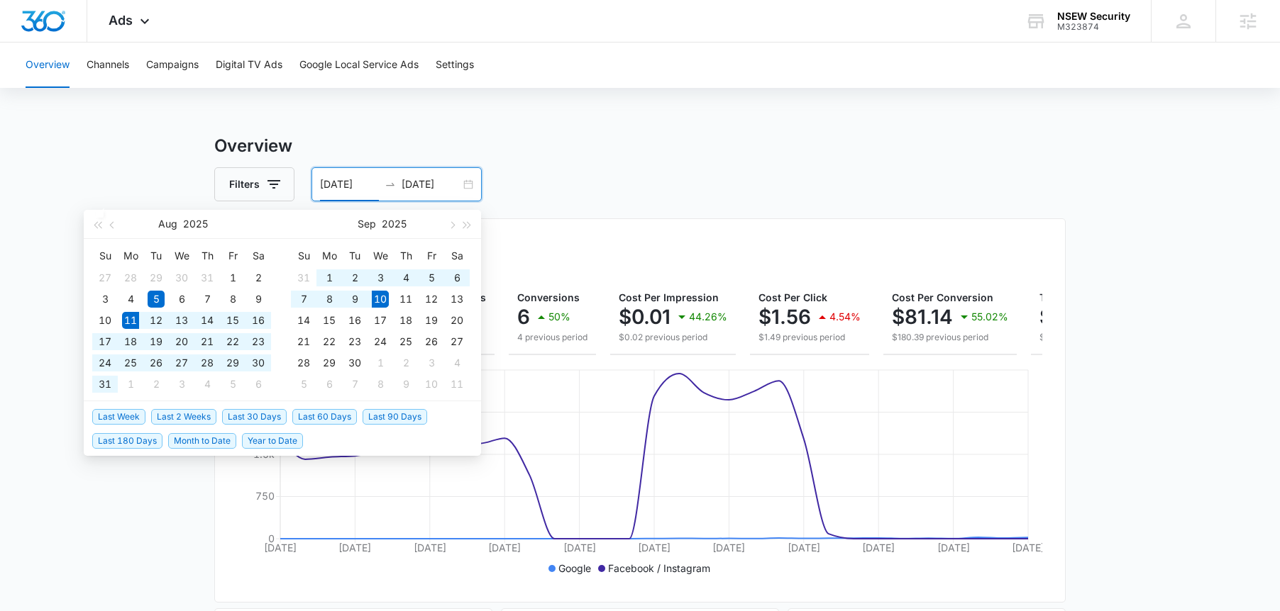
click at [249, 420] on span "Last 30 Days" at bounding box center [254, 417] width 65 height 16
type input "[DATE]"
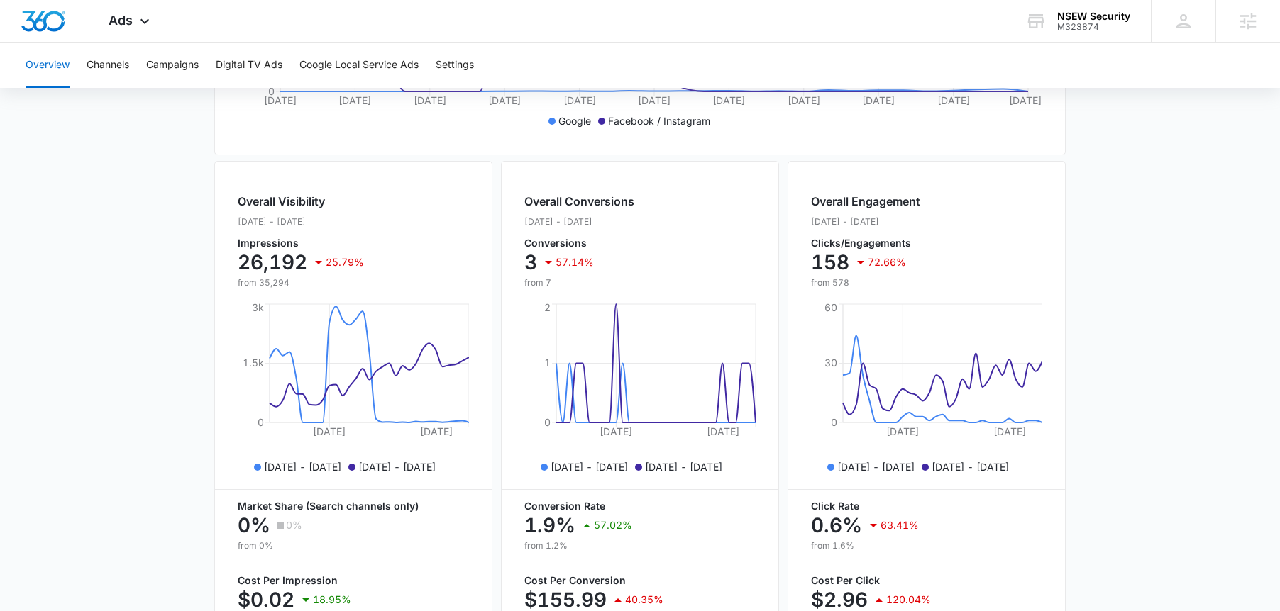
scroll to position [468, 0]
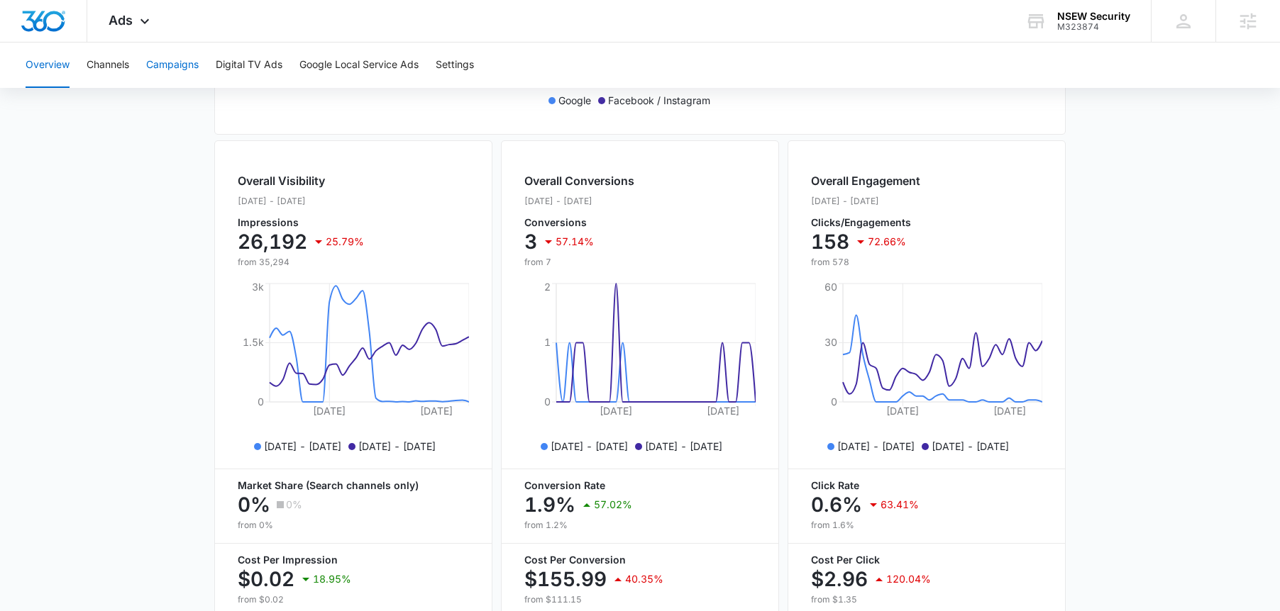
click at [189, 66] on button "Campaigns" at bounding box center [172, 65] width 52 height 45
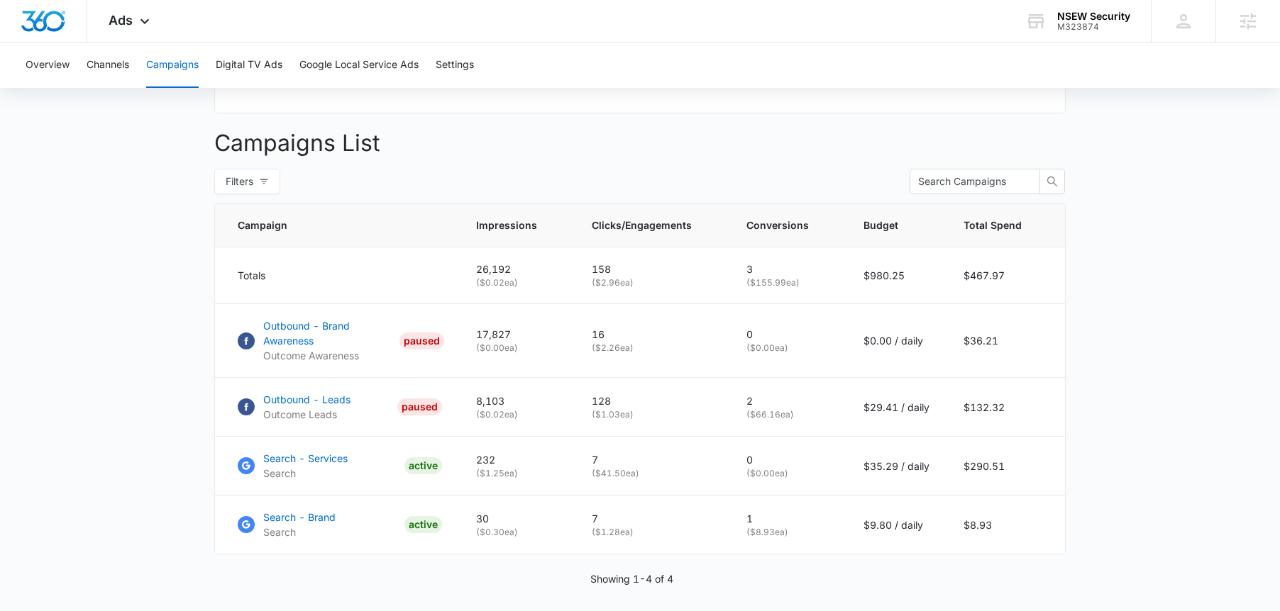
scroll to position [531, 0]
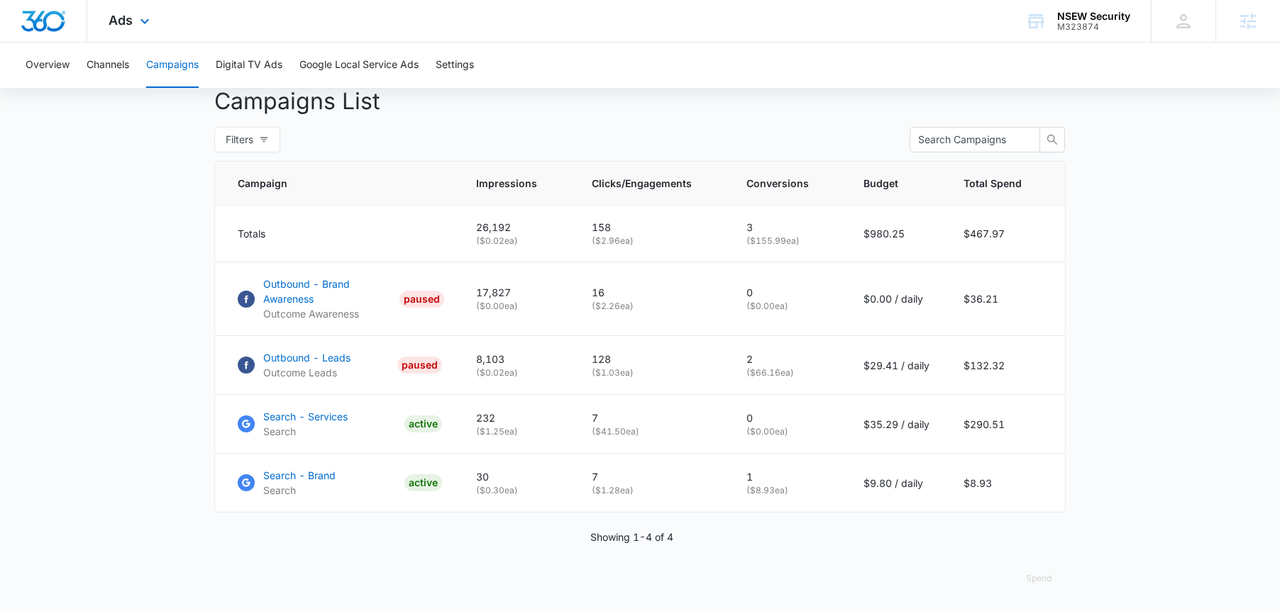
click at [153, 14] on div "Ads Apps Reputation Websites Forms CRM Email Social Shop Payments POS Content A…" at bounding box center [130, 21] width 87 height 42
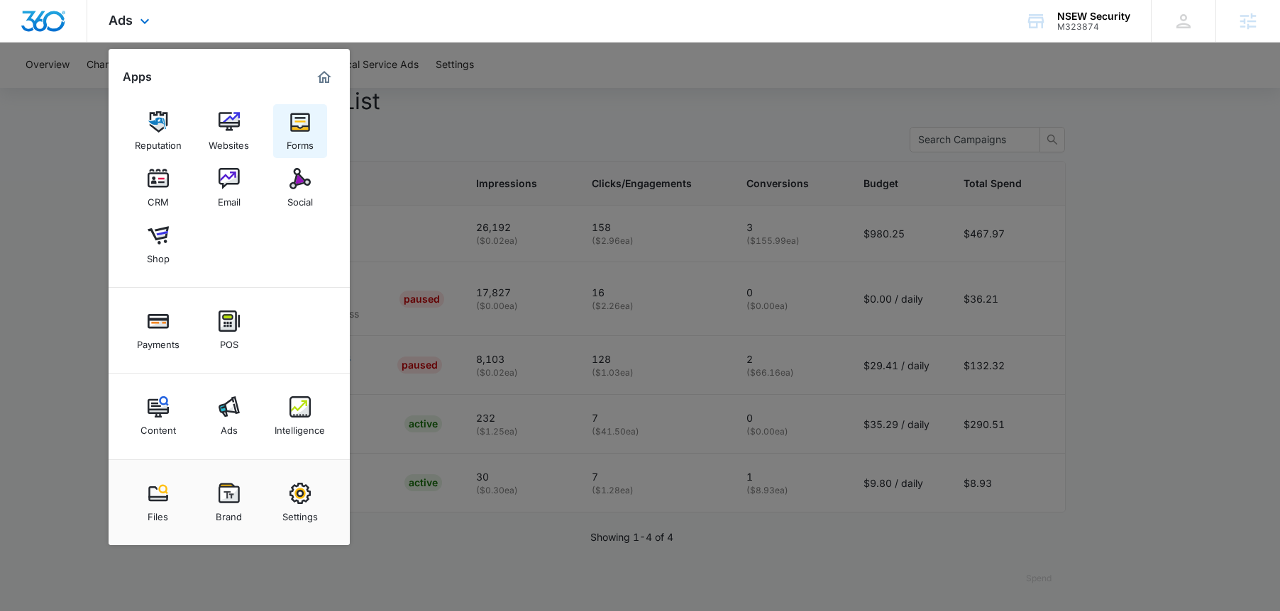
click at [310, 124] on link "Forms" at bounding box center [300, 131] width 54 height 54
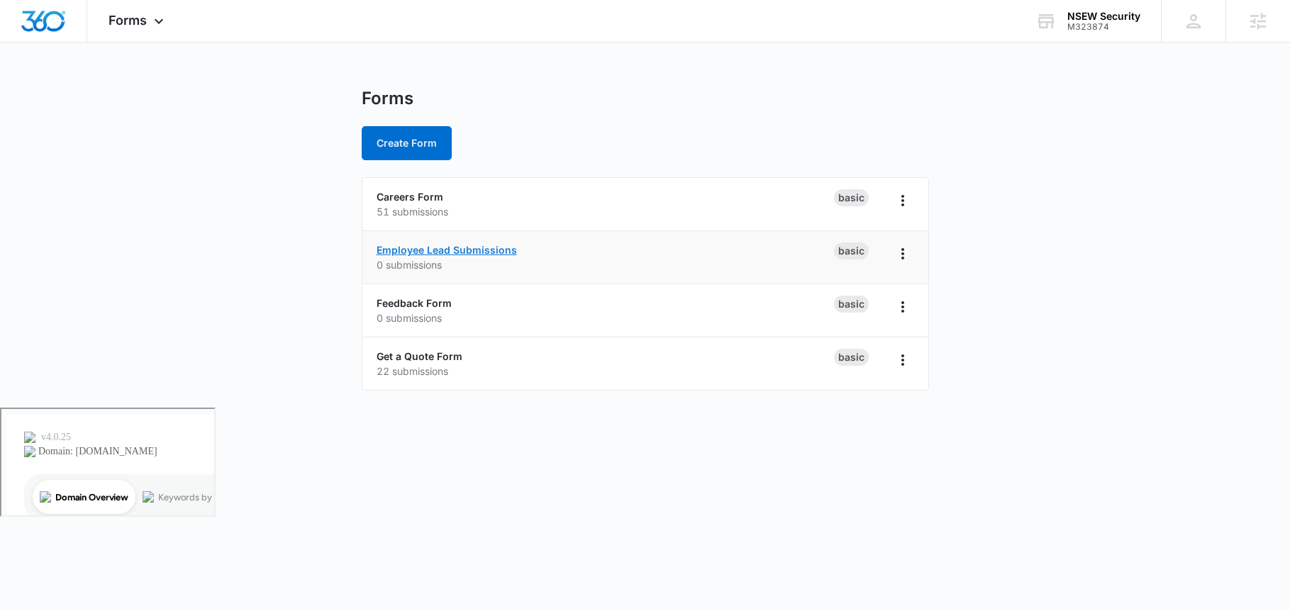
click at [444, 246] on link "Employee Lead Submissions" at bounding box center [447, 250] width 140 height 12
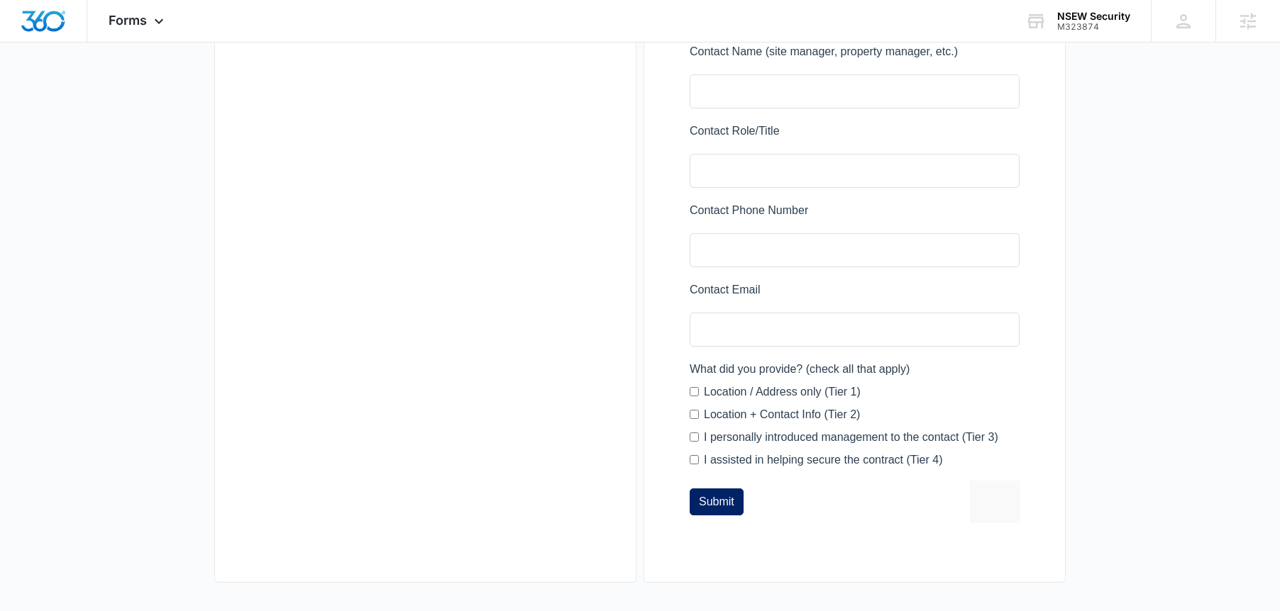
scroll to position [625, 0]
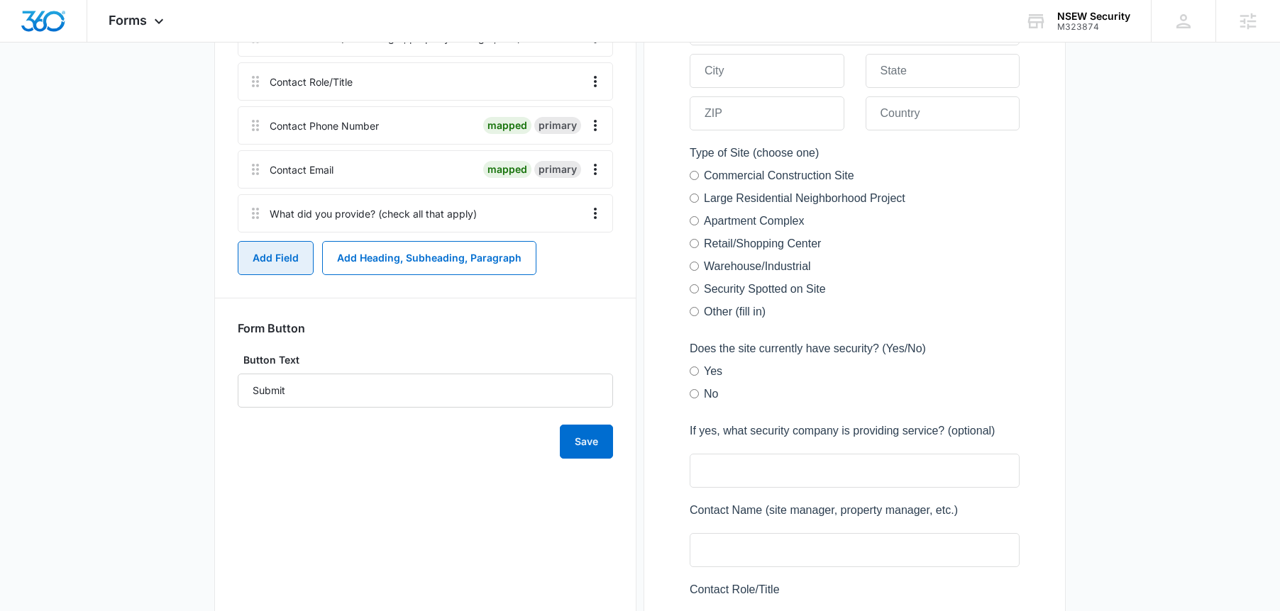
click at [282, 260] on button "Add Field" at bounding box center [276, 258] width 76 height 34
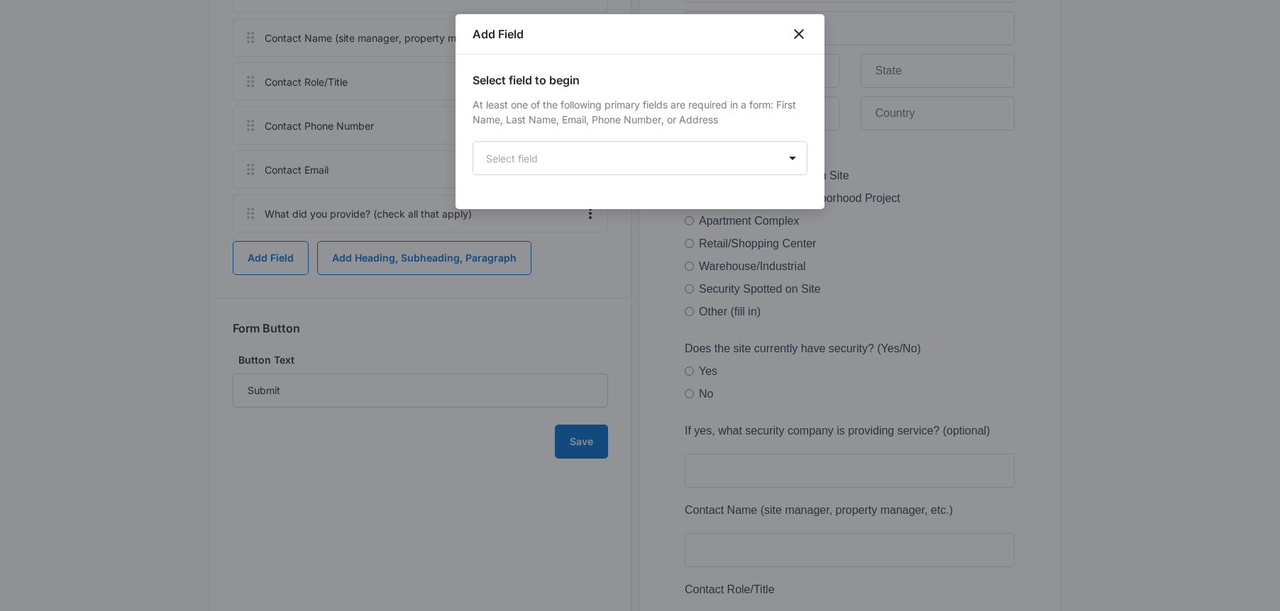
click at [500, 177] on div "Select field to begin At least one of the following primary fields are required…" at bounding box center [639, 132] width 369 height 155
click at [511, 166] on body "Forms Apps Reputation Websites Forms CRM Email Social Shop Payments POS Content…" at bounding box center [640, 279] width 1280 height 1808
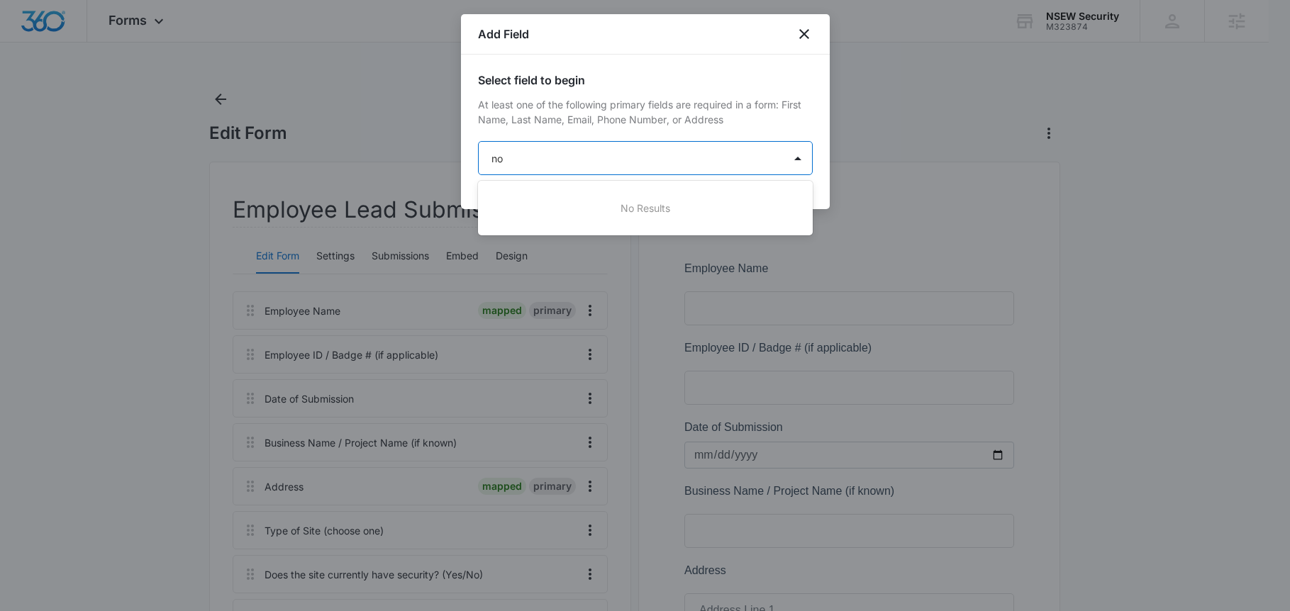
scroll to position [0, 0]
type input "n"
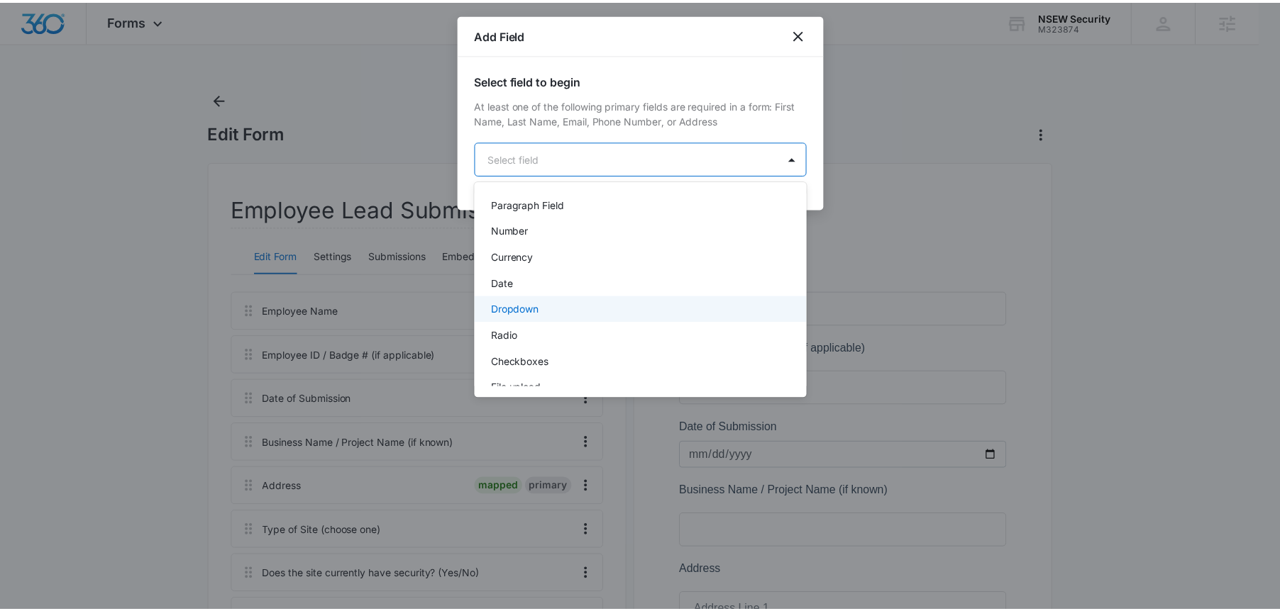
scroll to position [226, 0]
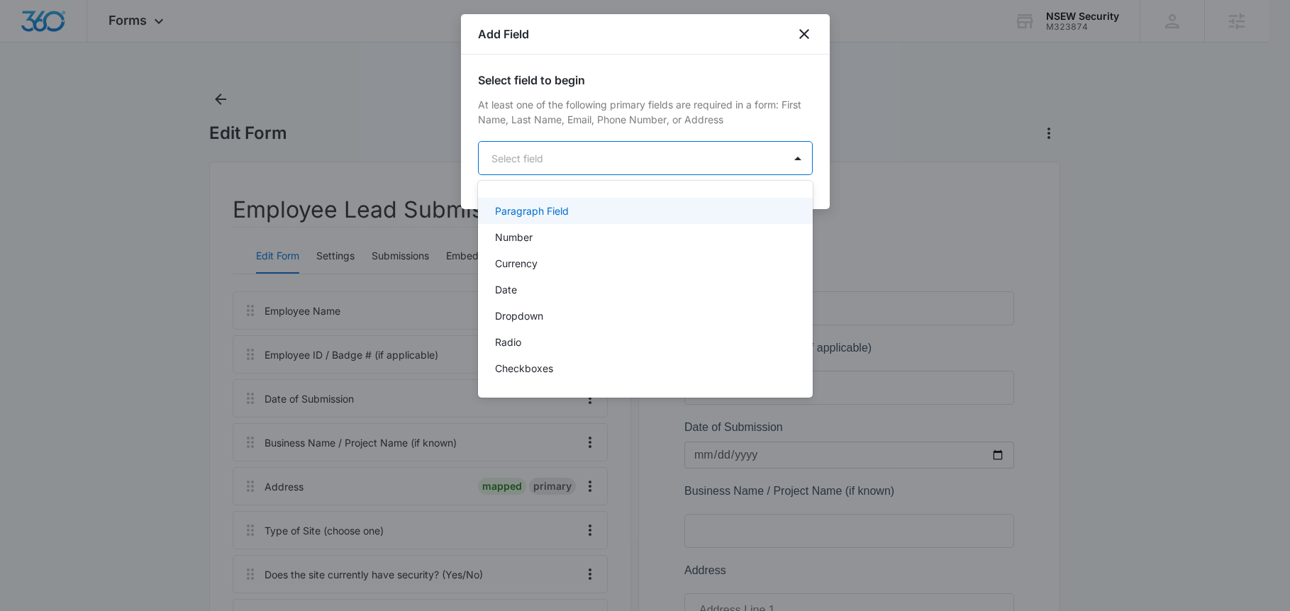
click at [662, 219] on div "Paragraph Field" at bounding box center [645, 211] width 335 height 26
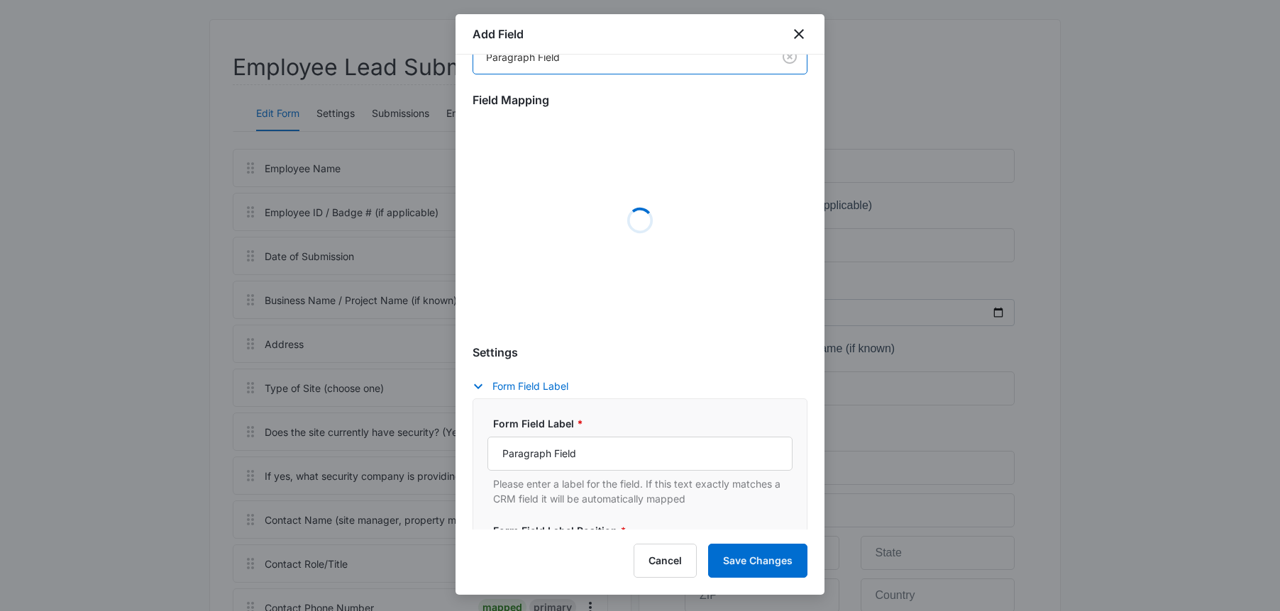
scroll to position [121, 0]
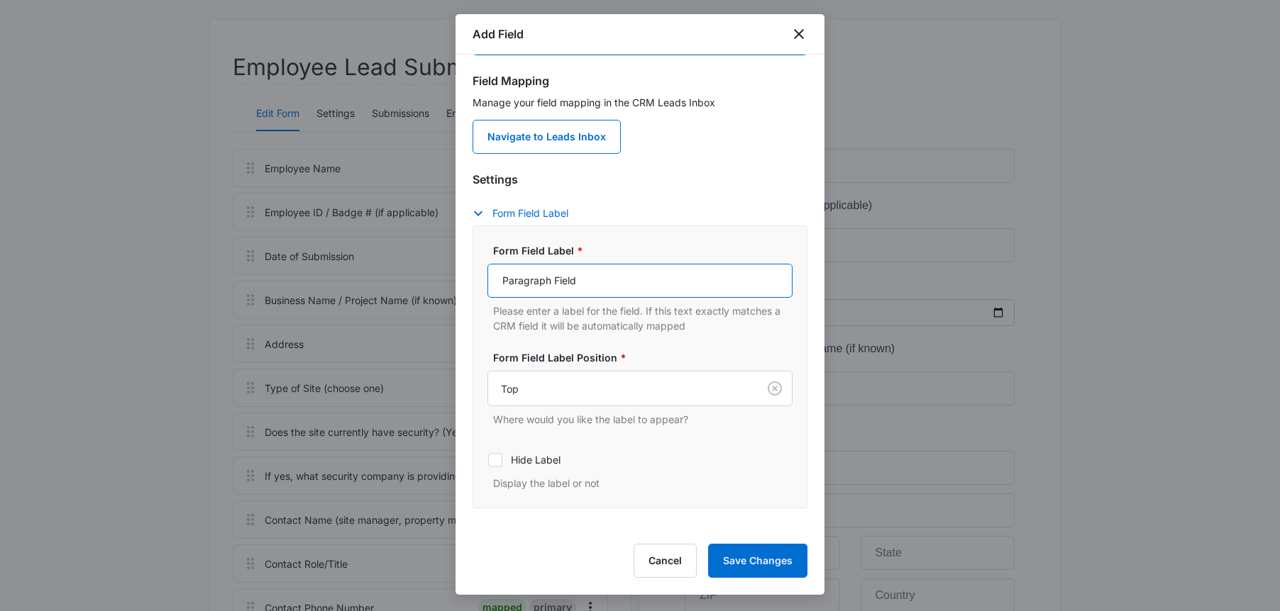
click at [616, 276] on input "Paragraph Field" at bounding box center [639, 281] width 305 height 34
type input "Notes (anything important: size of site, number of workers, existing security c…"
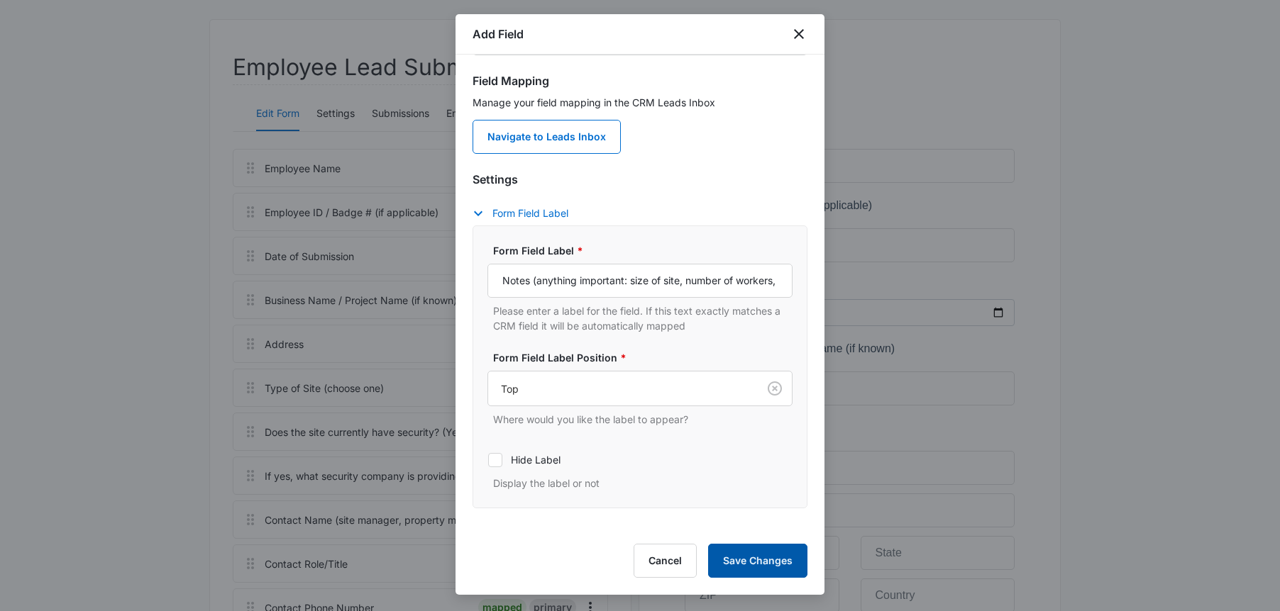
click at [741, 562] on button "Save Changes" at bounding box center [757, 561] width 99 height 34
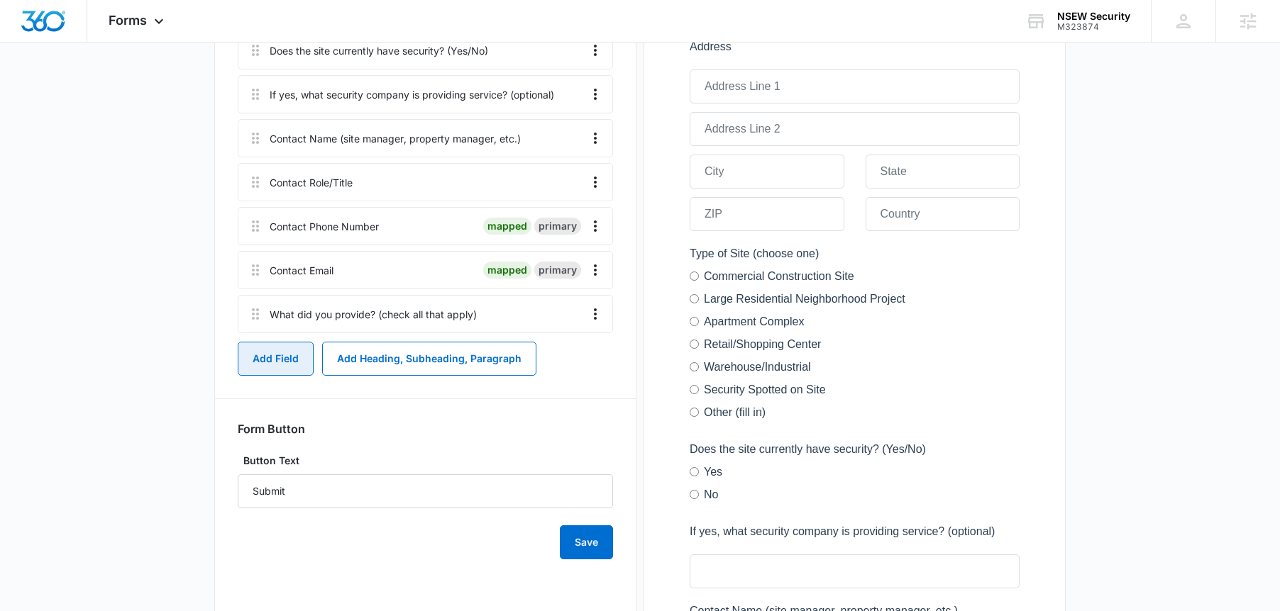
scroll to position [568, 0]
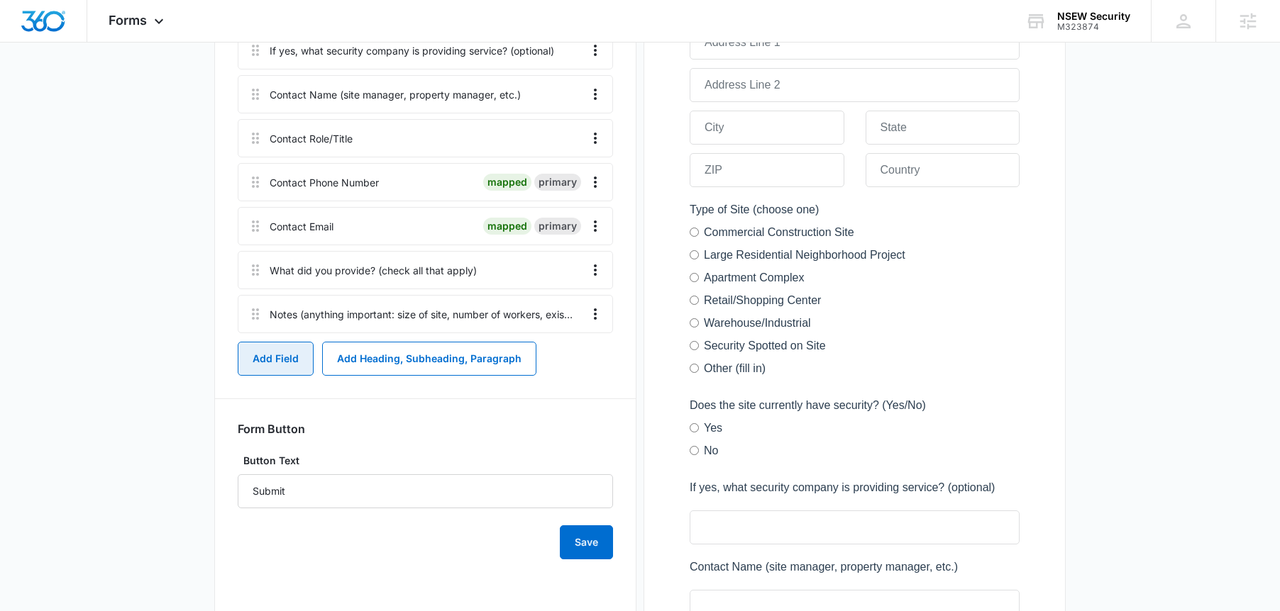
click at [264, 367] on button "Add Field" at bounding box center [276, 359] width 76 height 34
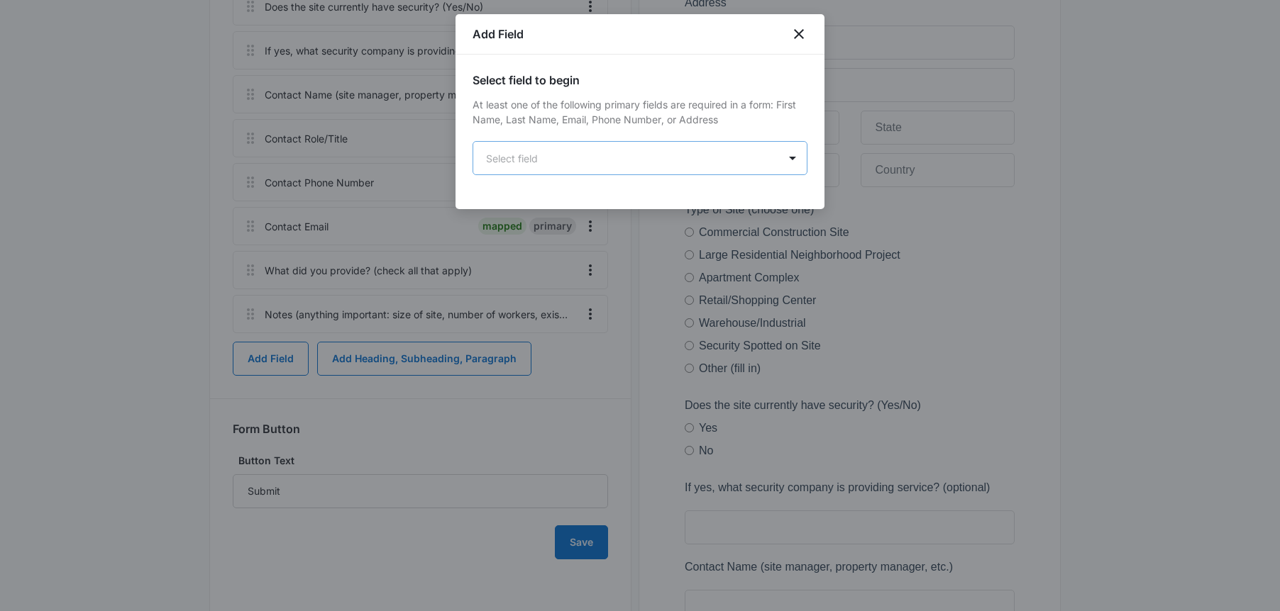
click at [558, 157] on body "Forms Apps Reputation Websites Forms CRM Email Social Shop Payments POS Content…" at bounding box center [640, 393] width 1280 height 1923
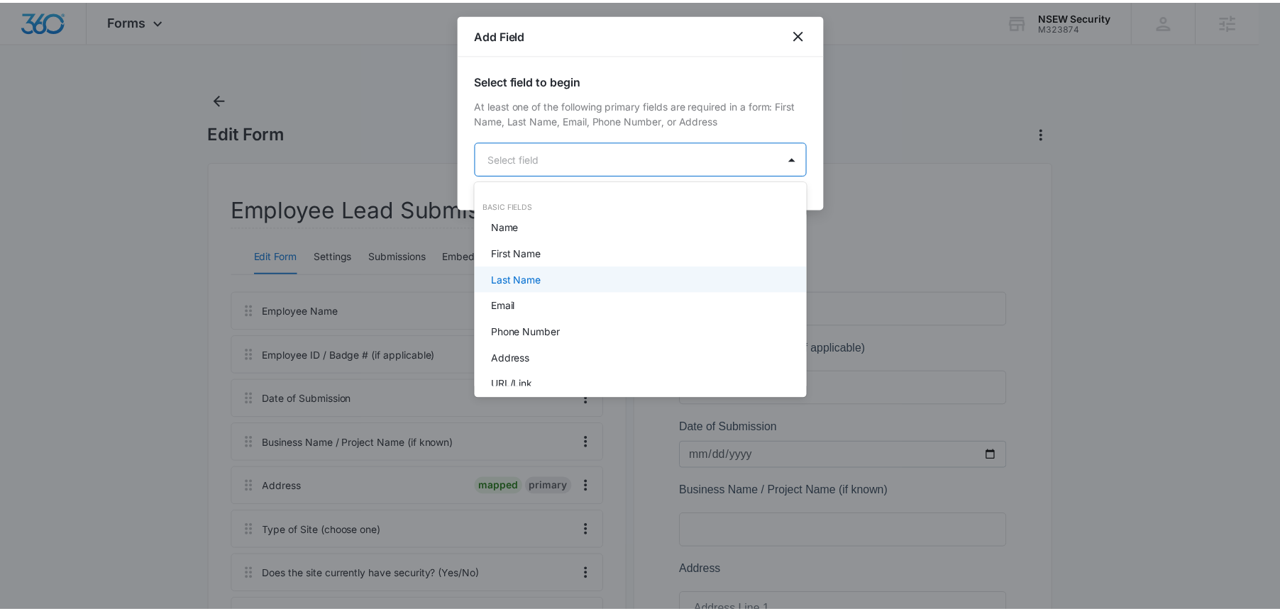
scroll to position [359, 0]
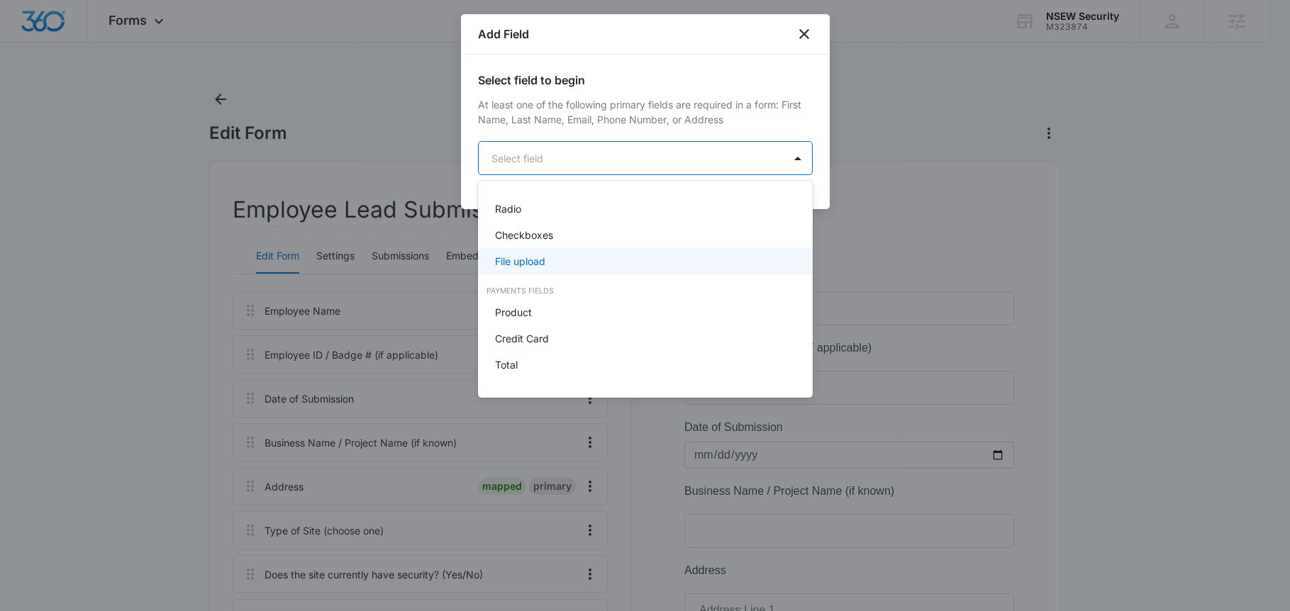
click at [626, 255] on div "File upload" at bounding box center [644, 261] width 298 height 15
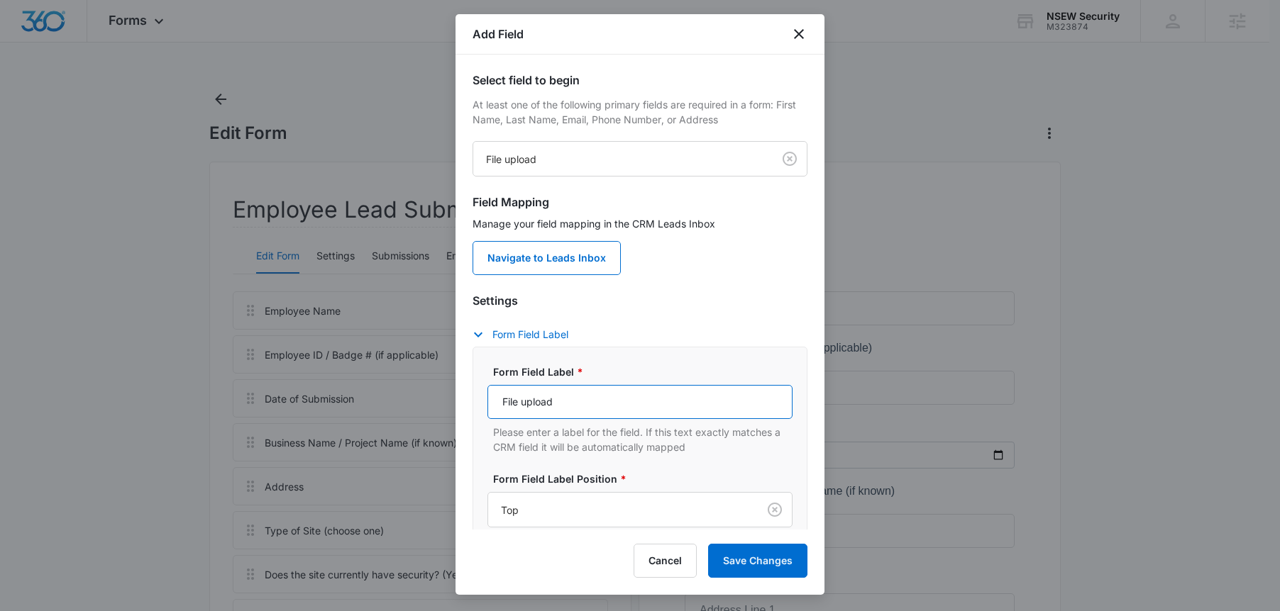
drag, startPoint x: 607, startPoint y: 398, endPoint x: 604, endPoint y: 351, distance: 46.9
click at [601, 349] on div "Form Field Label * File upload Please enter a label for the field. If this text…" at bounding box center [639, 488] width 335 height 283
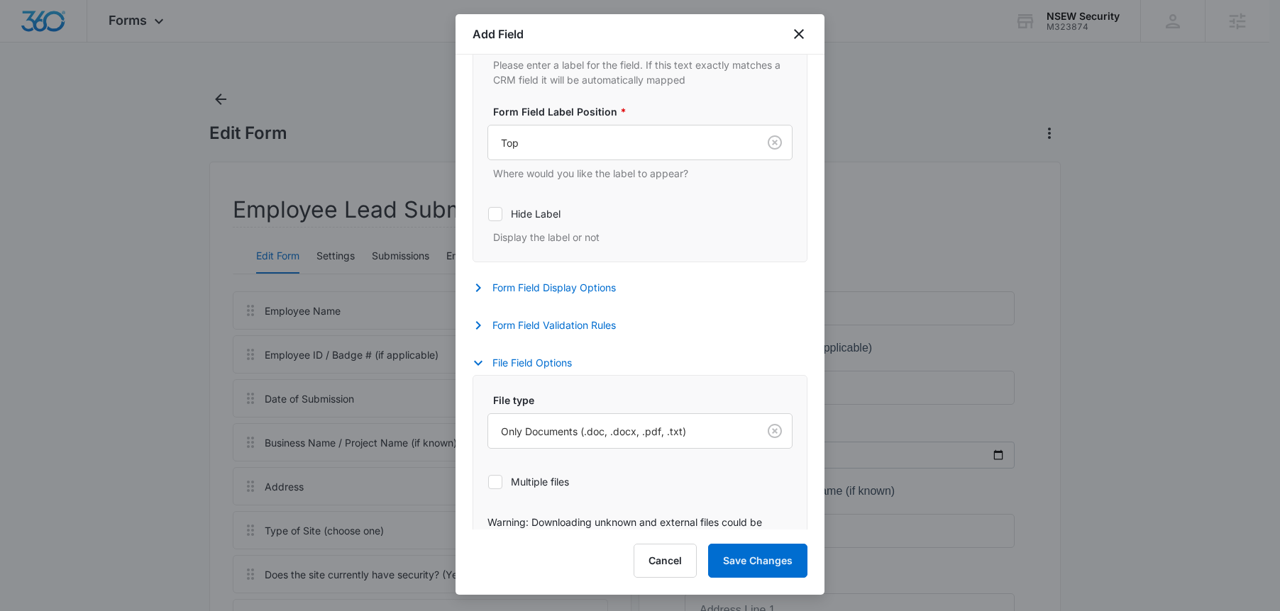
scroll to position [415, 0]
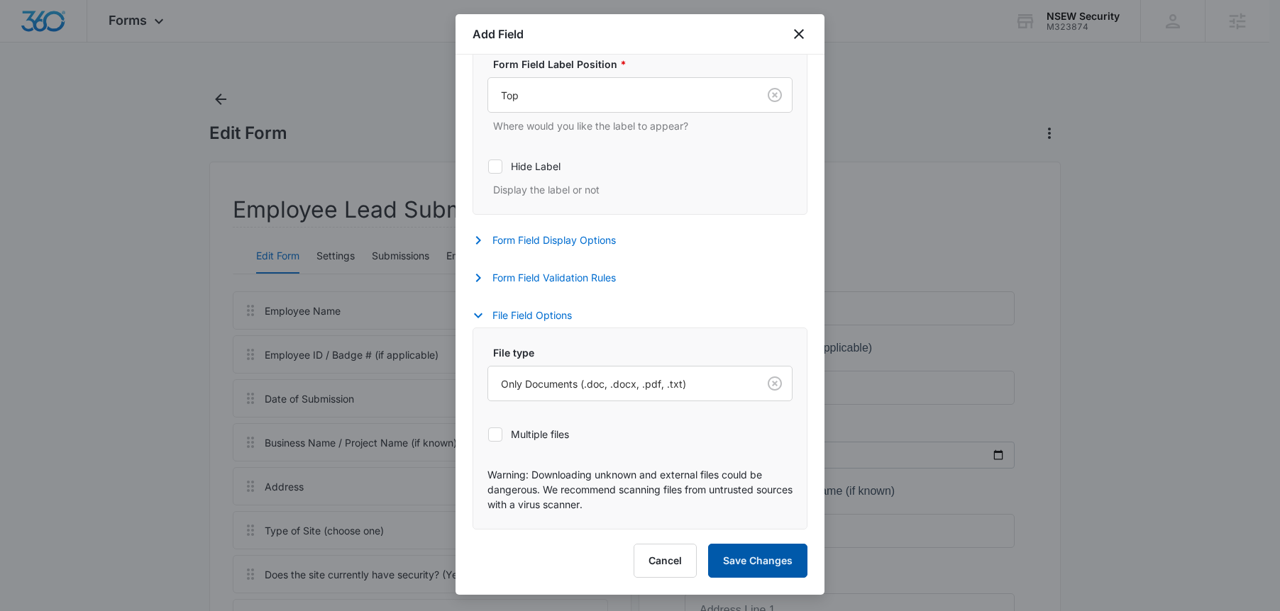
type input "Photo Upload (optional, if you saw signage, equipment, or want to show the site)"
click at [767, 560] on button "Save Changes" at bounding box center [757, 561] width 99 height 34
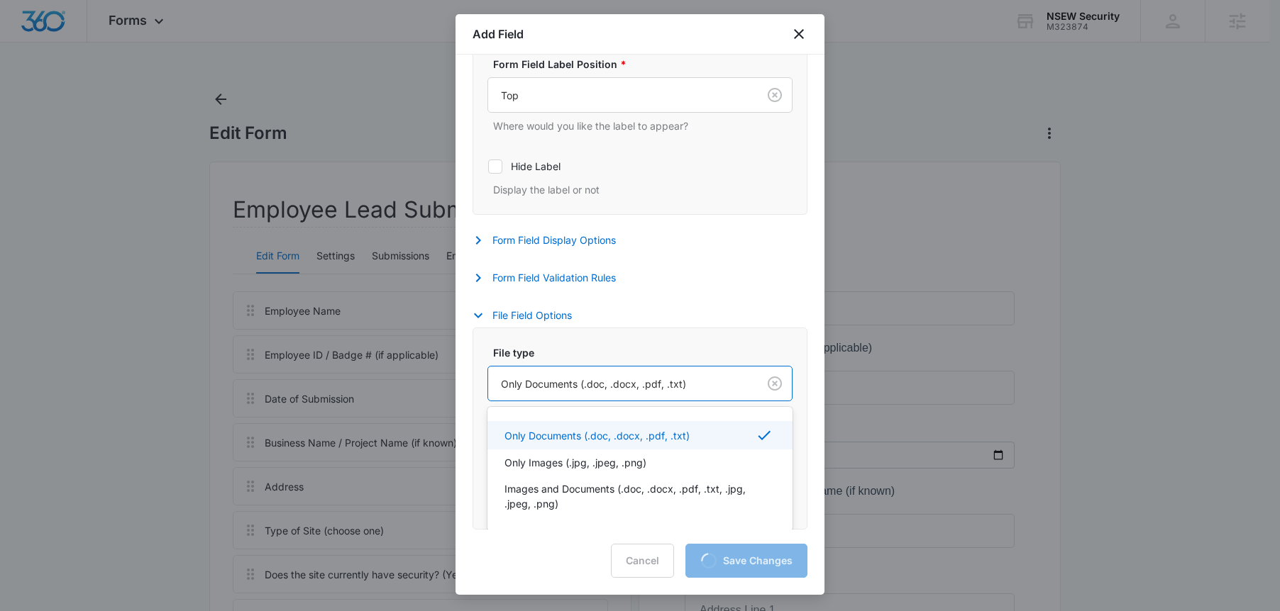
click at [679, 390] on div at bounding box center [620, 384] width 238 height 18
click at [668, 454] on div "Only Images (.jpg, .jpeg, .png)" at bounding box center [638, 461] width 268 height 15
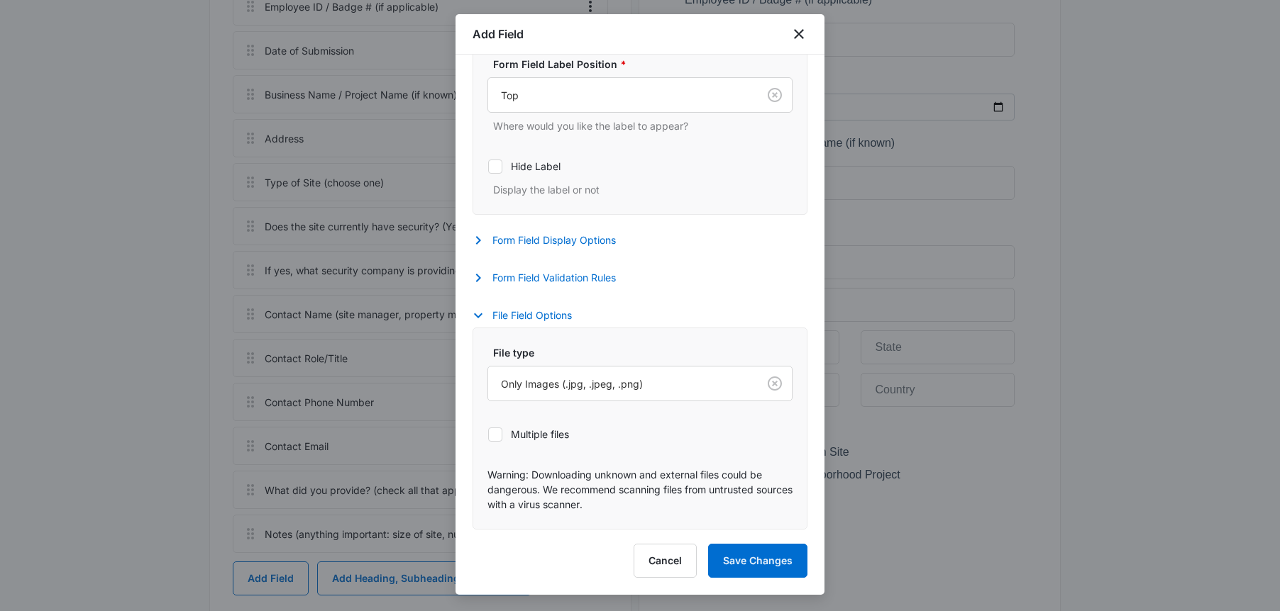
scroll to position [784, 0]
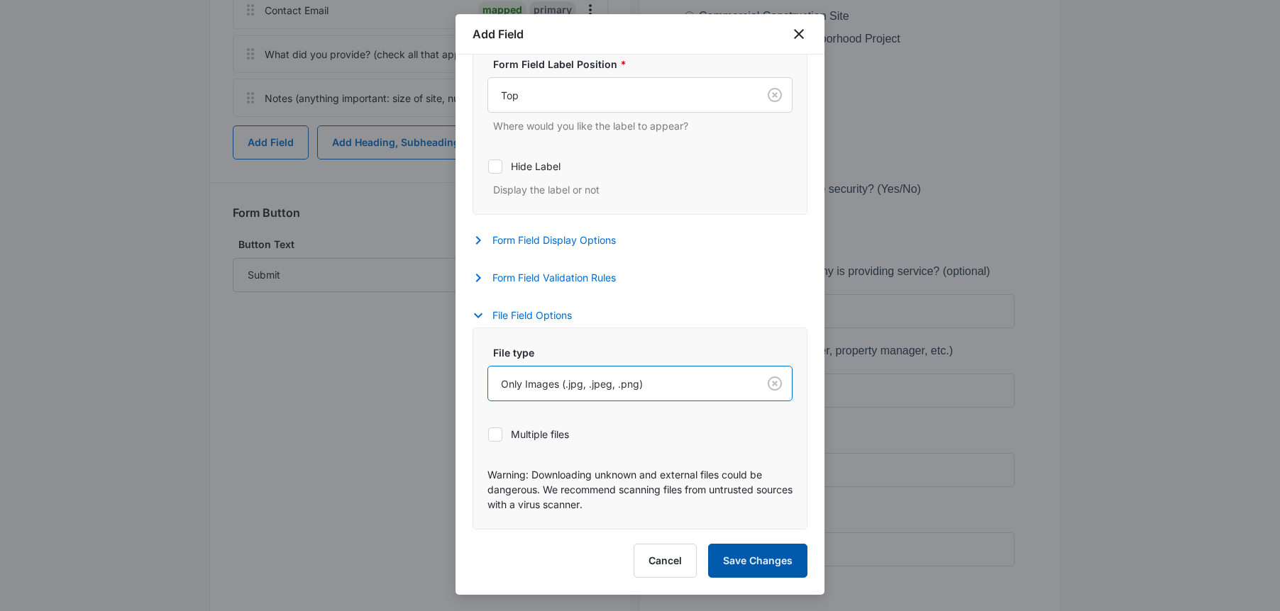
click at [739, 572] on button "Save Changes" at bounding box center [757, 561] width 99 height 34
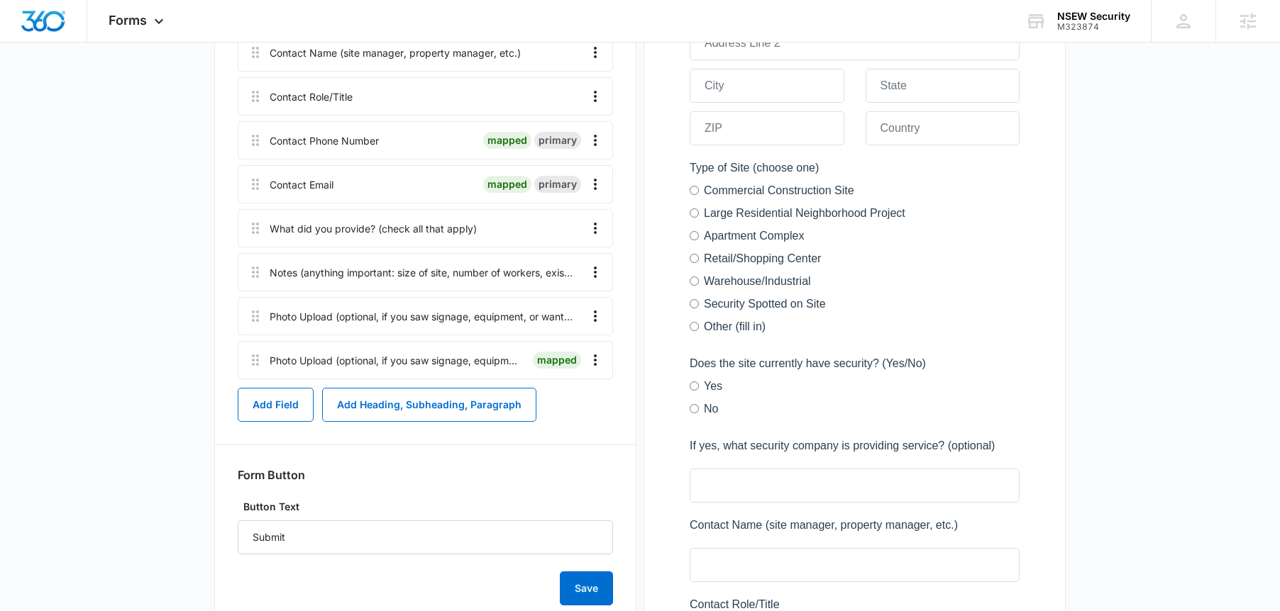
scroll to position [474, 0]
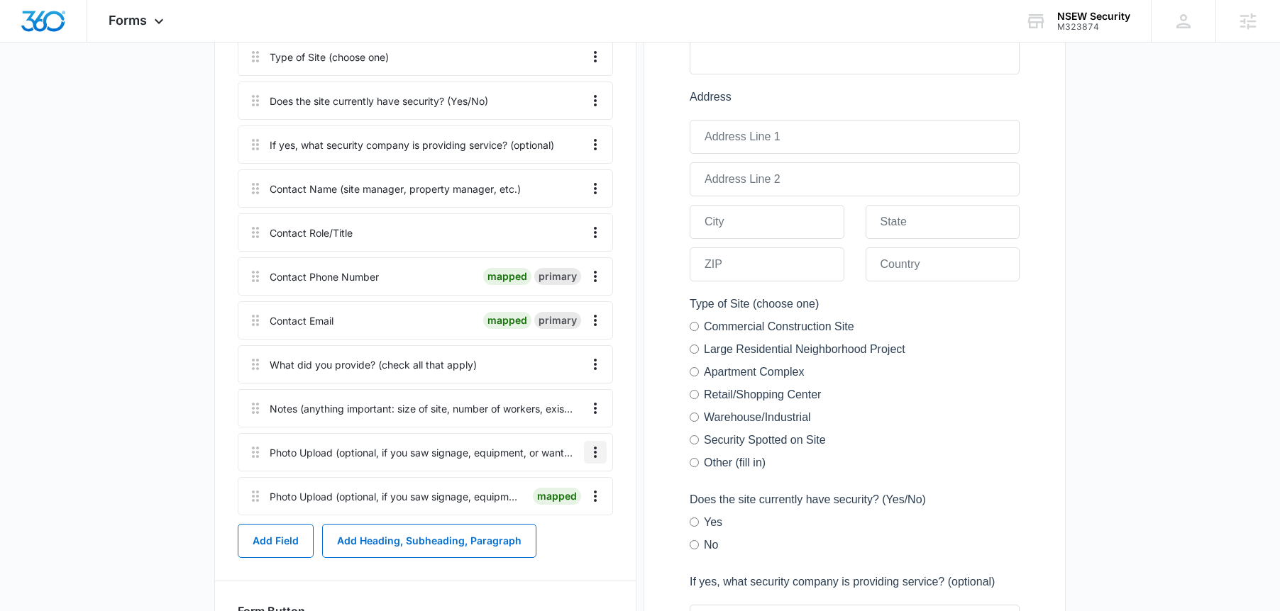
click at [594, 458] on icon "Overflow Menu" at bounding box center [595, 452] width 3 height 11
click at [577, 506] on button "Delete" at bounding box center [565, 513] width 81 height 21
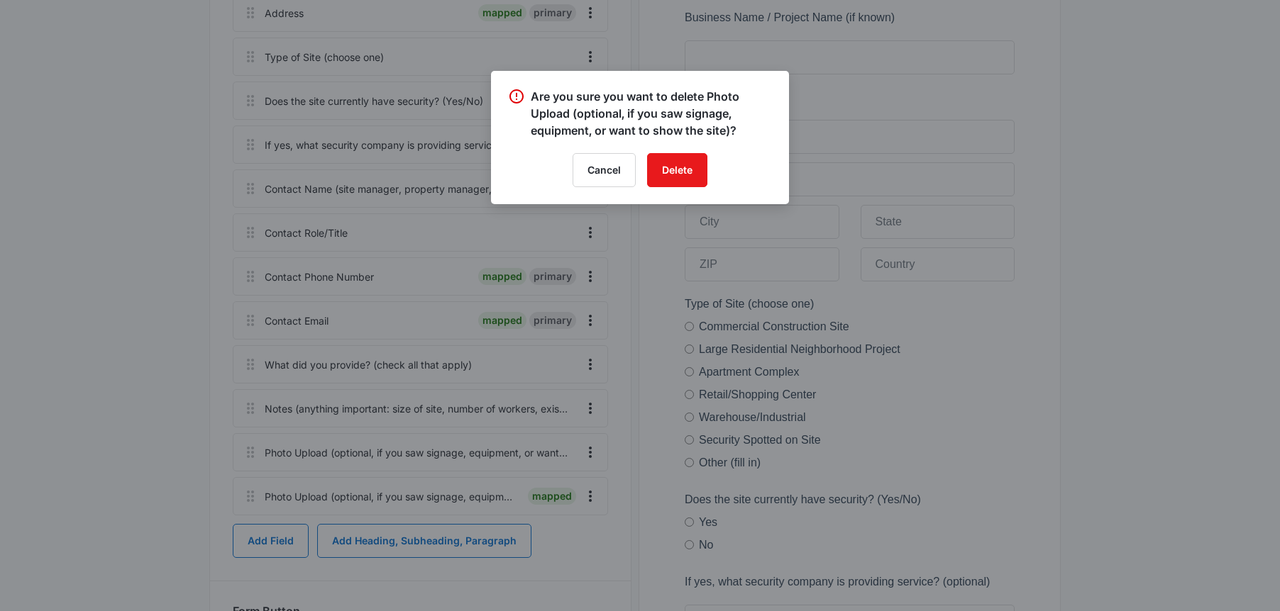
click at [690, 188] on div "Are you sure you want to delete Photo Upload (optional, if you saw signage, equ…" at bounding box center [640, 137] width 298 height 133
click at [694, 182] on button "Delete" at bounding box center [677, 170] width 60 height 34
click at [694, 182] on div "Cancel Loading Delete" at bounding box center [640, 170] width 264 height 34
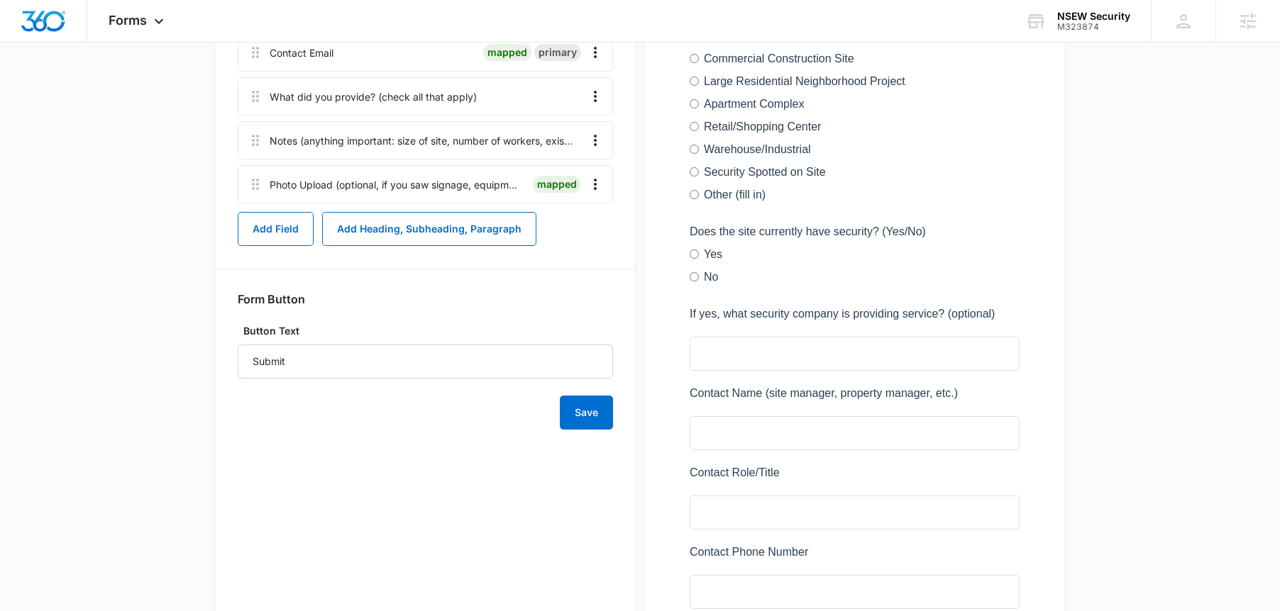
scroll to position [730, 0]
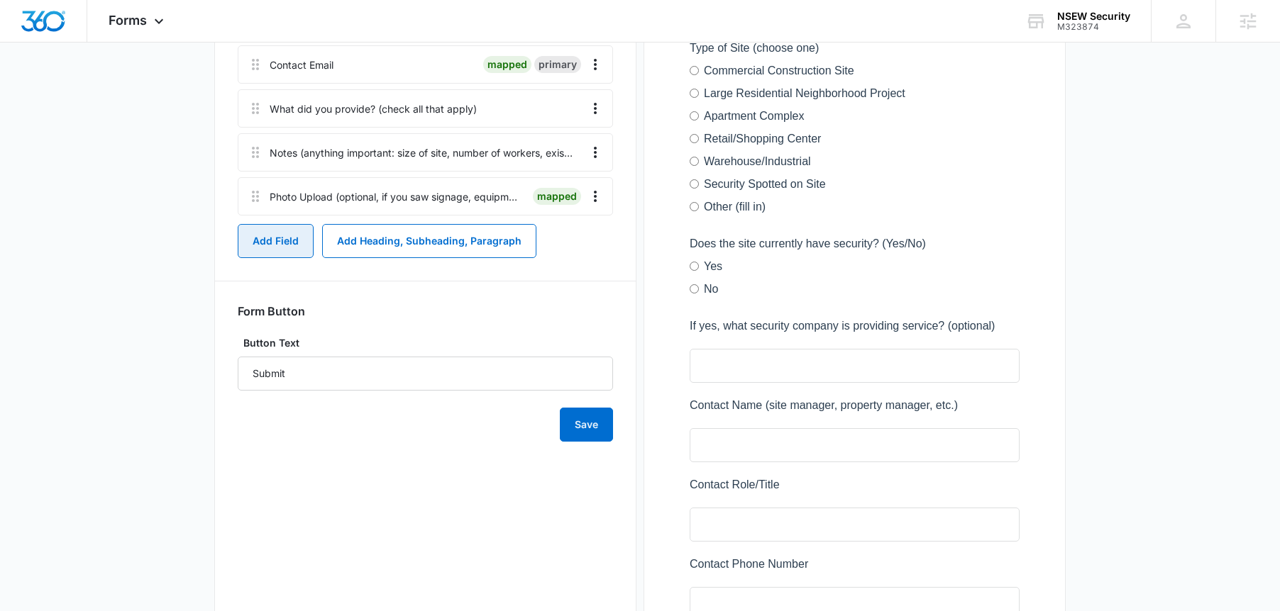
click at [245, 247] on button "Add Field" at bounding box center [276, 241] width 76 height 34
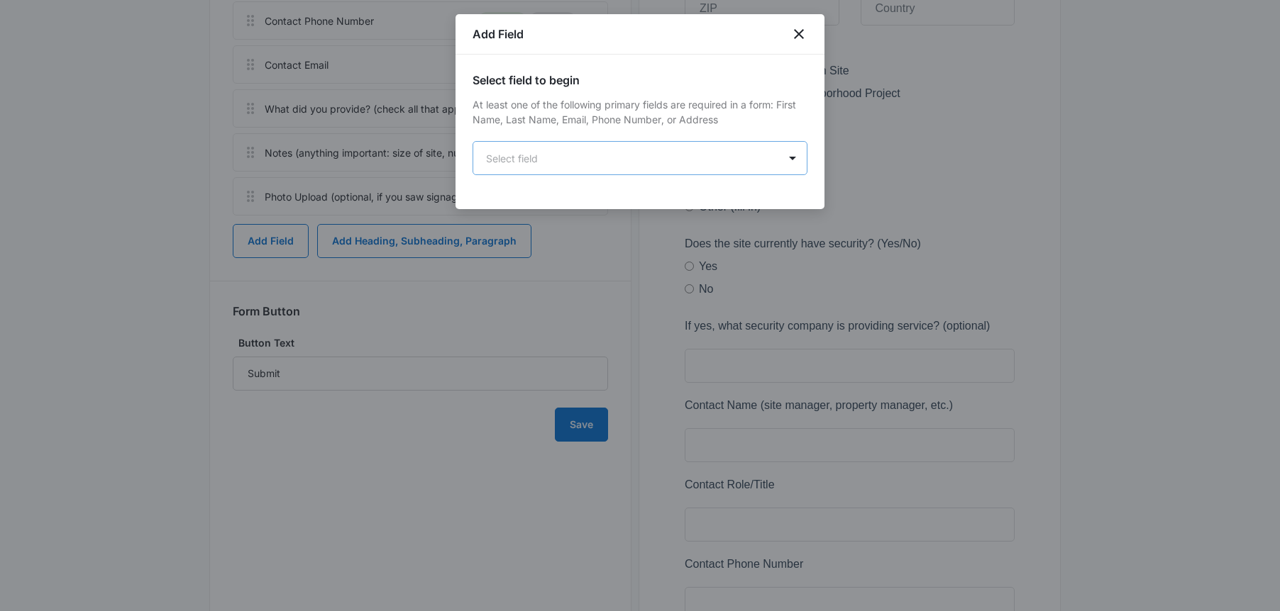
click at [507, 170] on body "Forms Apps Reputation Websites Forms CRM Email Social Shop Payments POS Content…" at bounding box center [640, 318] width 1280 height 2097
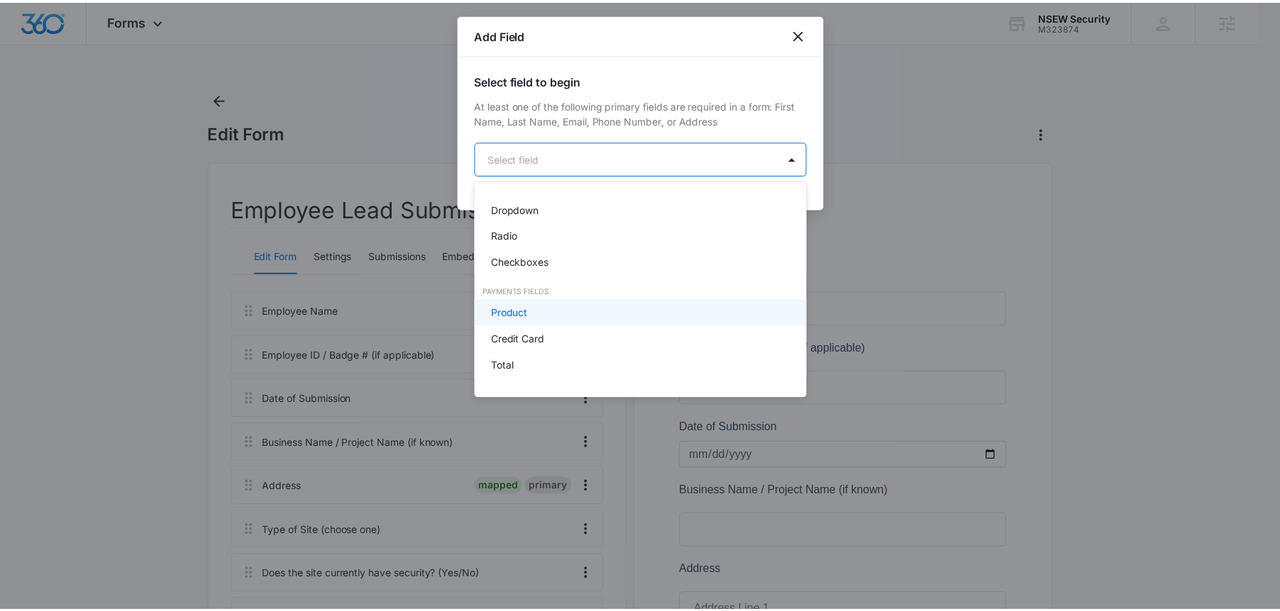
scroll to position [309, 0]
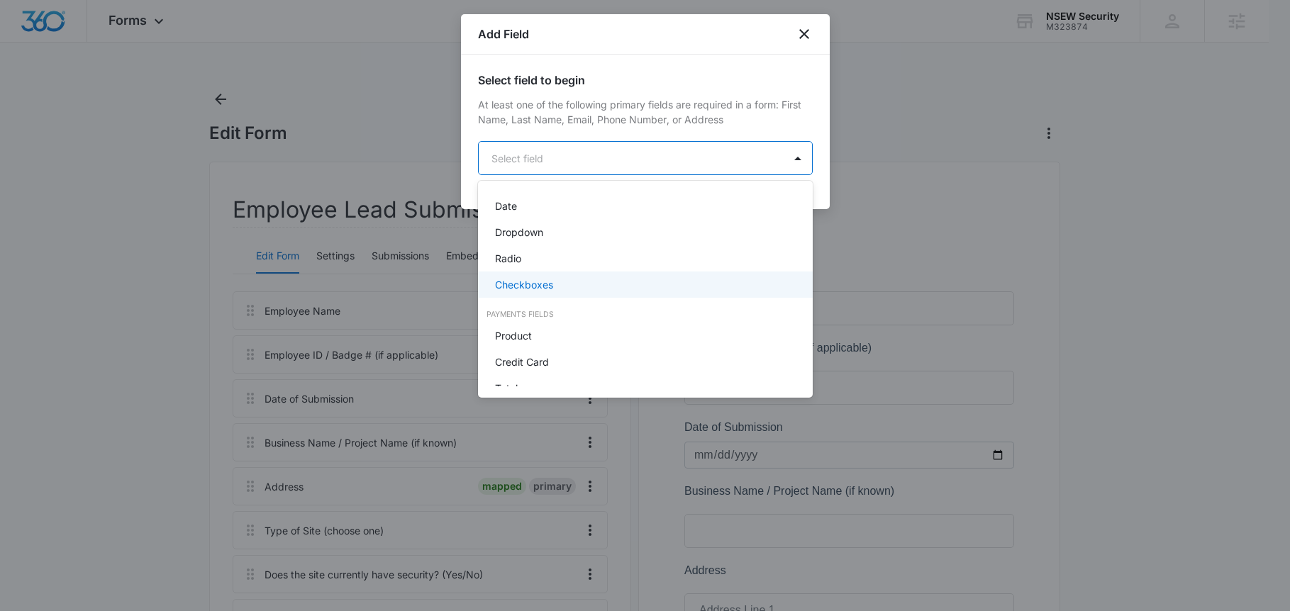
click at [536, 291] on p "Checkboxes" at bounding box center [524, 284] width 58 height 15
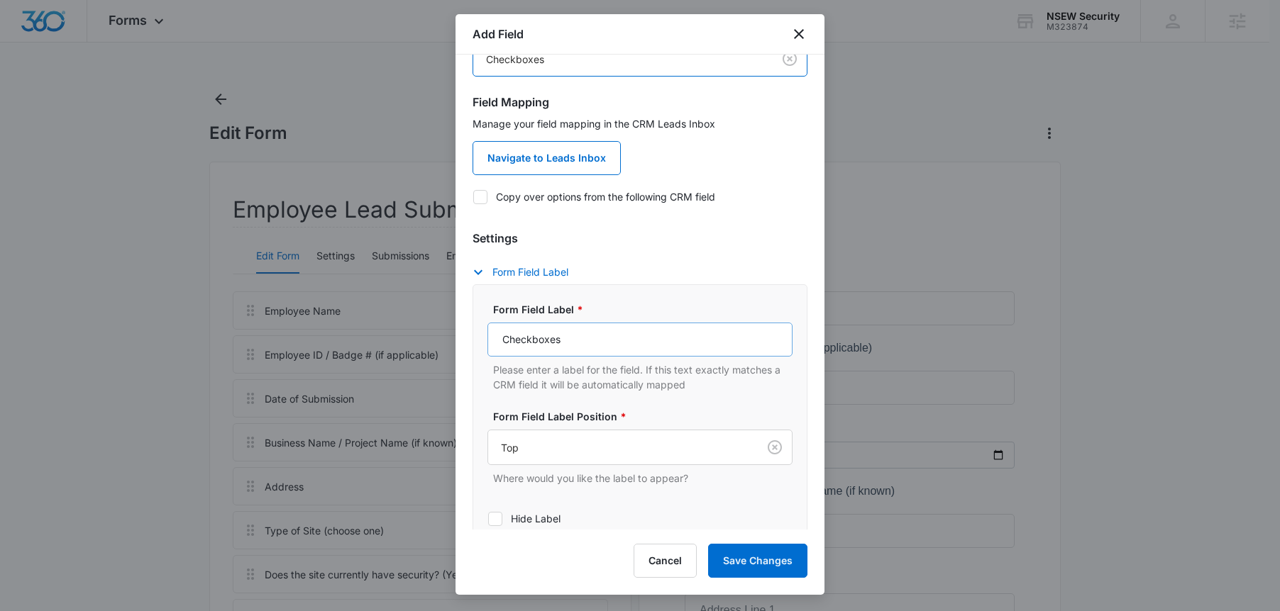
scroll to position [101, 0]
drag, startPoint x: 570, startPoint y: 334, endPoint x: 470, endPoint y: 262, distance: 123.0
type input "Duplicate Rule Reminder"
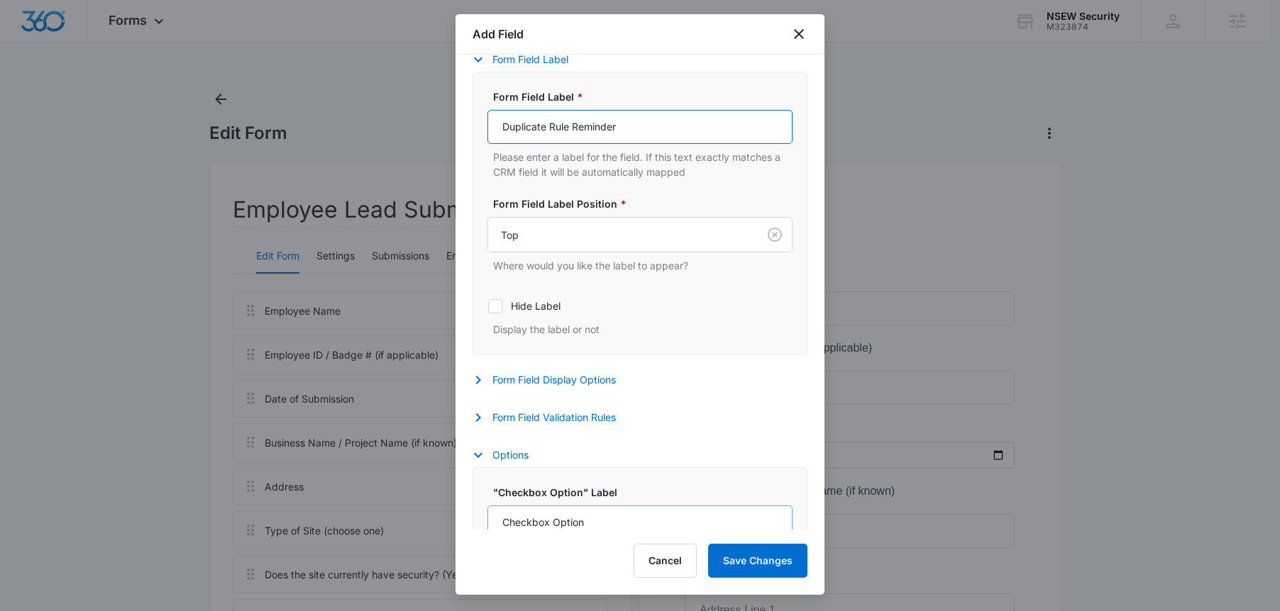
scroll to position [425, 0]
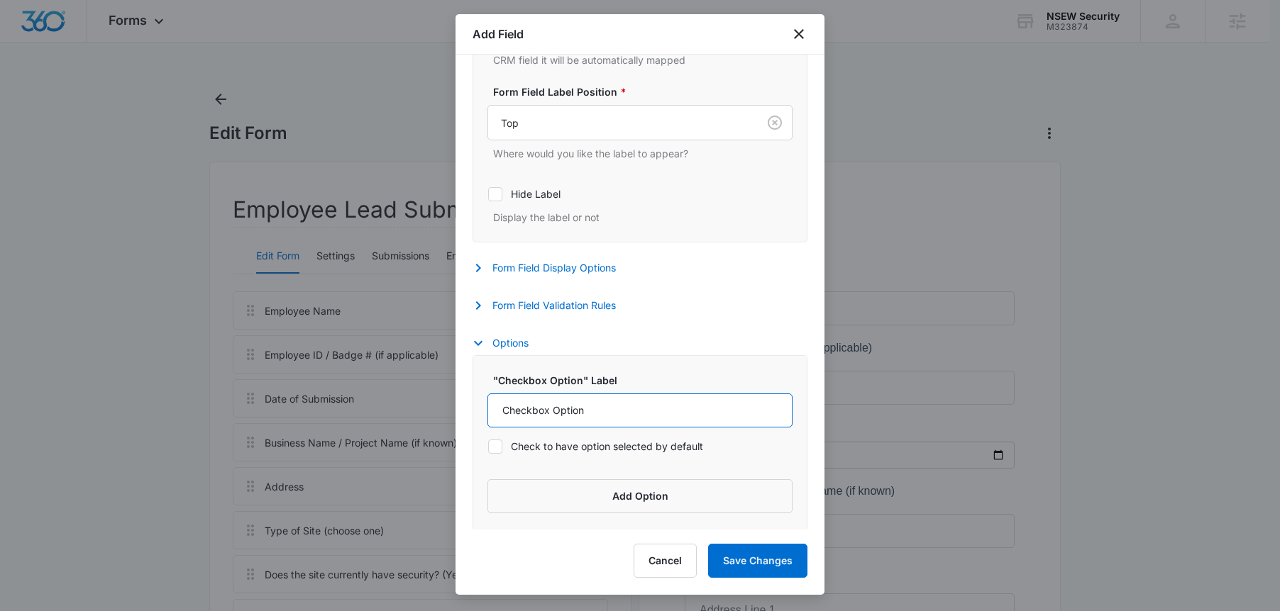
drag, startPoint x: 587, startPoint y: 414, endPoint x: 442, endPoint y: 404, distance: 145.7
paste input "“I understand that only the first employee to submit a lead gets credit. Submis…"
drag, startPoint x: 556, startPoint y: 408, endPoint x: 403, endPoint y: 403, distance: 153.3
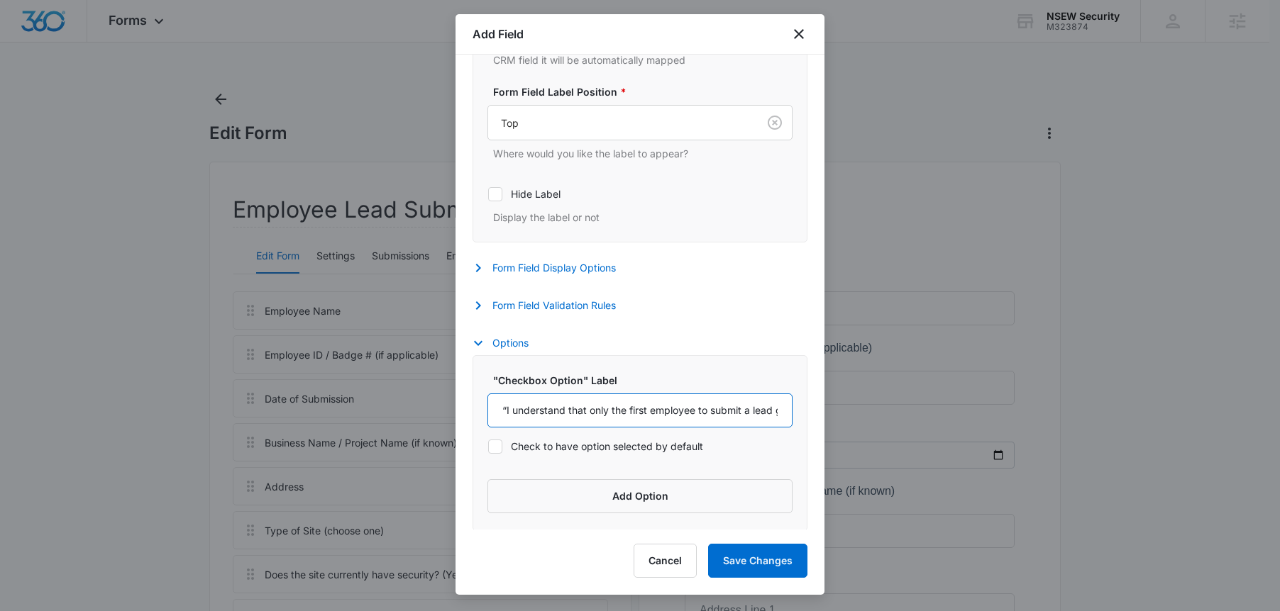
drag, startPoint x: 497, startPoint y: 414, endPoint x: 440, endPoint y: 413, distance: 57.5
type input "I understand that only the first employee to submit a lead gets credit. Submiss…"
click at [715, 556] on button "Save Changes" at bounding box center [757, 561] width 99 height 34
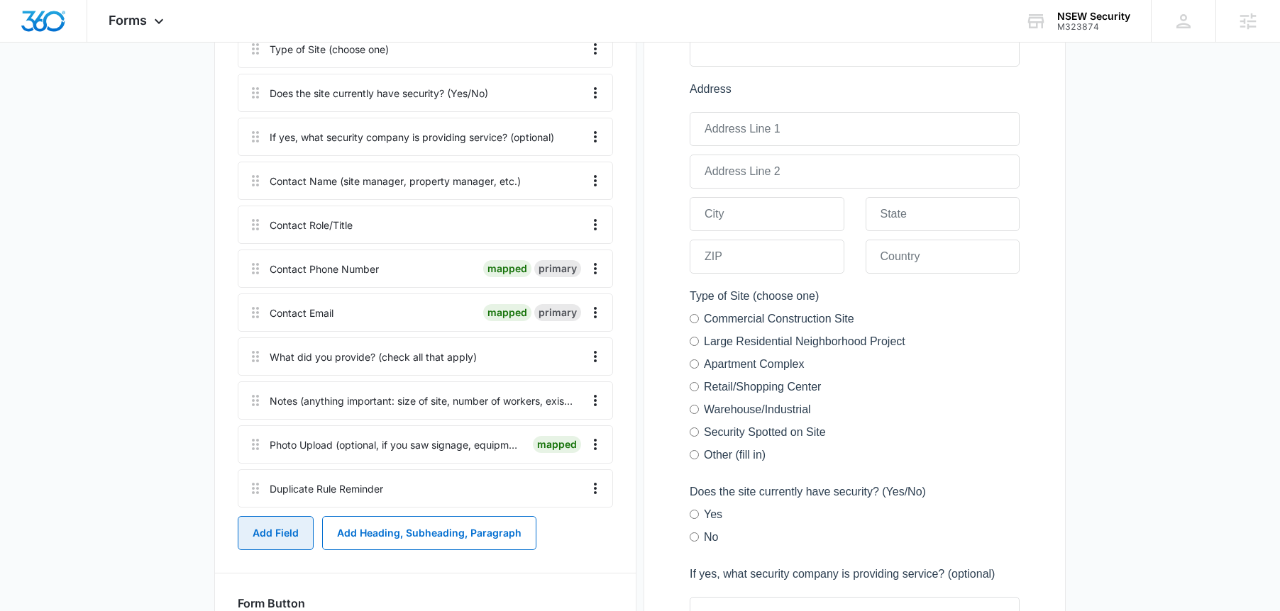
scroll to position [787, 0]
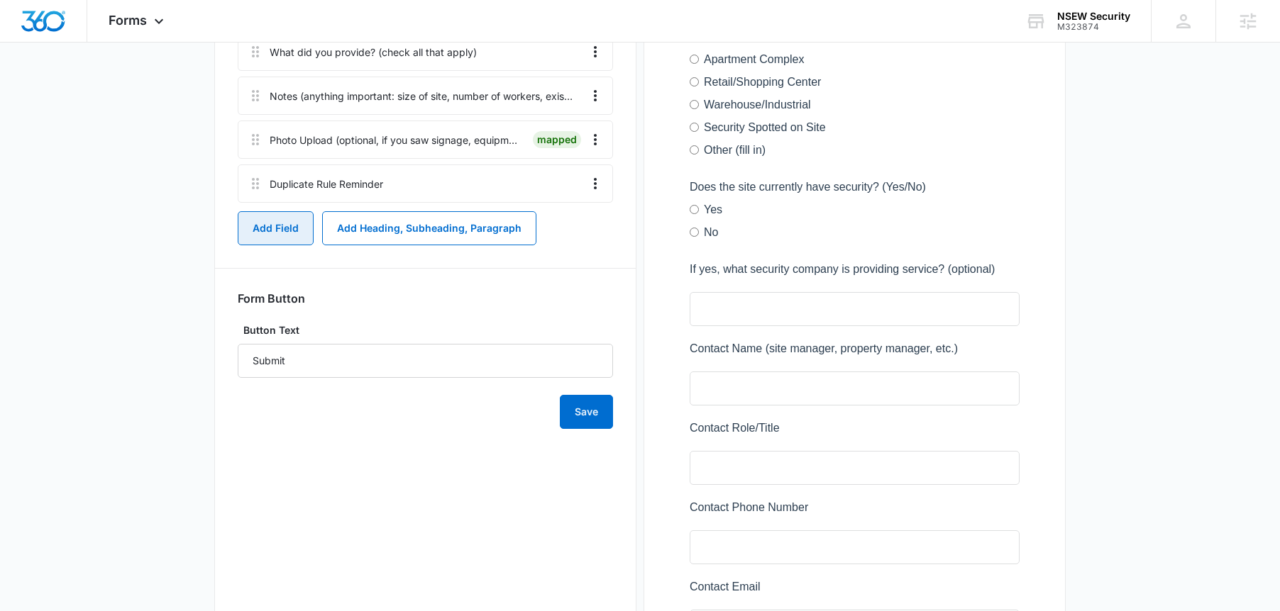
click at [297, 243] on button "Add Field" at bounding box center [276, 228] width 76 height 34
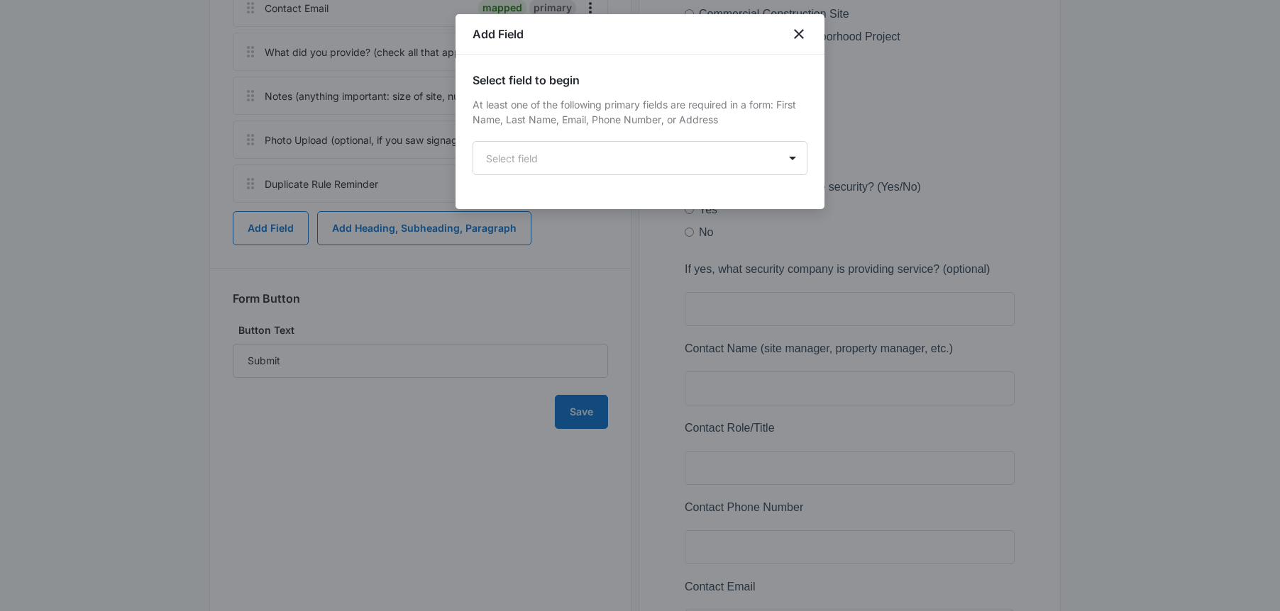
click at [615, 137] on div "Select field to begin At least one of the following primary fields are required…" at bounding box center [639, 124] width 335 height 104
click at [614, 140] on body "Forms Apps Reputation Websites Forms CRM Email Social Shop Payments POS Content…" at bounding box center [640, 300] width 1280 height 2174
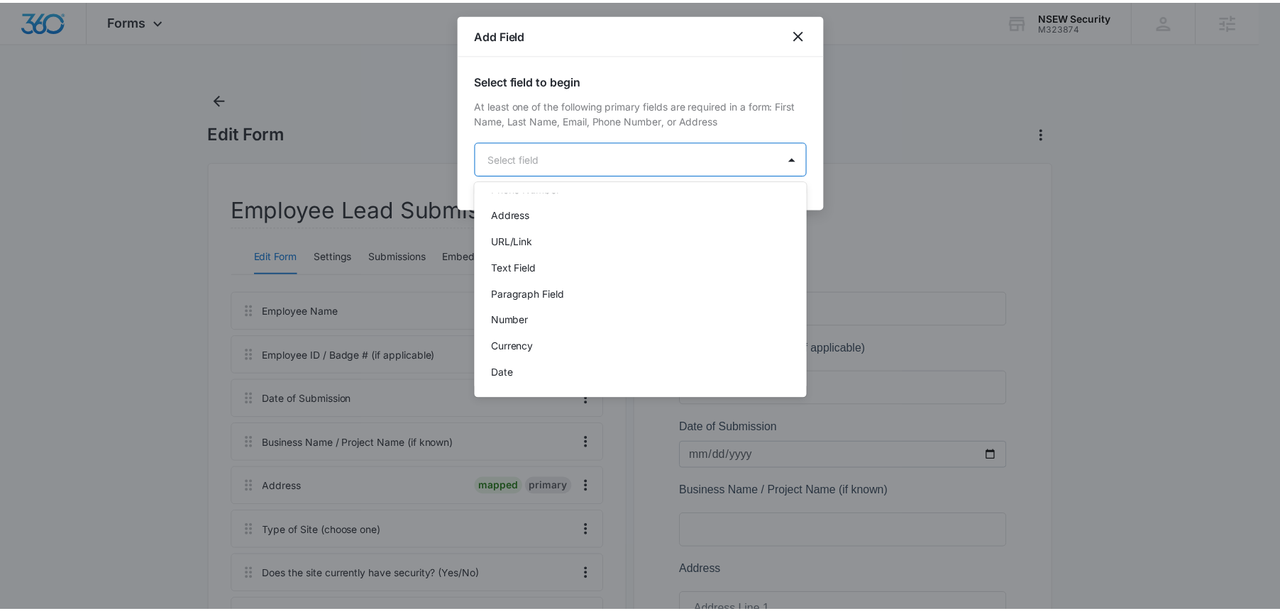
scroll to position [290, 0]
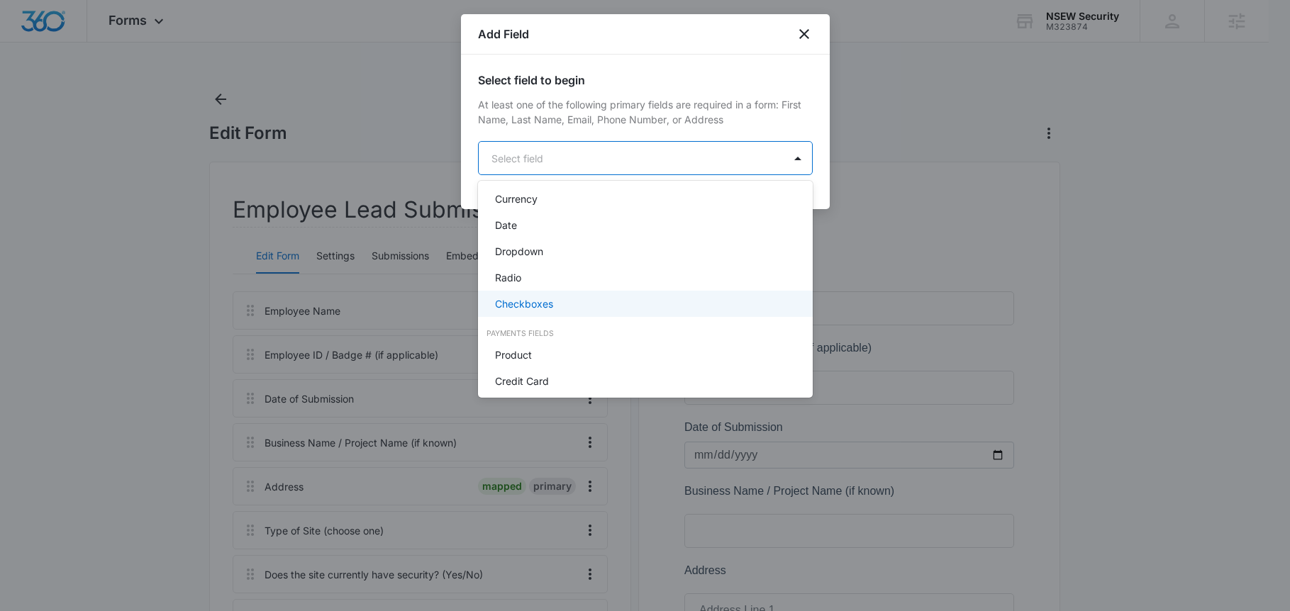
click at [594, 295] on div "Checkboxes" at bounding box center [645, 304] width 335 height 26
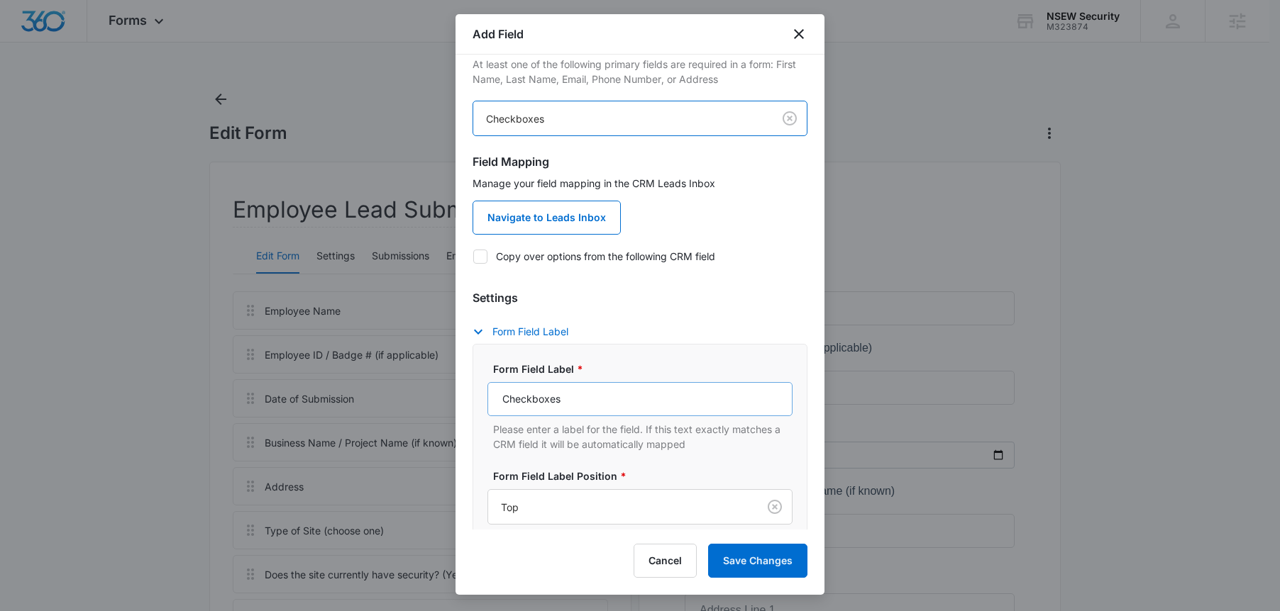
scroll to position [137, 0]
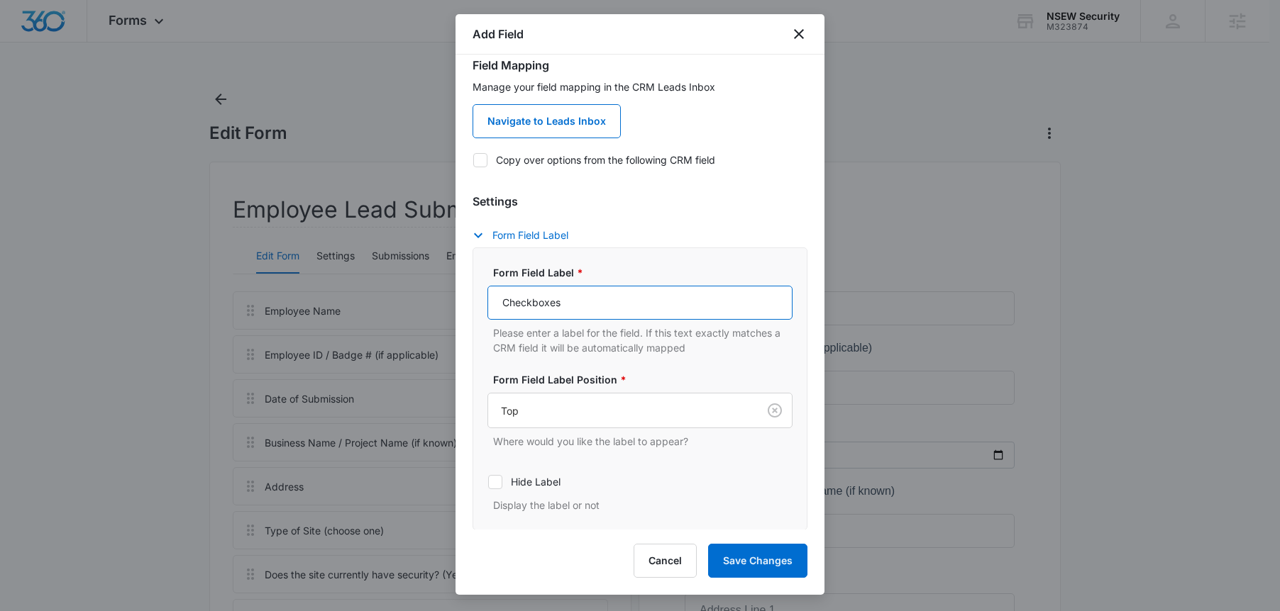
drag, startPoint x: 593, startPoint y: 312, endPoint x: 475, endPoint y: 296, distance: 118.9
click at [478, 296] on div "Form Field Label * Checkboxes Please enter a label for the field. If this text …" at bounding box center [639, 389] width 335 height 283
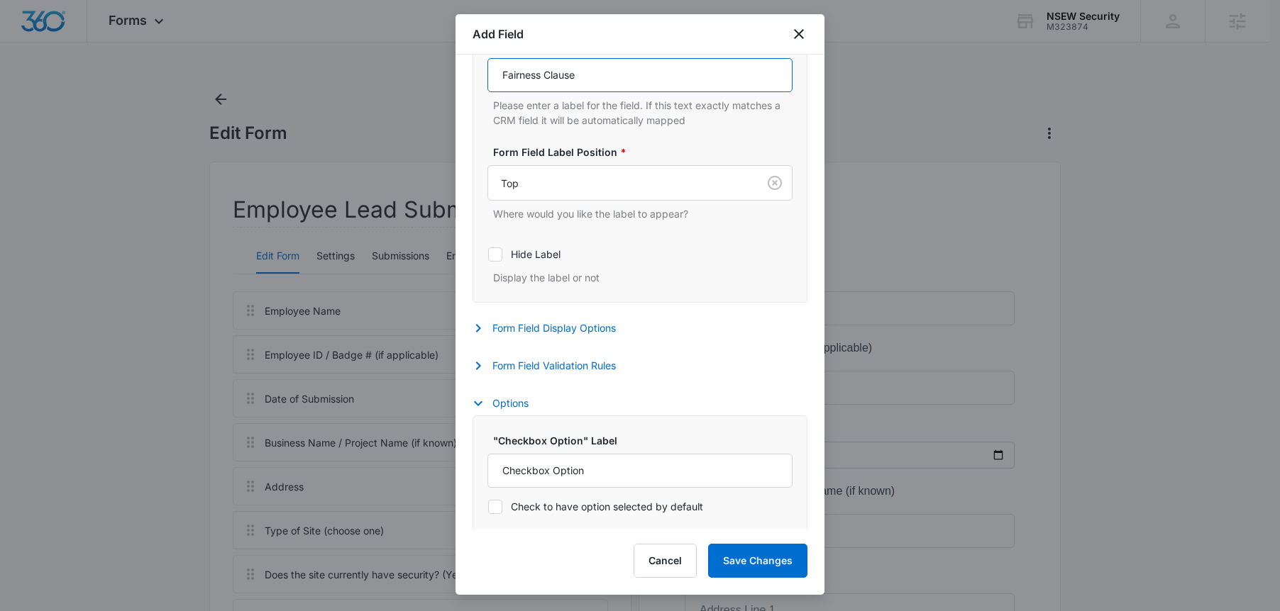
scroll to position [426, 0]
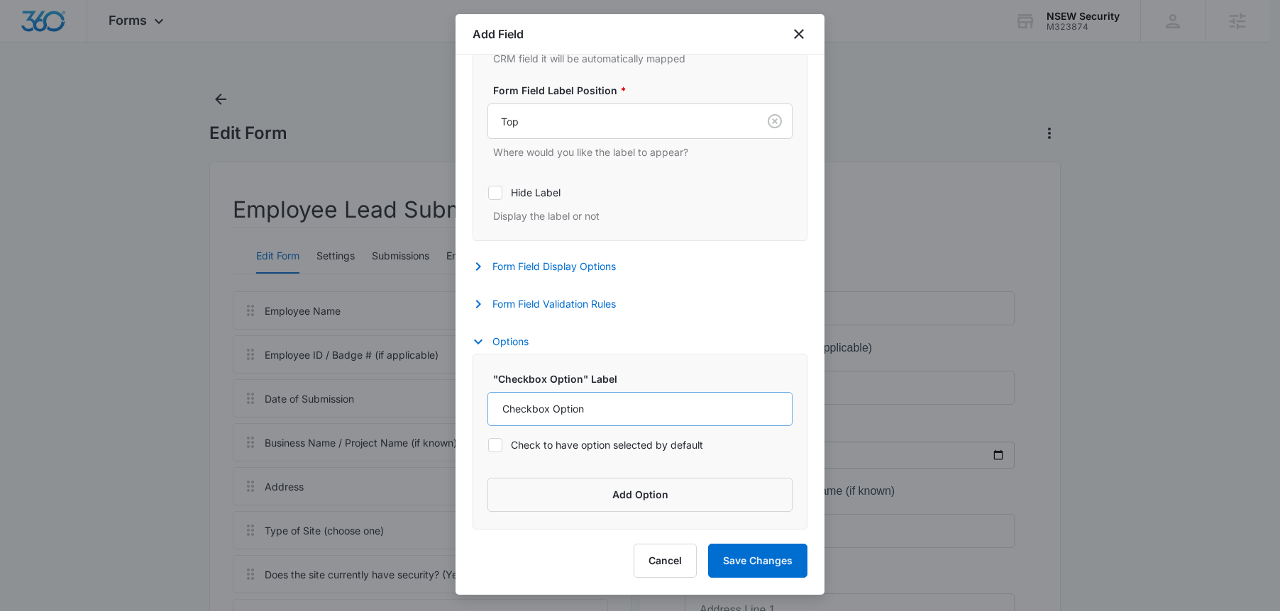
type input "Fairness Clause"
drag, startPoint x: 647, startPoint y: 409, endPoint x: 211, endPoint y: 407, distance: 436.2
type input "I understand this program is new and rules or payouts may be adjusted as needed."
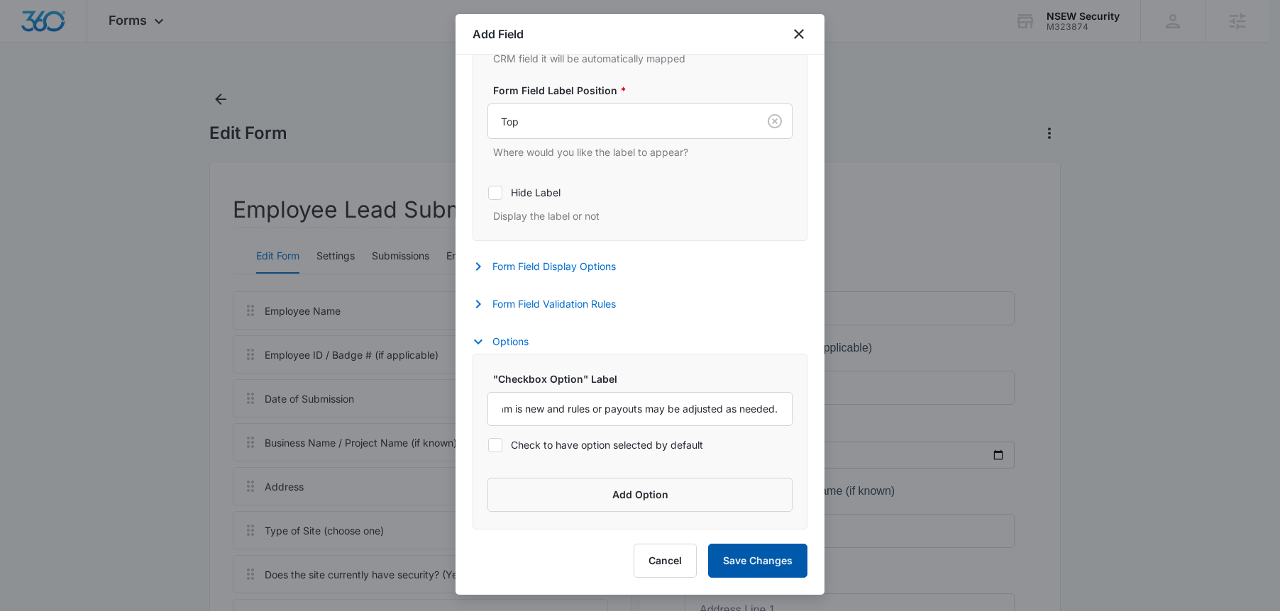
scroll to position [0, 0]
click at [761, 559] on button "Save Changes" at bounding box center [757, 561] width 99 height 34
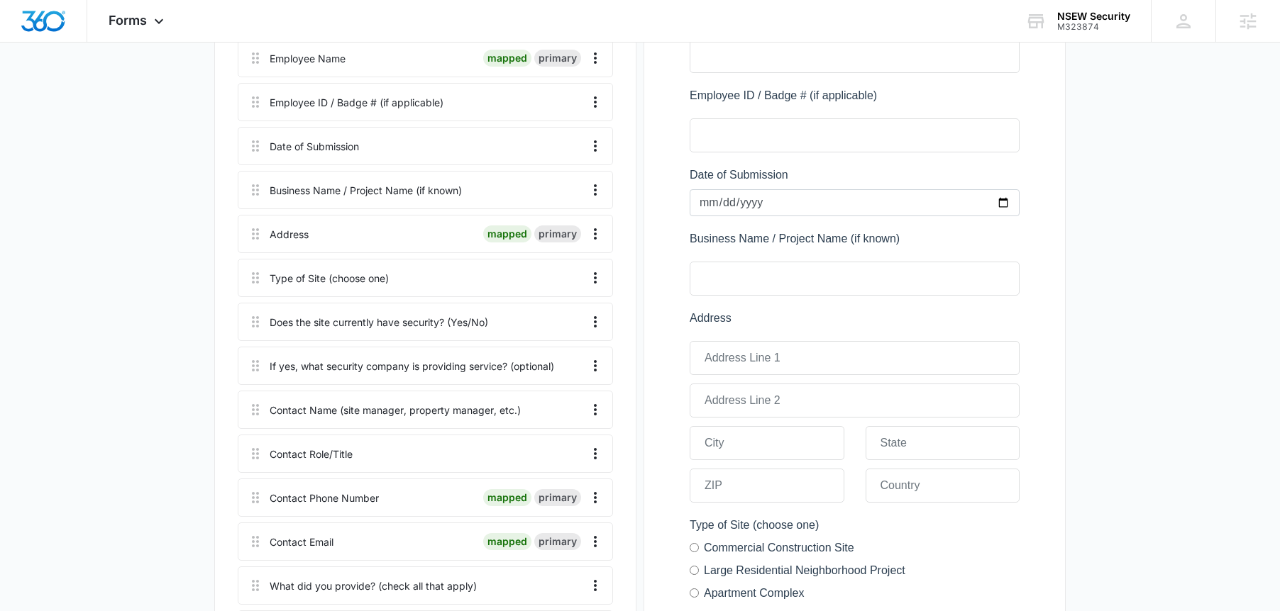
scroll to position [192, 0]
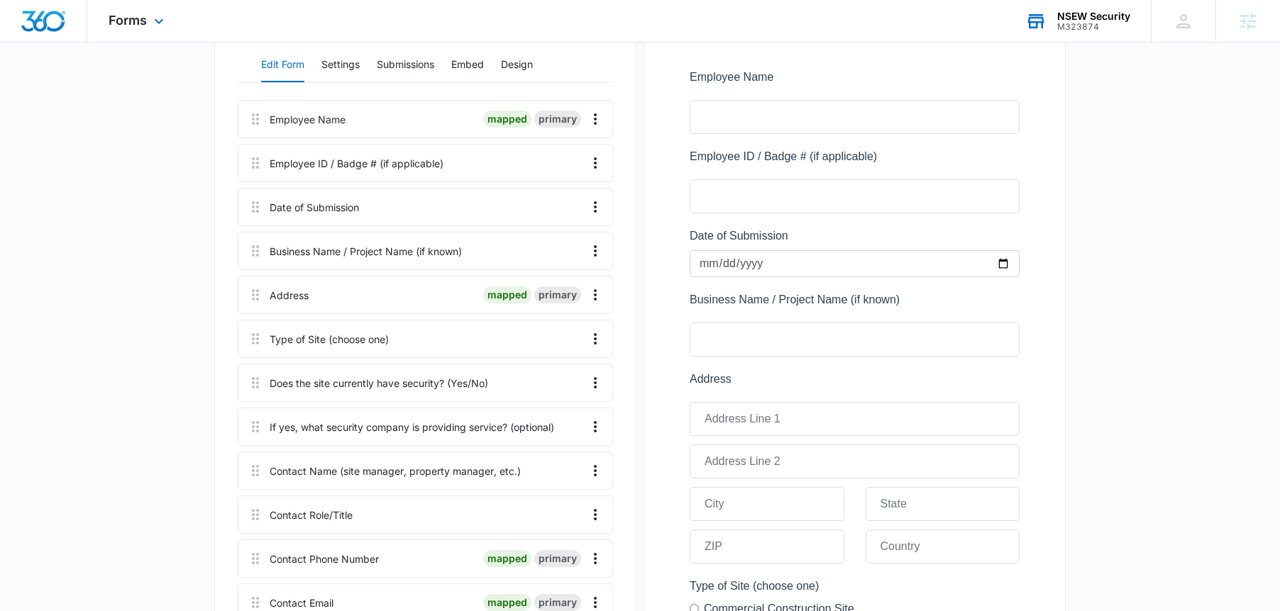
click at [1076, 9] on div "NSEW Security M323874 Your Accounts View All" at bounding box center [1077, 21] width 147 height 42
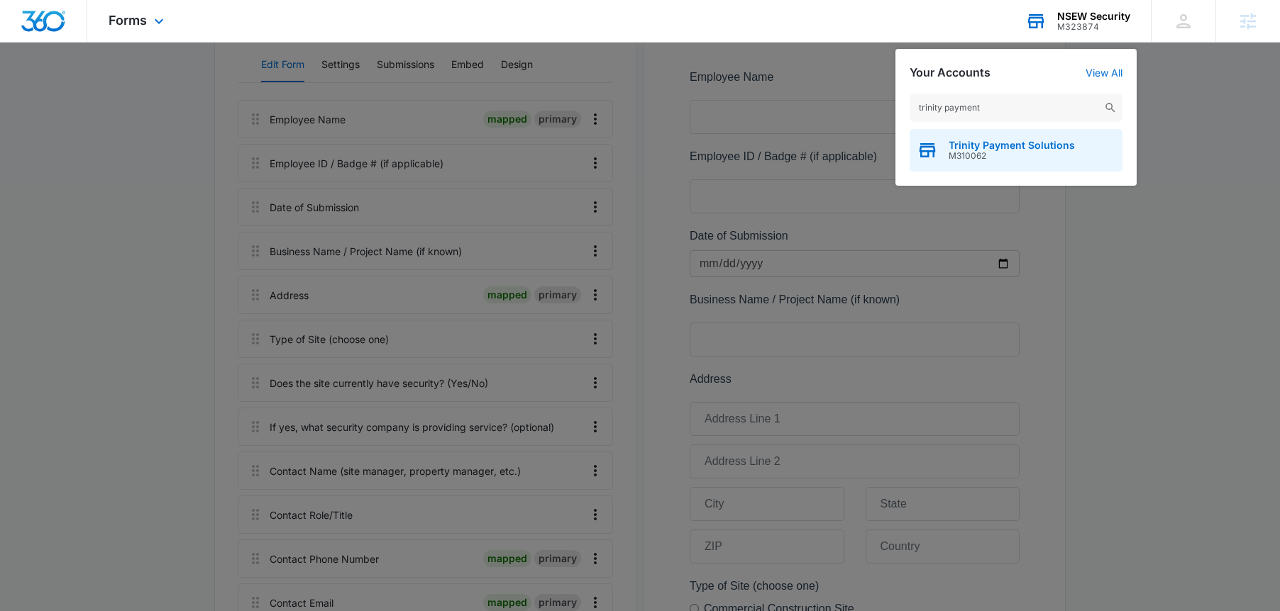
type input "trinity payment"
click at [1062, 158] on span "M310062" at bounding box center [1011, 156] width 126 height 10
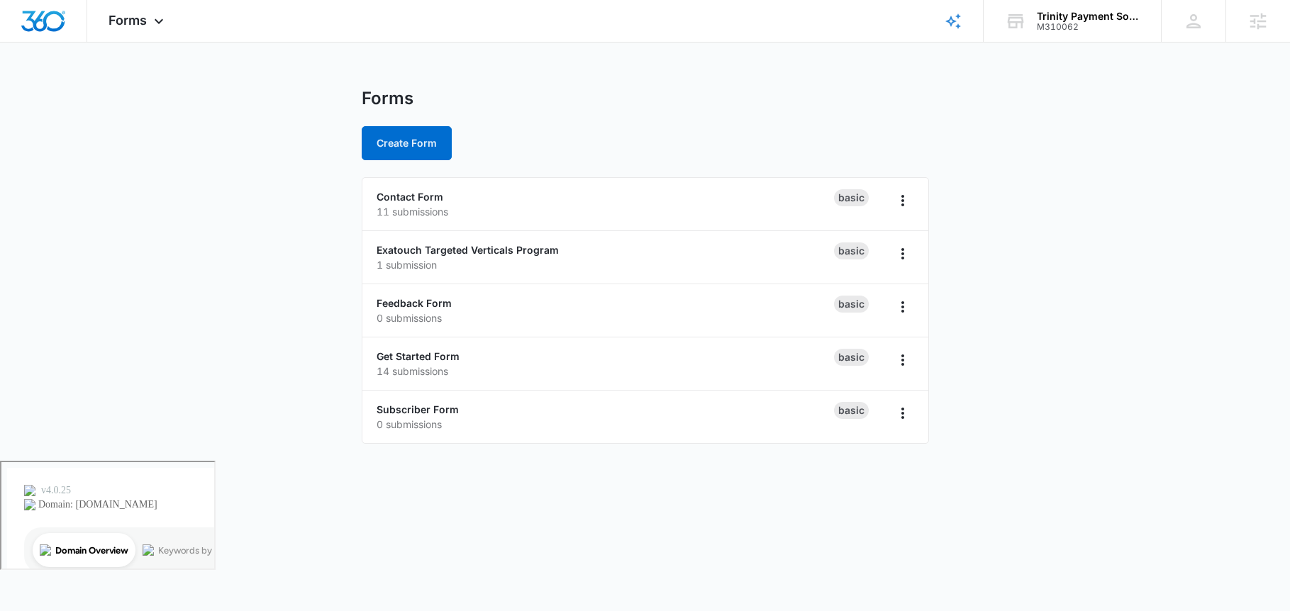
click at [335, 248] on main "Forms Create Form Contact Form 11 submissions Basic Exatouch Targeted Verticals…" at bounding box center [645, 274] width 1290 height 373
click at [122, 21] on span "Forms" at bounding box center [128, 20] width 38 height 15
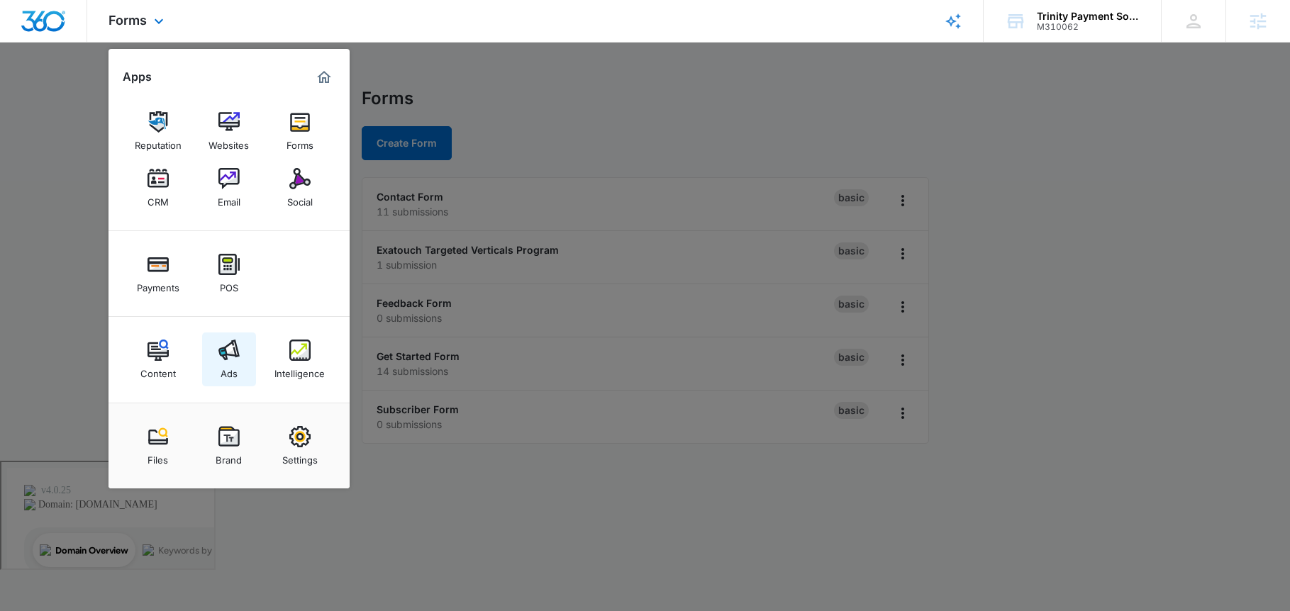
click at [231, 374] on div "Ads" at bounding box center [229, 370] width 17 height 18
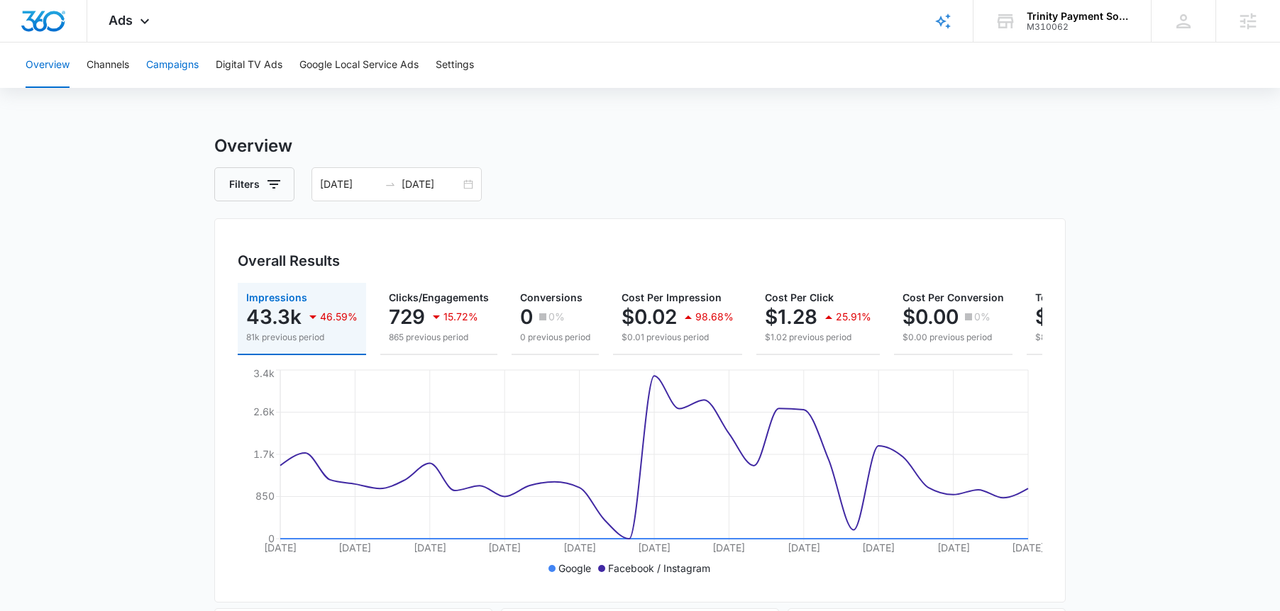
click at [172, 78] on button "Campaigns" at bounding box center [172, 65] width 52 height 45
click at [458, 179] on input "09/03/2025" at bounding box center [430, 184] width 59 height 16
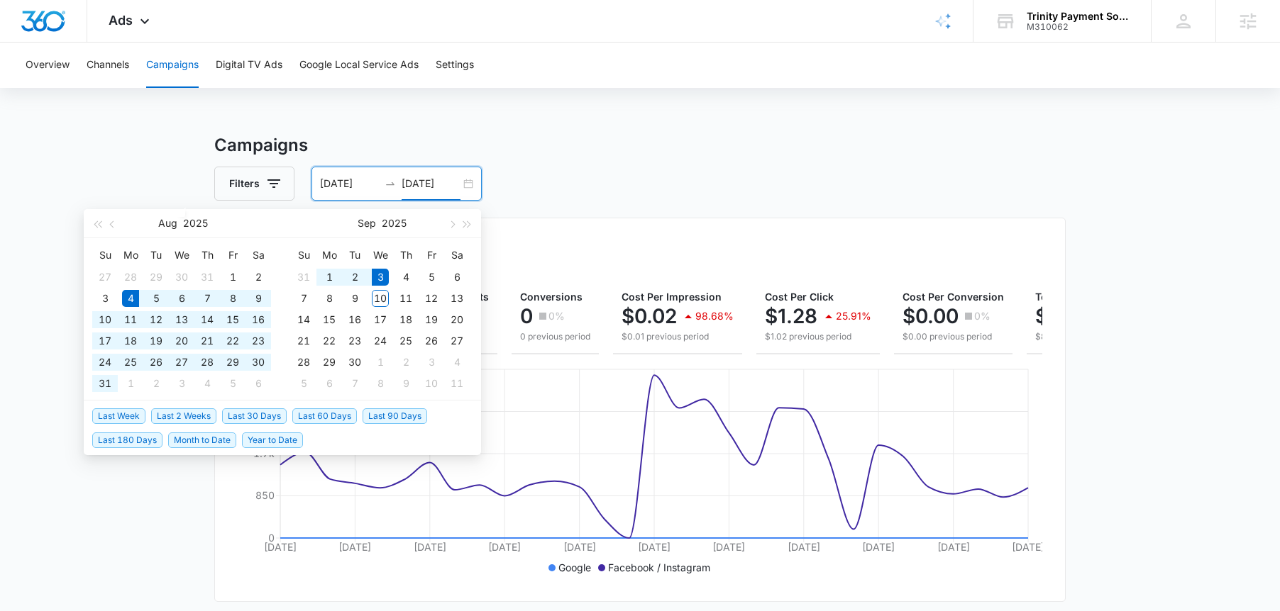
click at [465, 182] on div "08/04/2025 09/03/2025" at bounding box center [396, 184] width 170 height 34
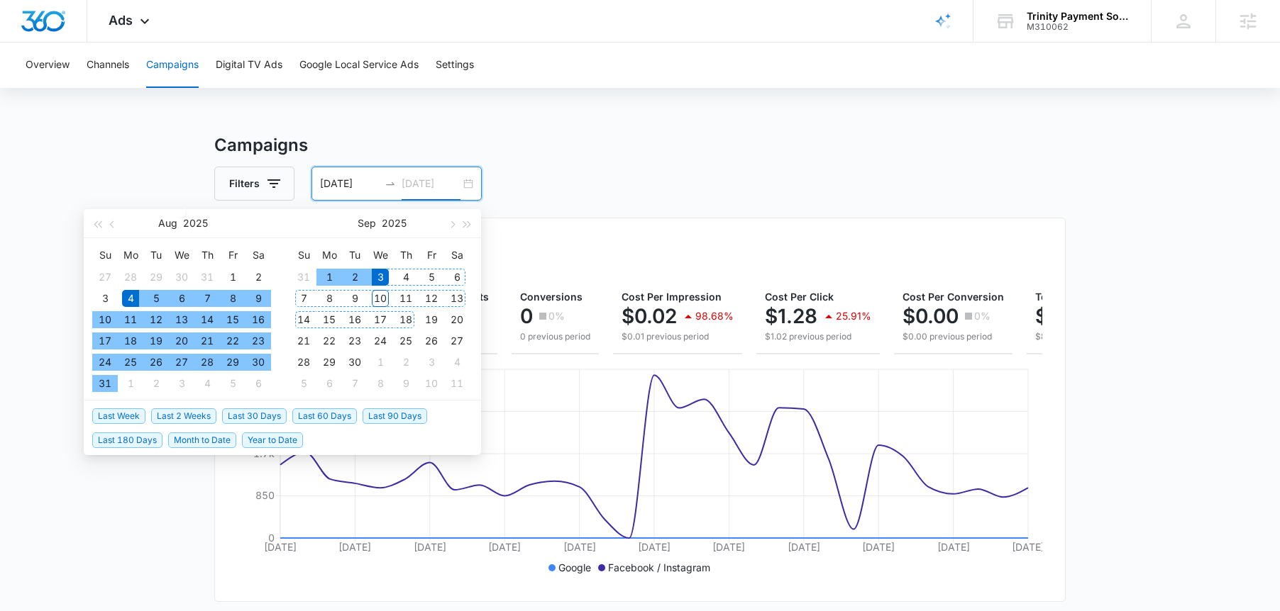
type input "09/03/2025"
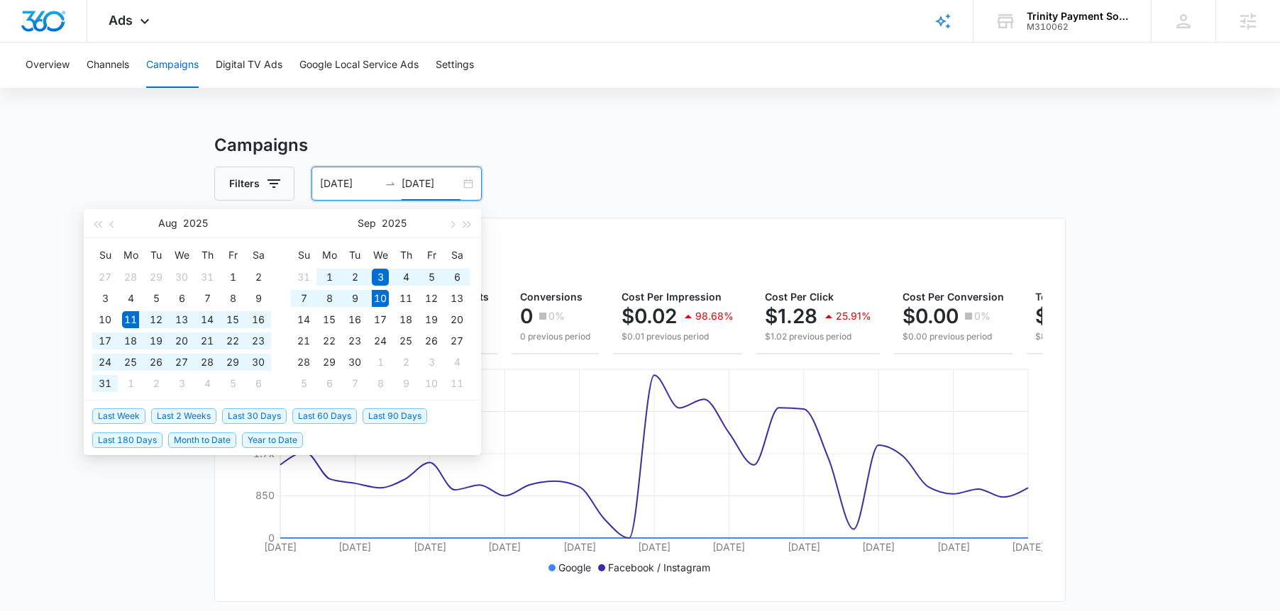
click at [240, 411] on span "Last 30 Days" at bounding box center [254, 417] width 65 height 16
type input "[DATE]"
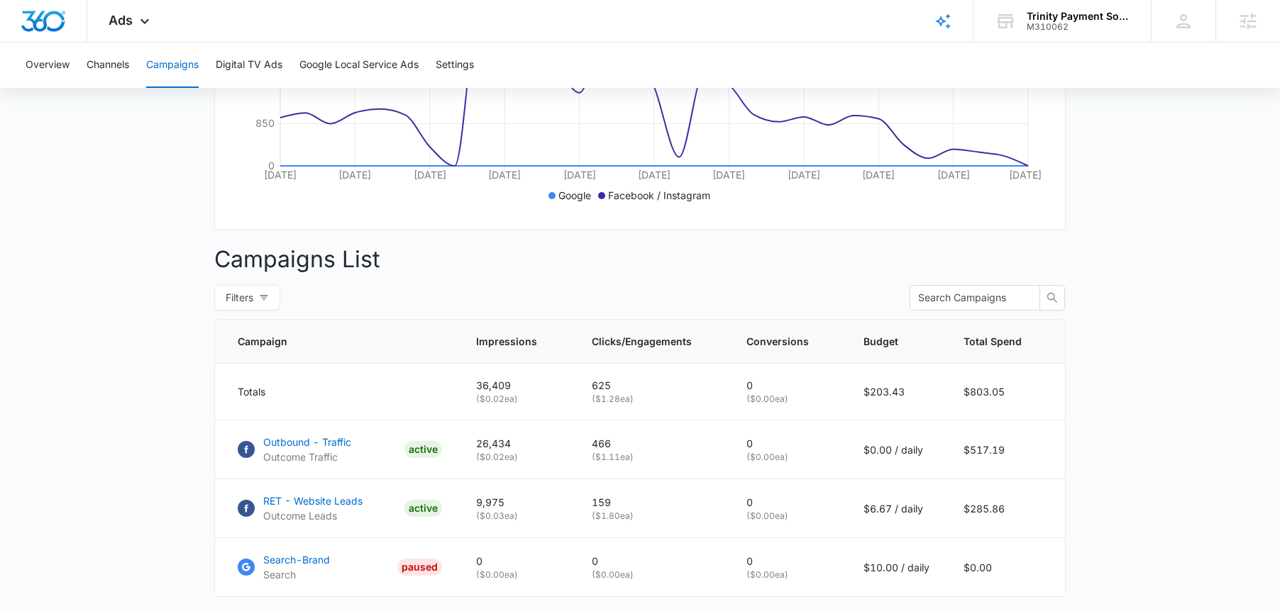
scroll to position [389, 0]
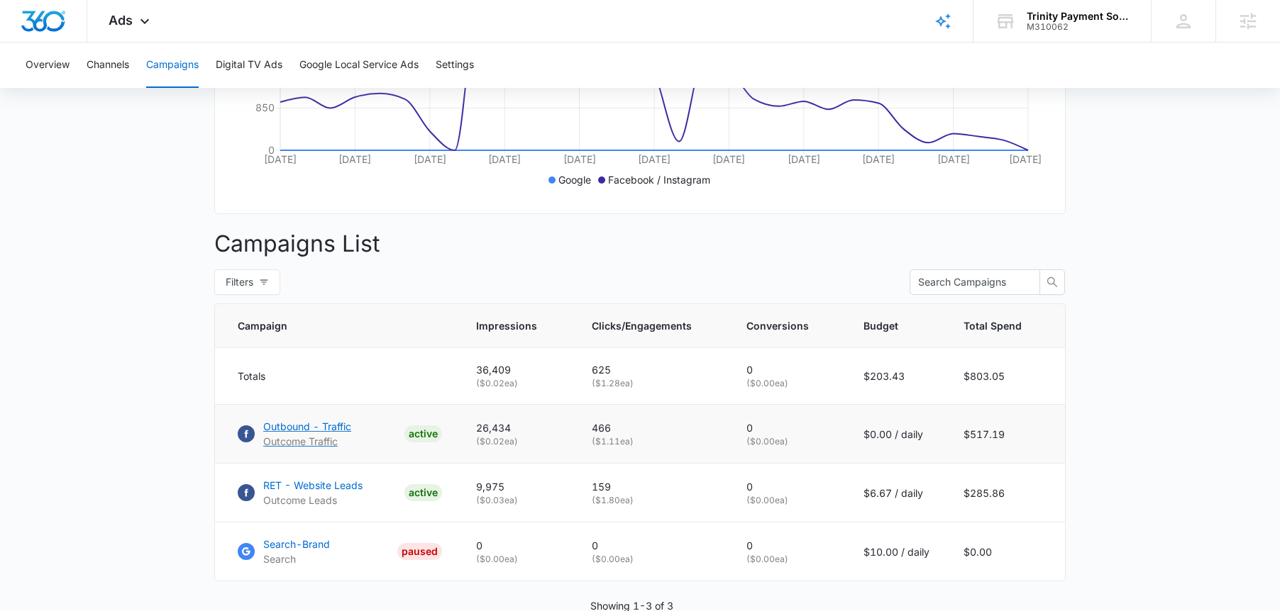
click at [309, 434] on p "Outbound - Traffic" at bounding box center [307, 426] width 88 height 15
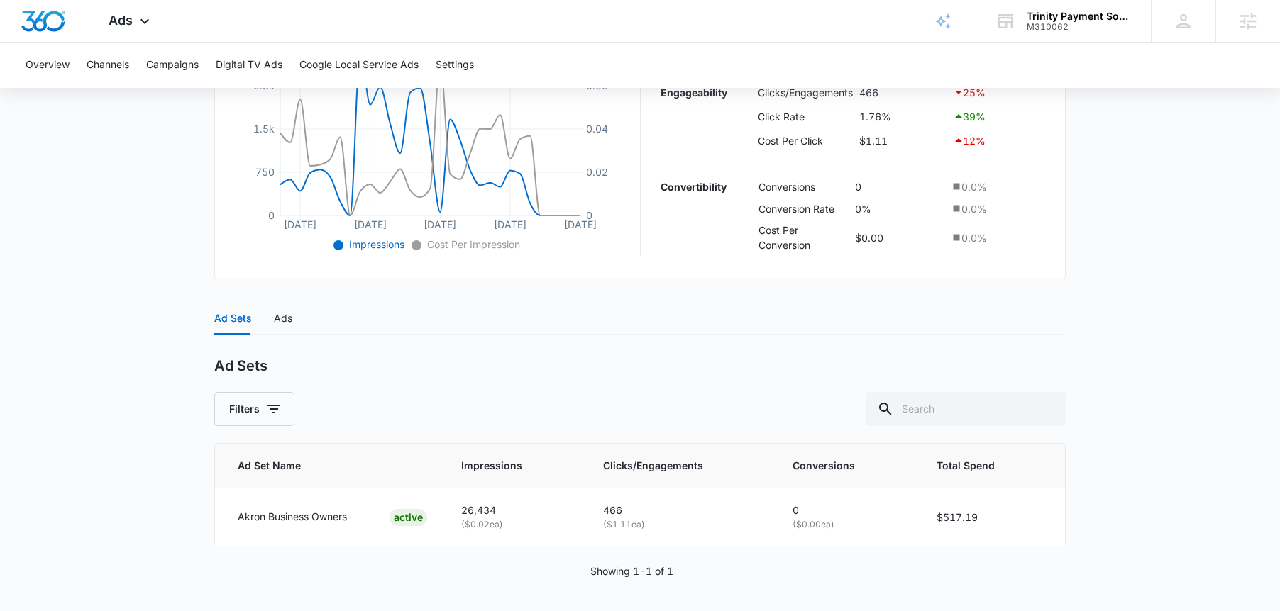
scroll to position [372, 0]
click at [282, 321] on div "Ads" at bounding box center [283, 317] width 18 height 16
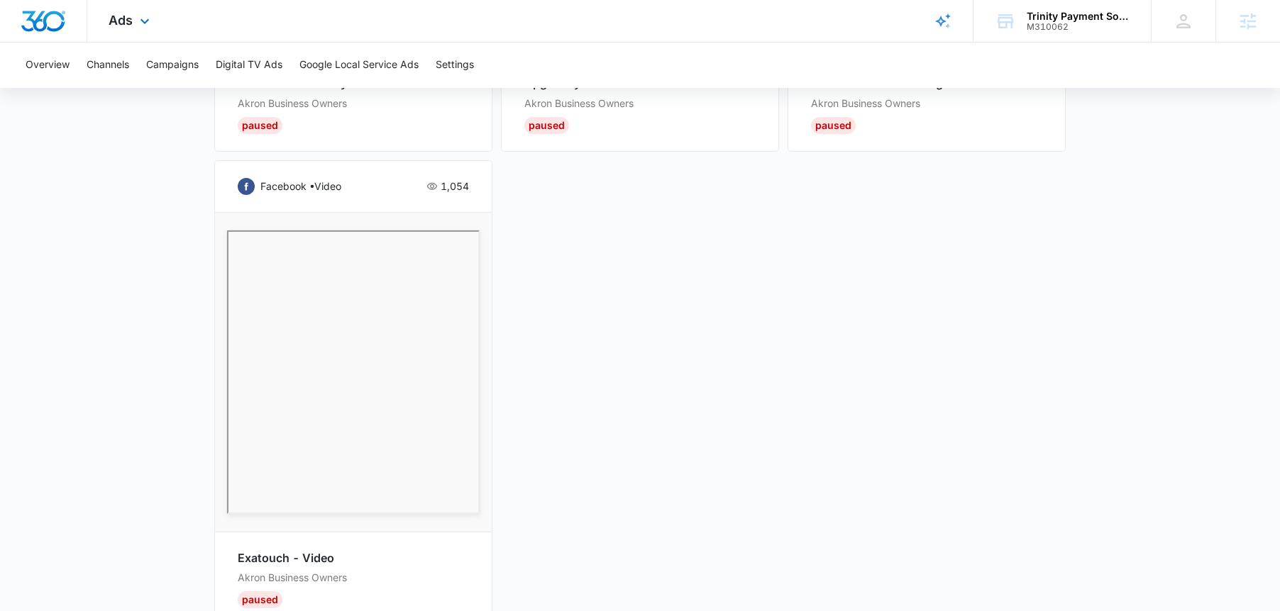
scroll to position [1209, 0]
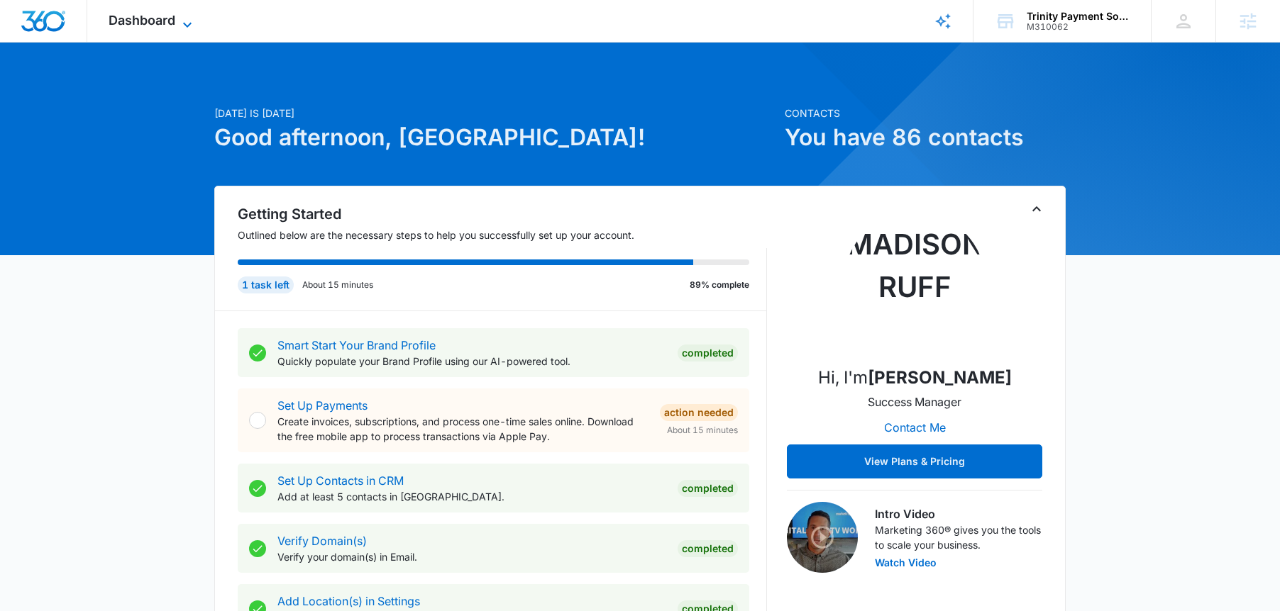
click at [169, 27] on span "Dashboard" at bounding box center [142, 20] width 67 height 15
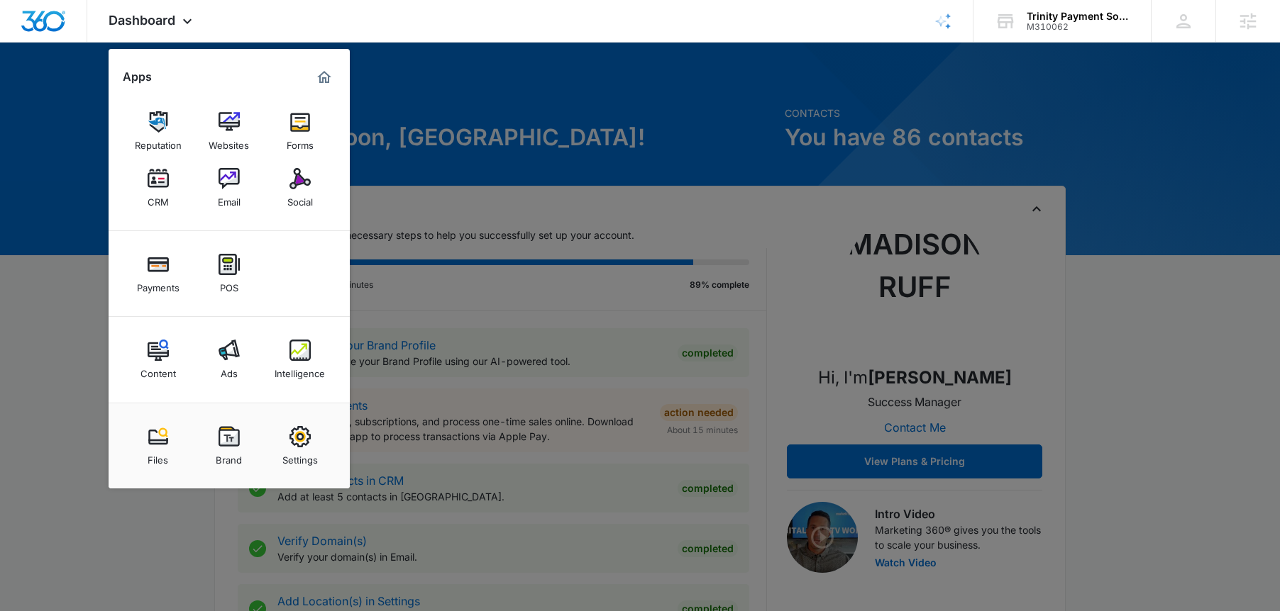
click at [222, 367] on div "Ads" at bounding box center [229, 370] width 17 height 18
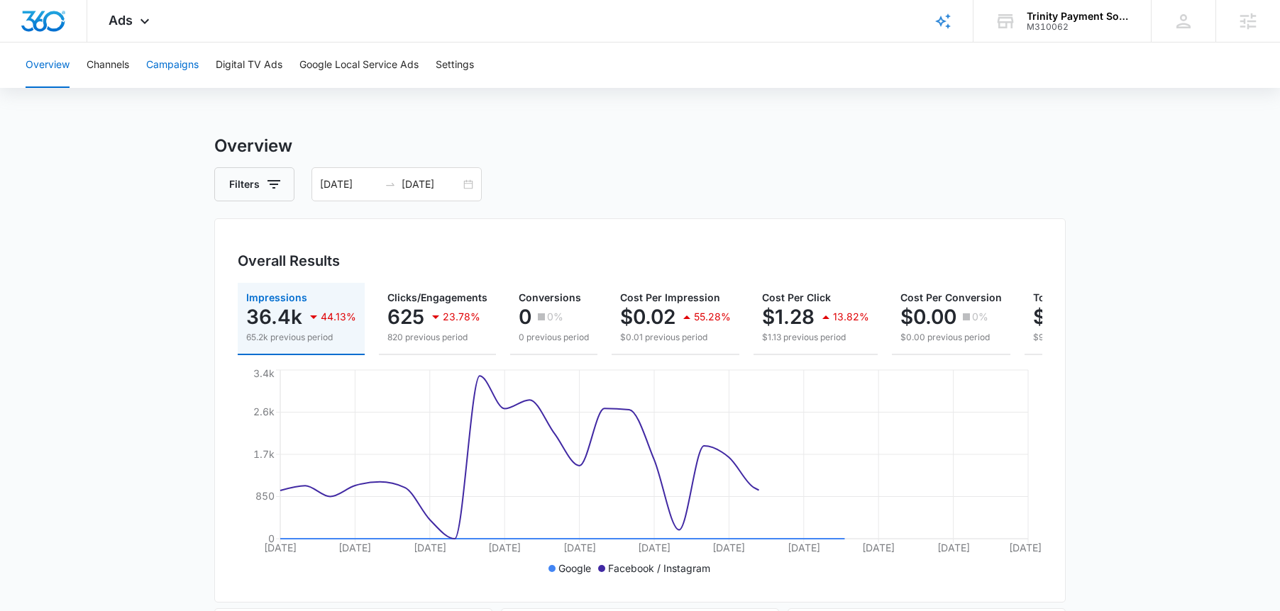
click at [172, 59] on button "Campaigns" at bounding box center [172, 65] width 52 height 45
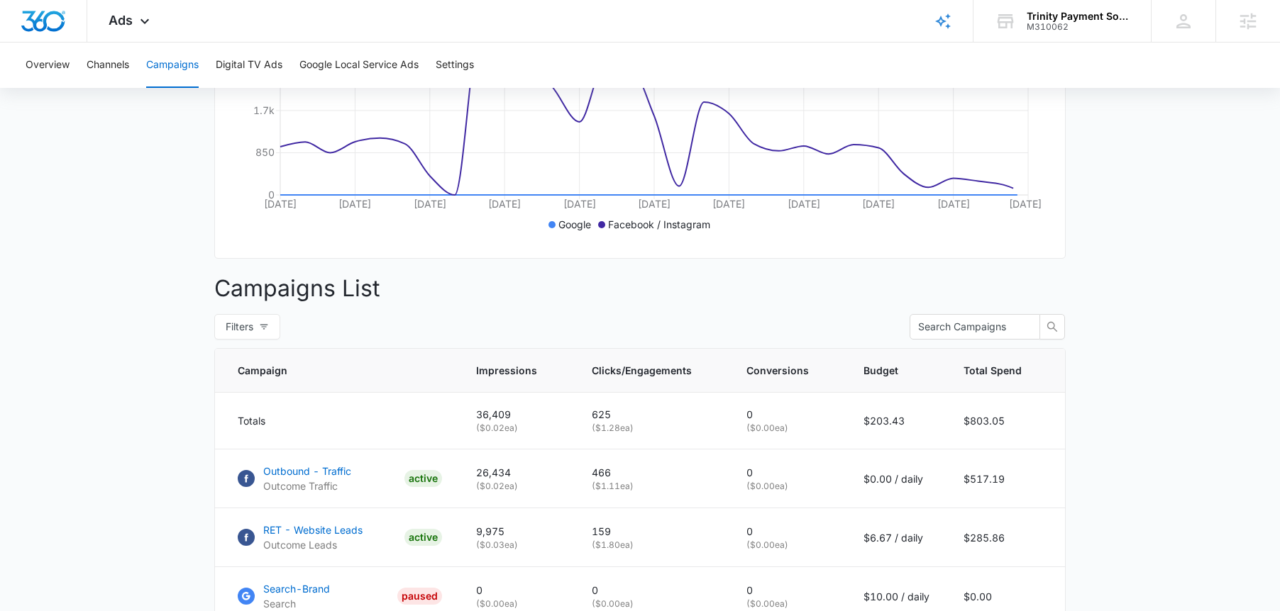
scroll to position [470, 0]
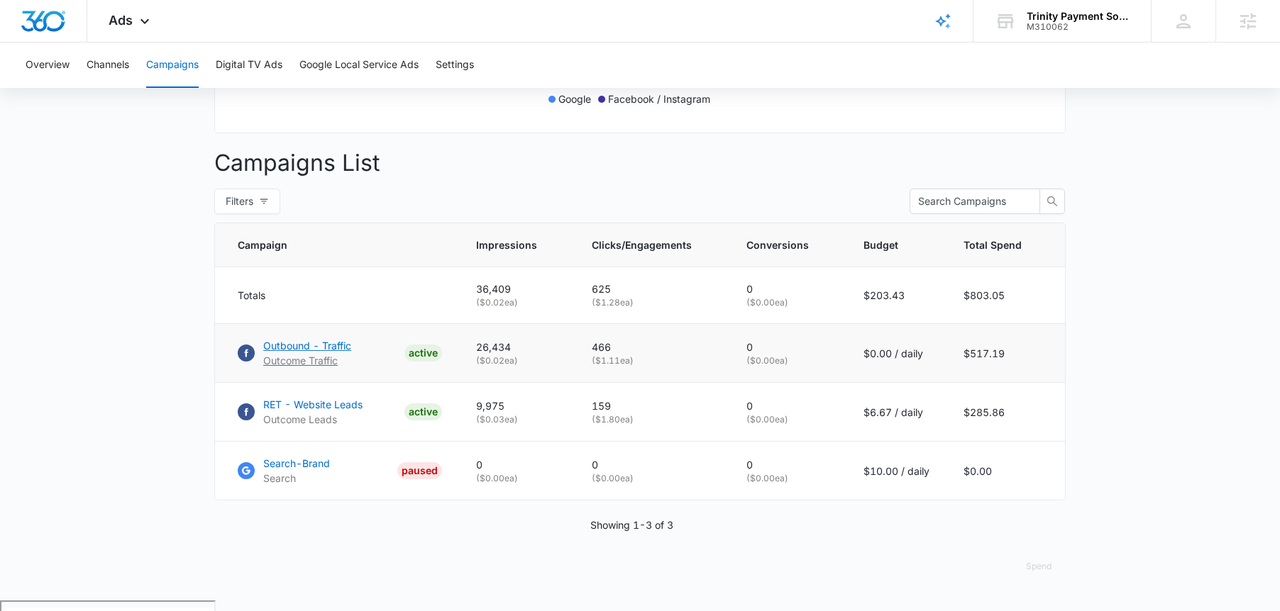
click at [332, 353] on p "Outbound - Traffic" at bounding box center [307, 345] width 88 height 15
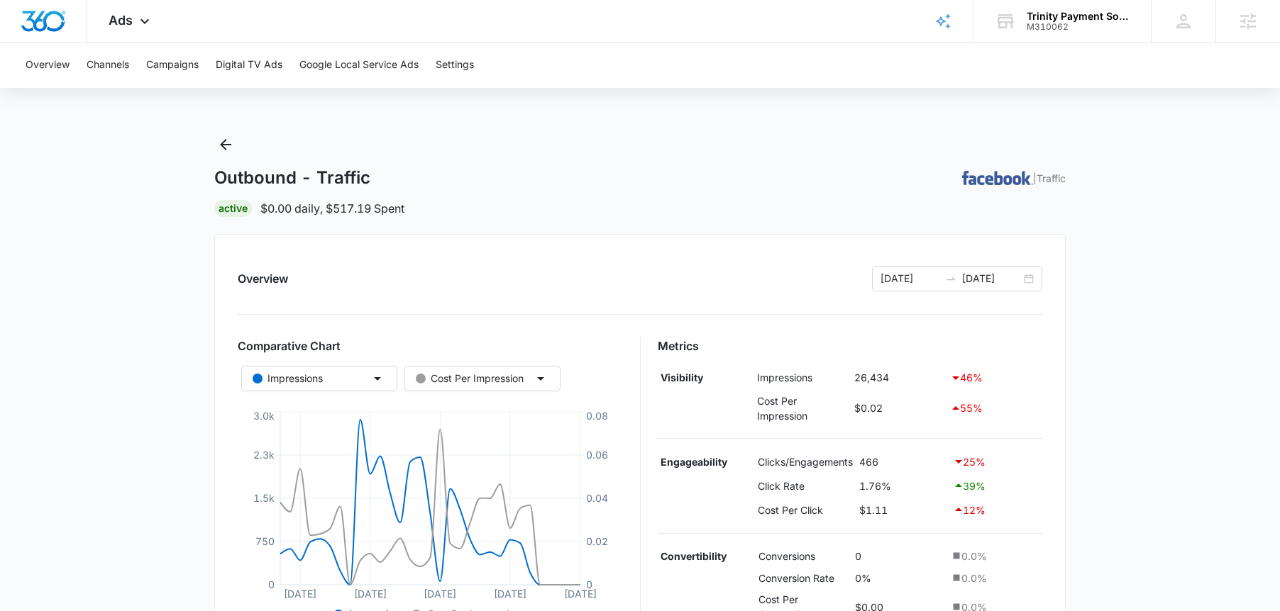
scroll to position [372, 0]
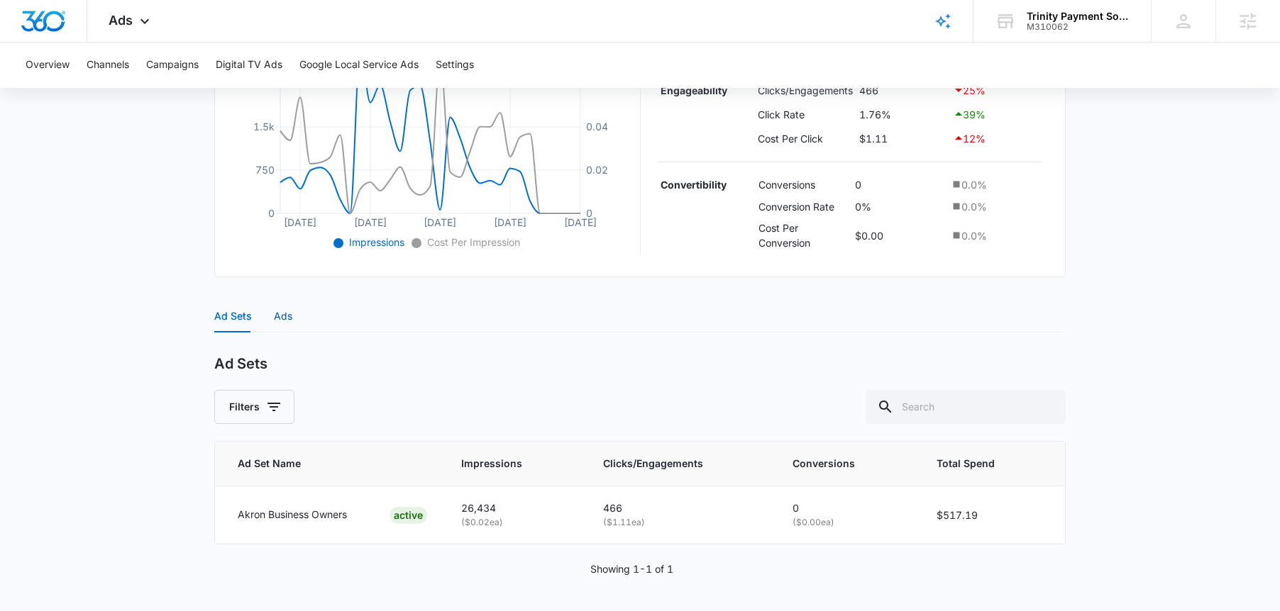
click at [279, 320] on div "Ads" at bounding box center [283, 317] width 18 height 16
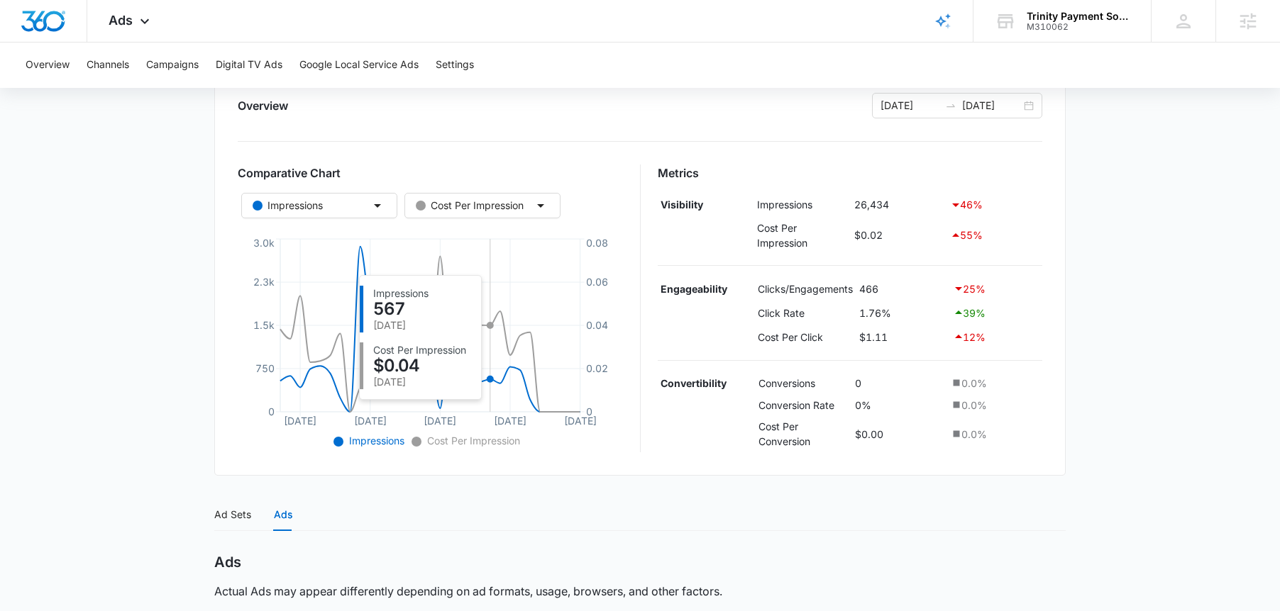
scroll to position [0, 0]
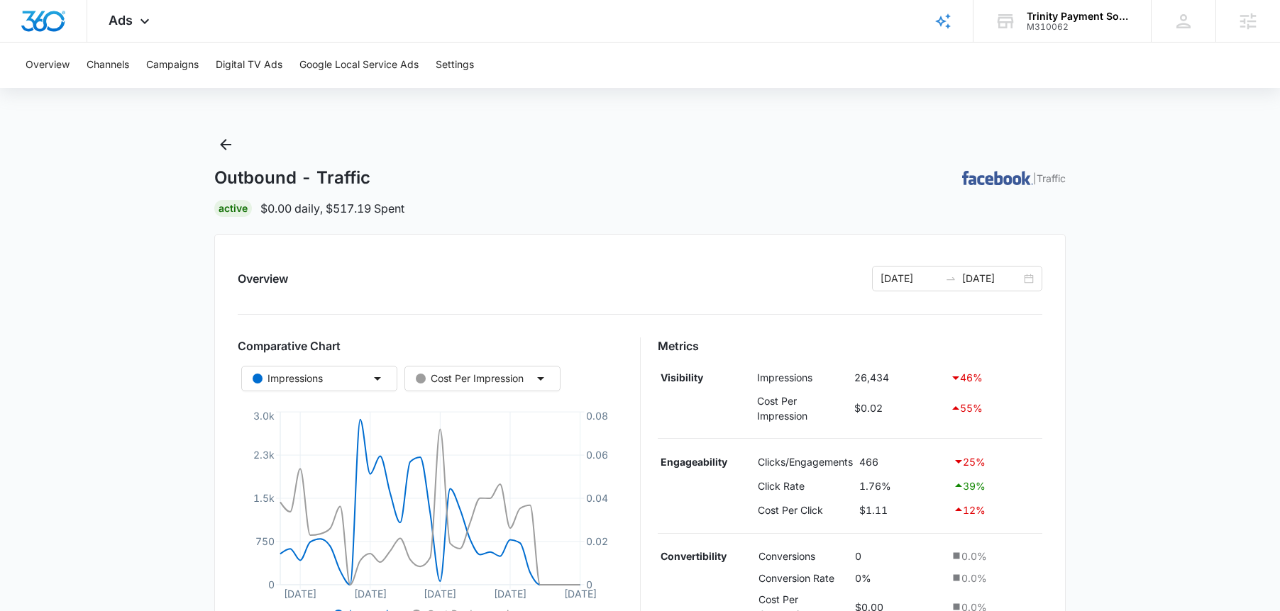
click at [215, 165] on div "Outbound - Traffic | Traffic Active $0.00 daily , $517.19 Spent" at bounding box center [639, 175] width 851 height 84
click at [223, 152] on icon "Back" at bounding box center [225, 144] width 17 height 17
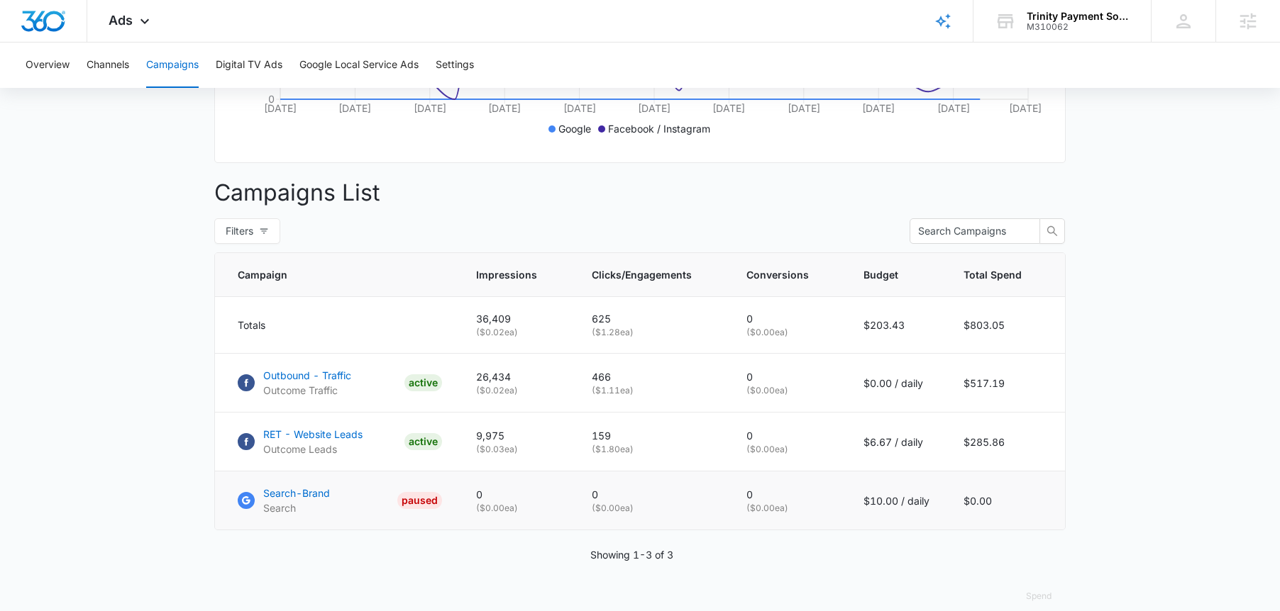
scroll to position [470, 0]
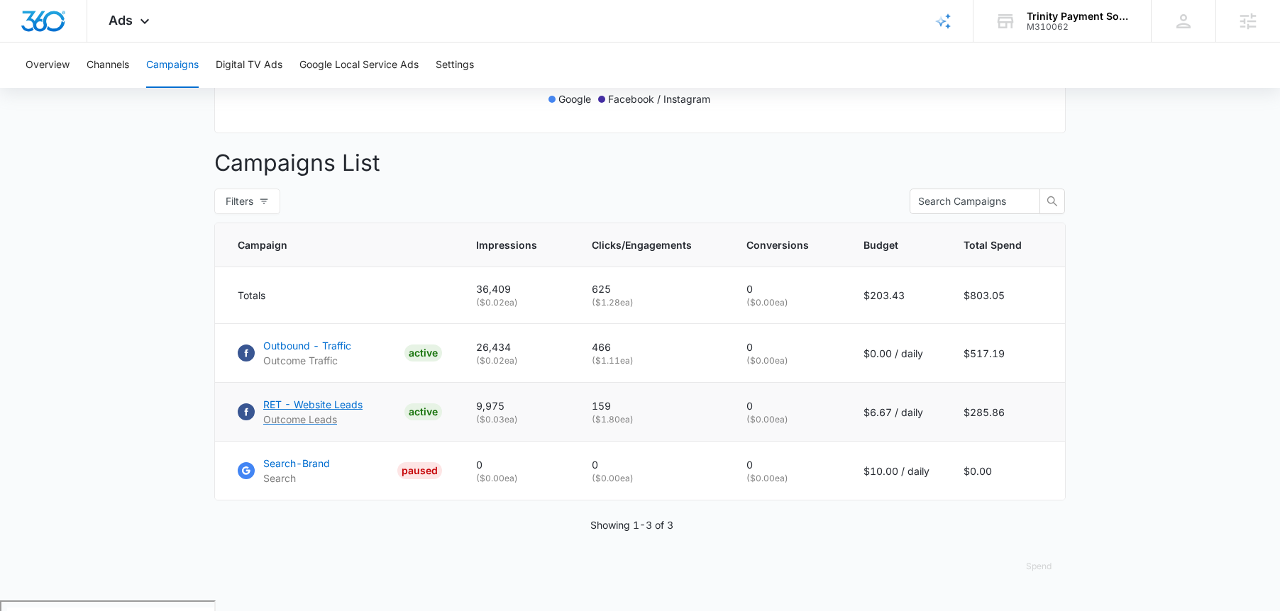
click at [311, 412] on p "RET - Website Leads" at bounding box center [312, 404] width 99 height 15
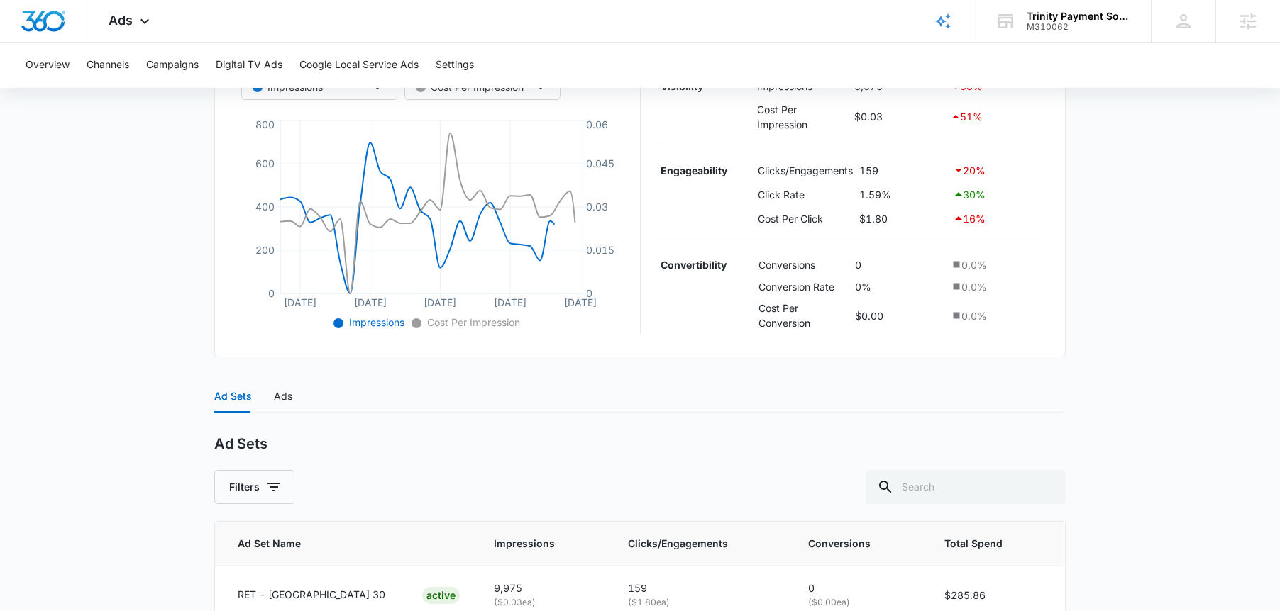
scroll to position [355, 0]
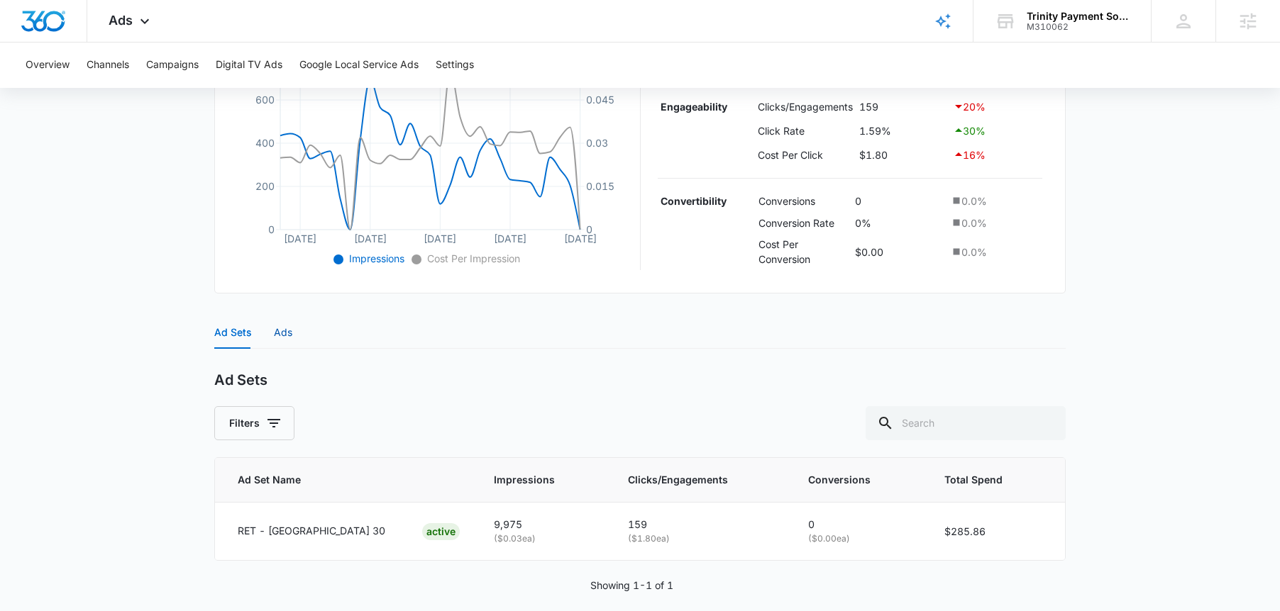
click at [289, 332] on div "Ads" at bounding box center [283, 333] width 18 height 16
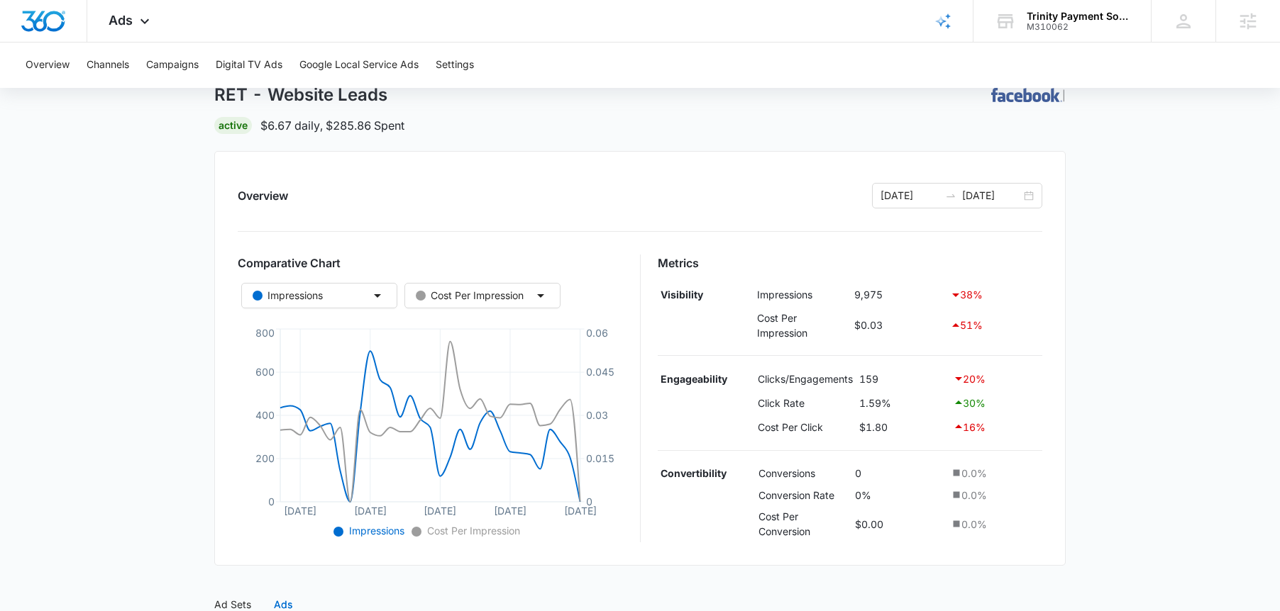
scroll to position [123, 0]
